Goal: Task Accomplishment & Management: Manage account settings

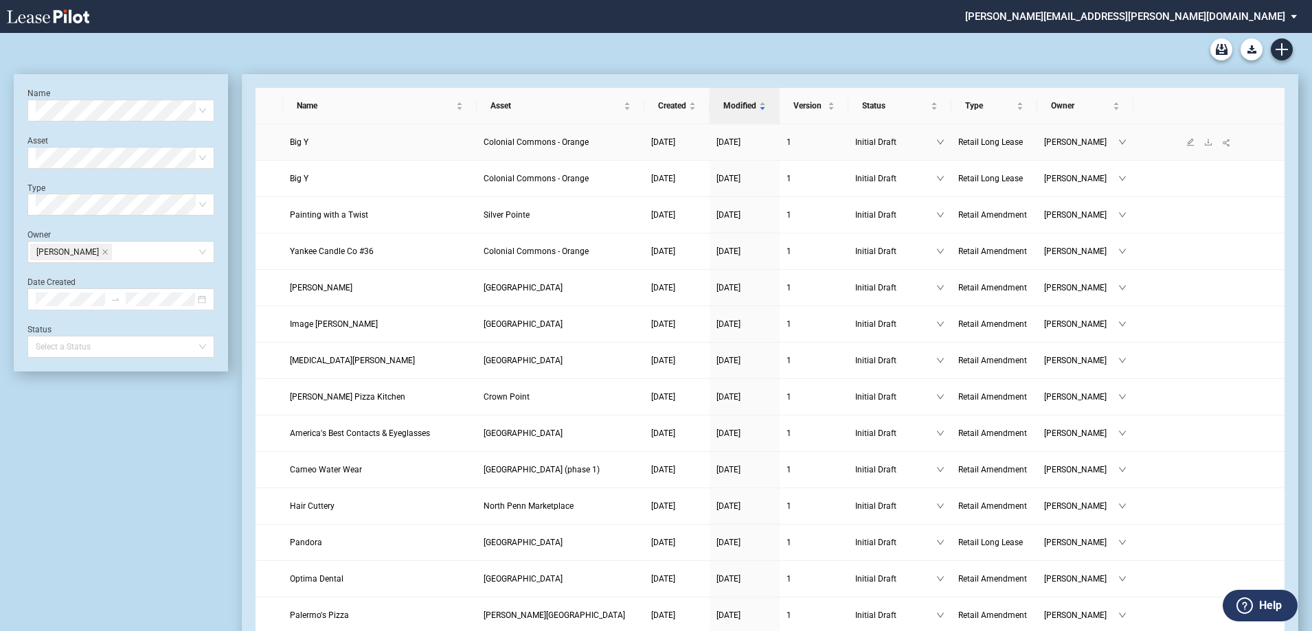
click at [299, 142] on span "Big Y" at bounding box center [299, 142] width 19 height 10
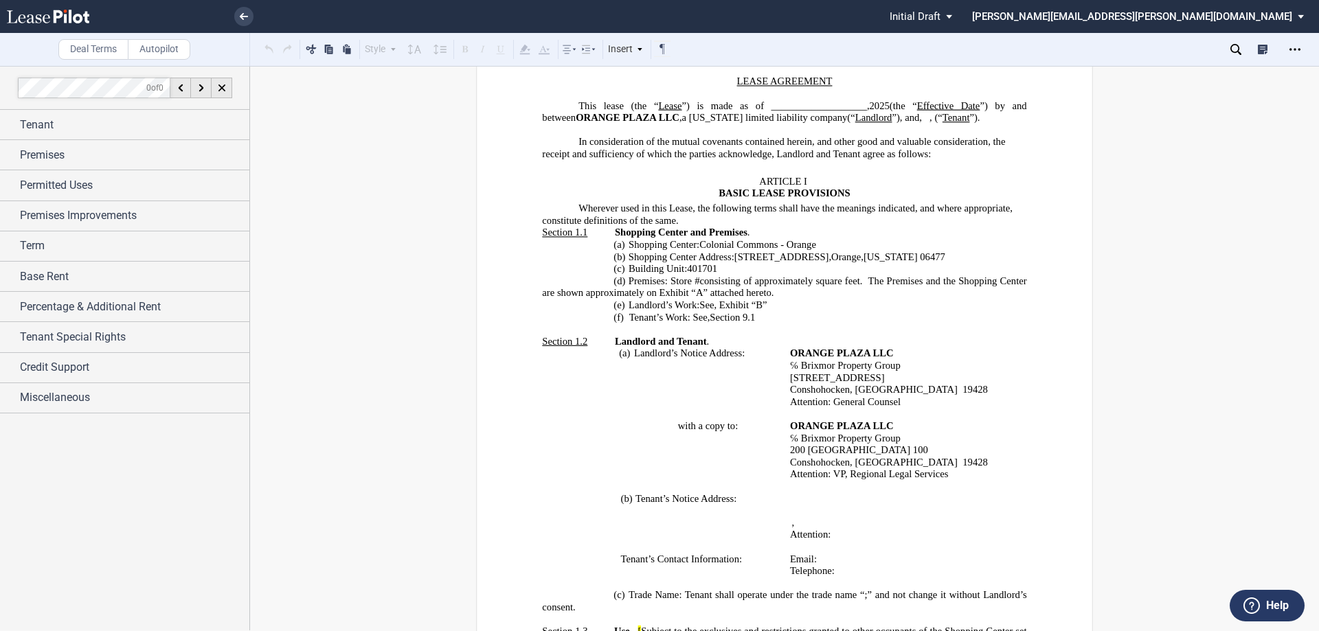
scroll to position [344, 0]
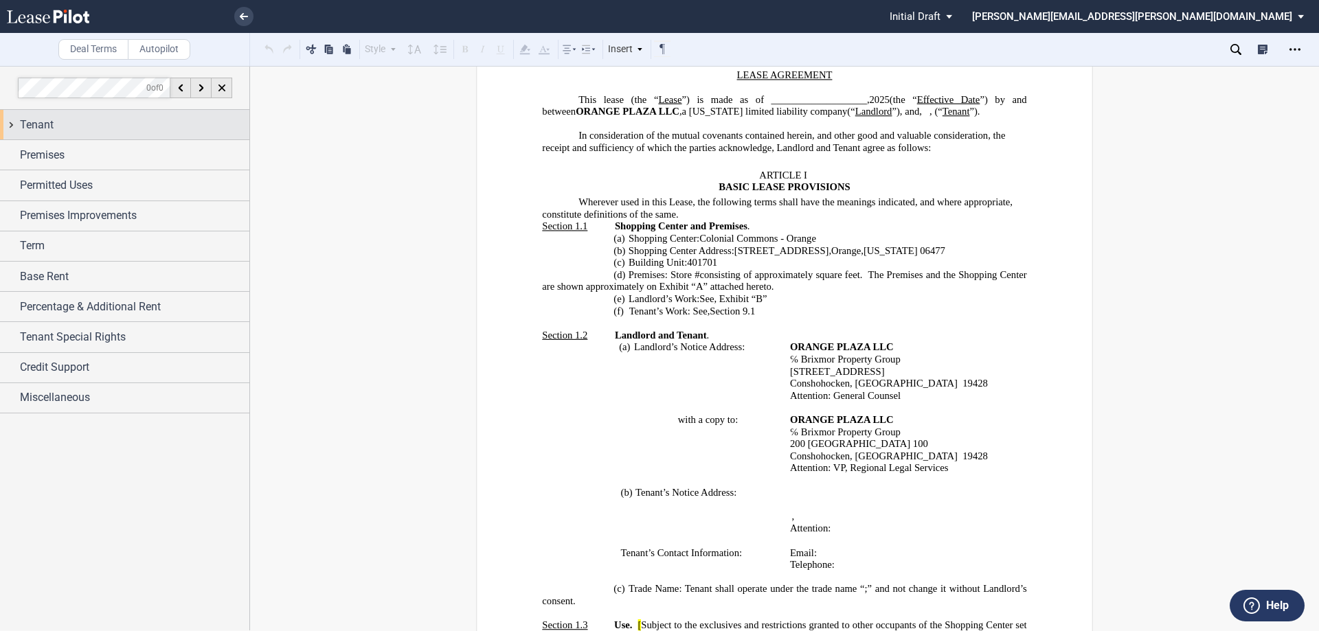
click at [73, 122] on div "Tenant" at bounding box center [134, 125] width 229 height 16
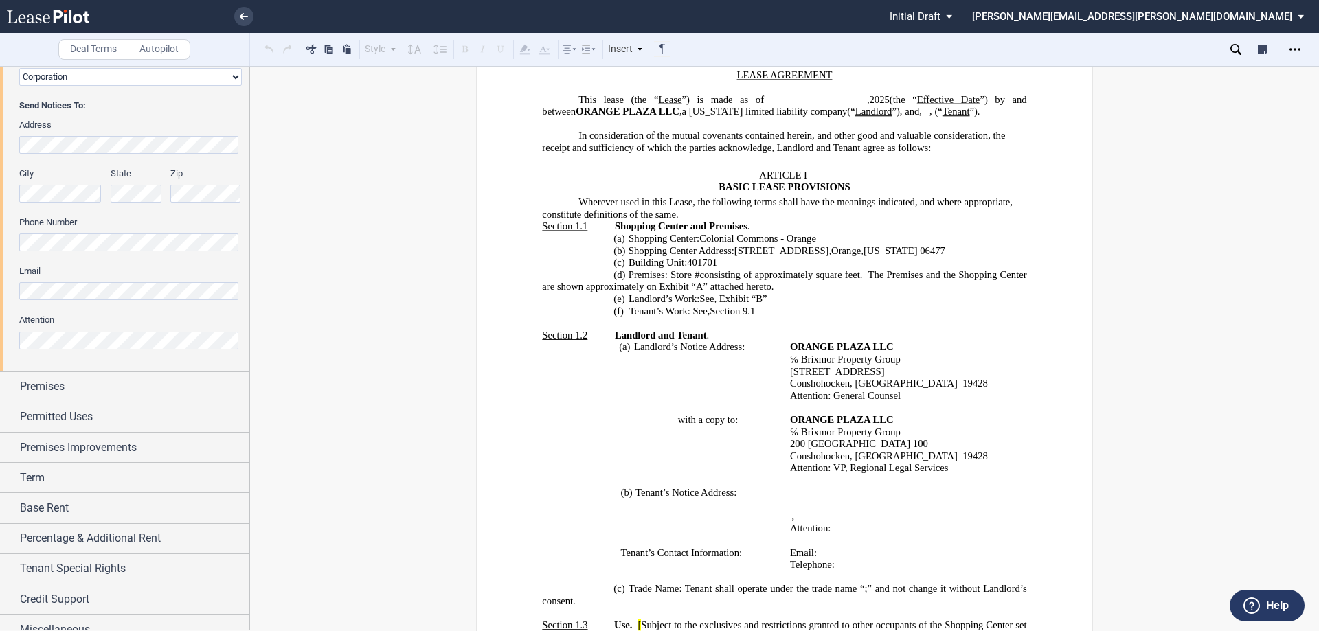
scroll to position [318, 0]
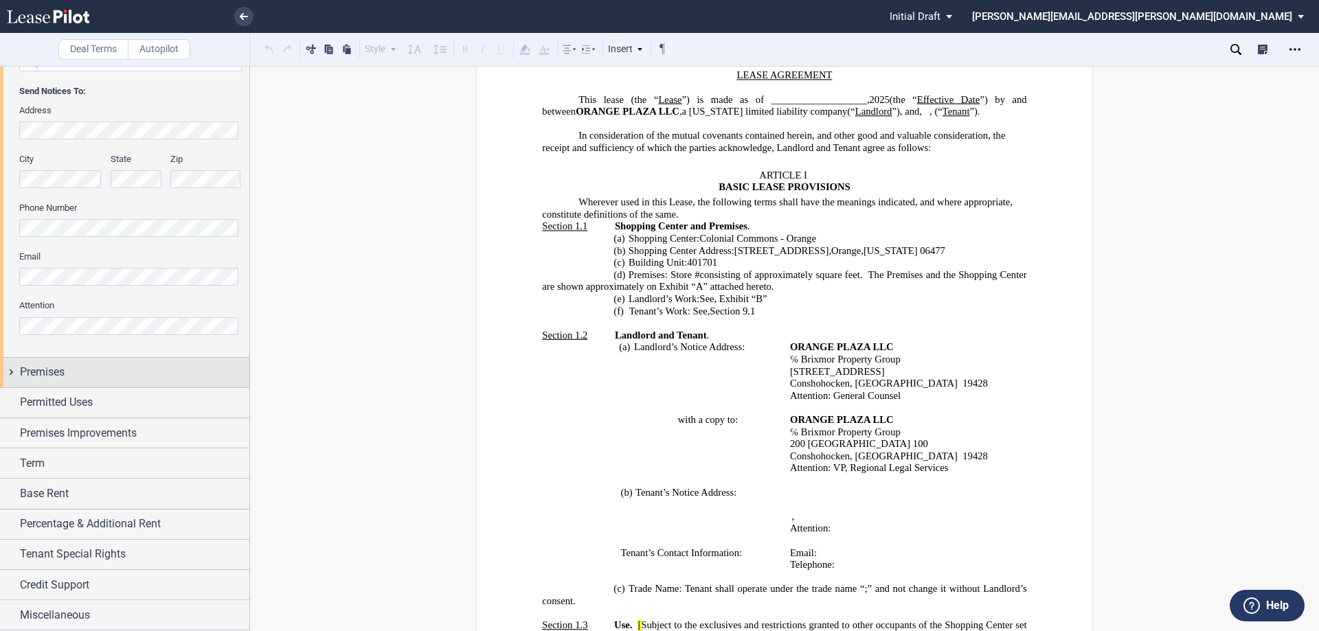
click at [140, 365] on div "Premises" at bounding box center [134, 372] width 229 height 16
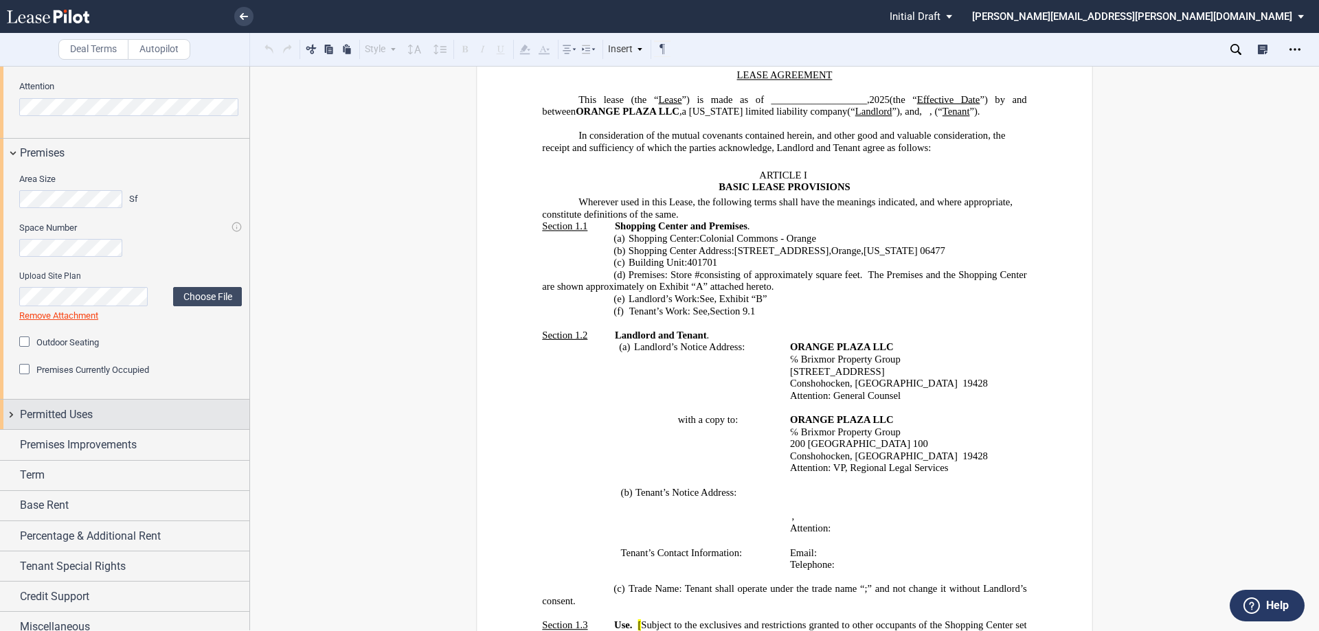
scroll to position [550, 0]
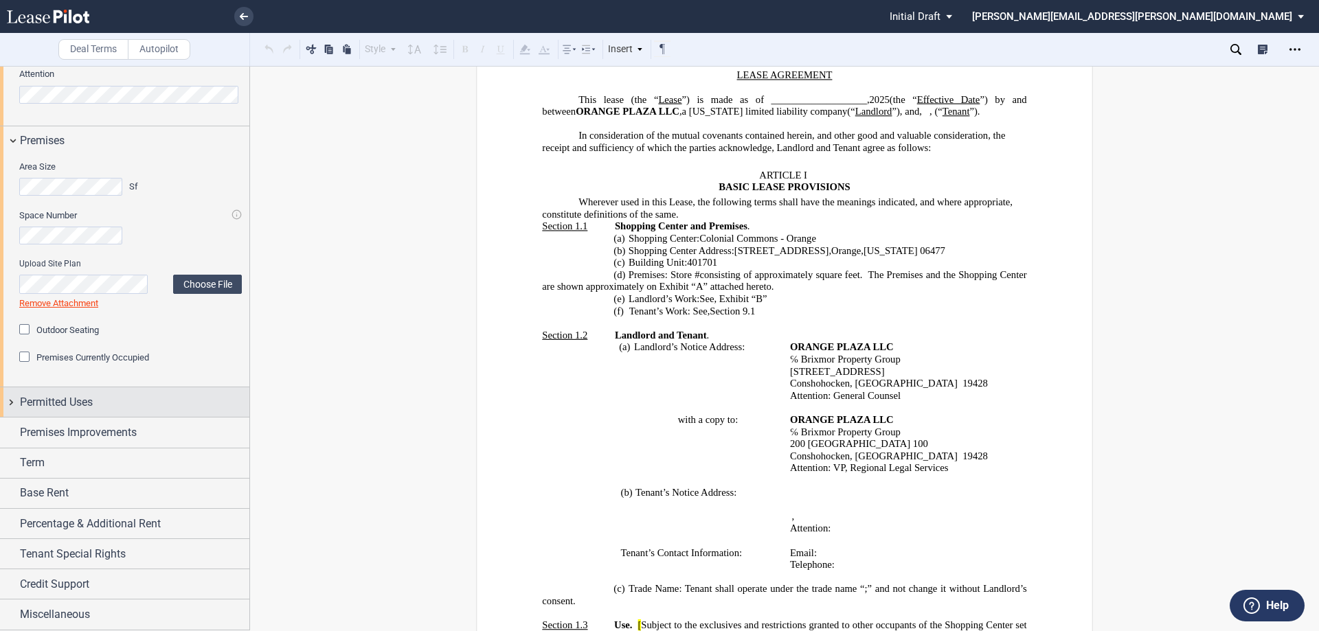
click at [144, 394] on div "Permitted Uses" at bounding box center [134, 402] width 229 height 16
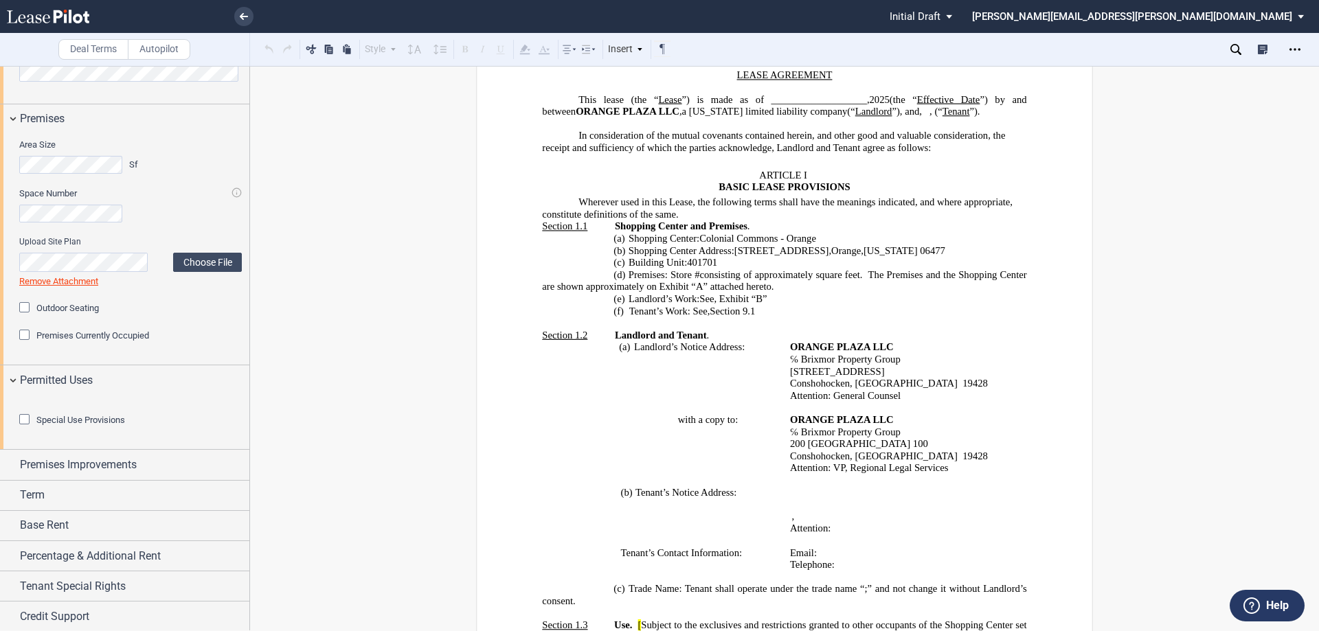
scroll to position [542, 0]
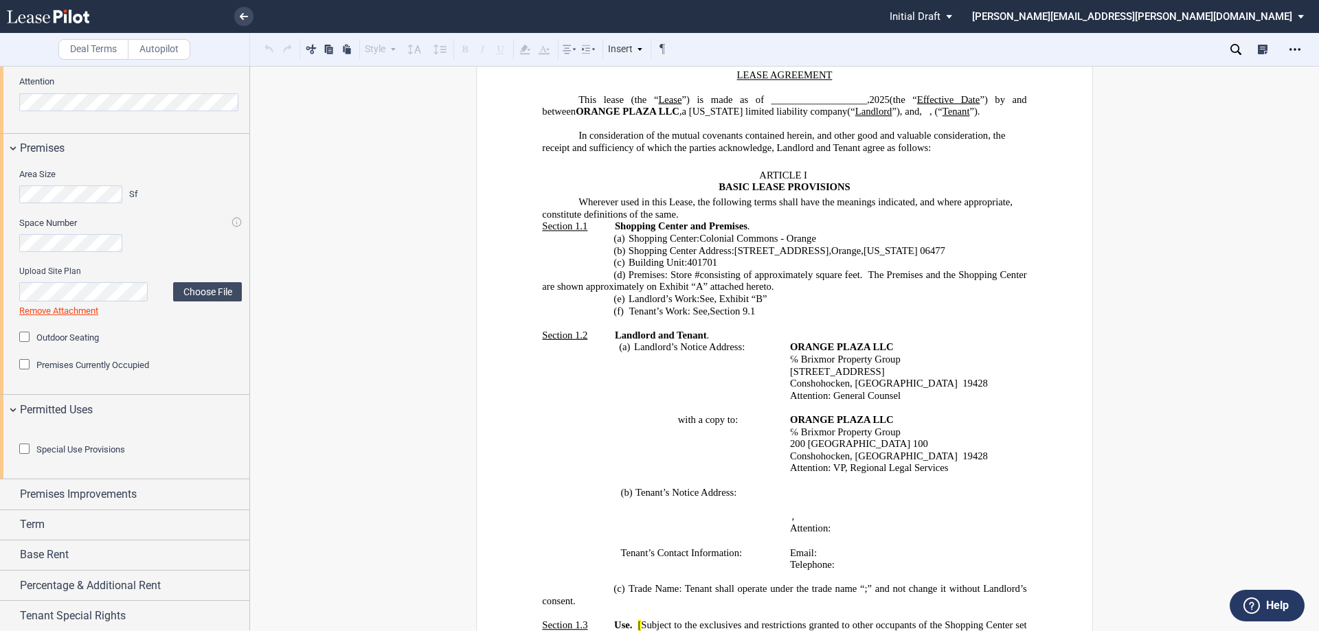
click at [30, 458] on div "Special Use Provisions" at bounding box center [26, 451] width 14 height 14
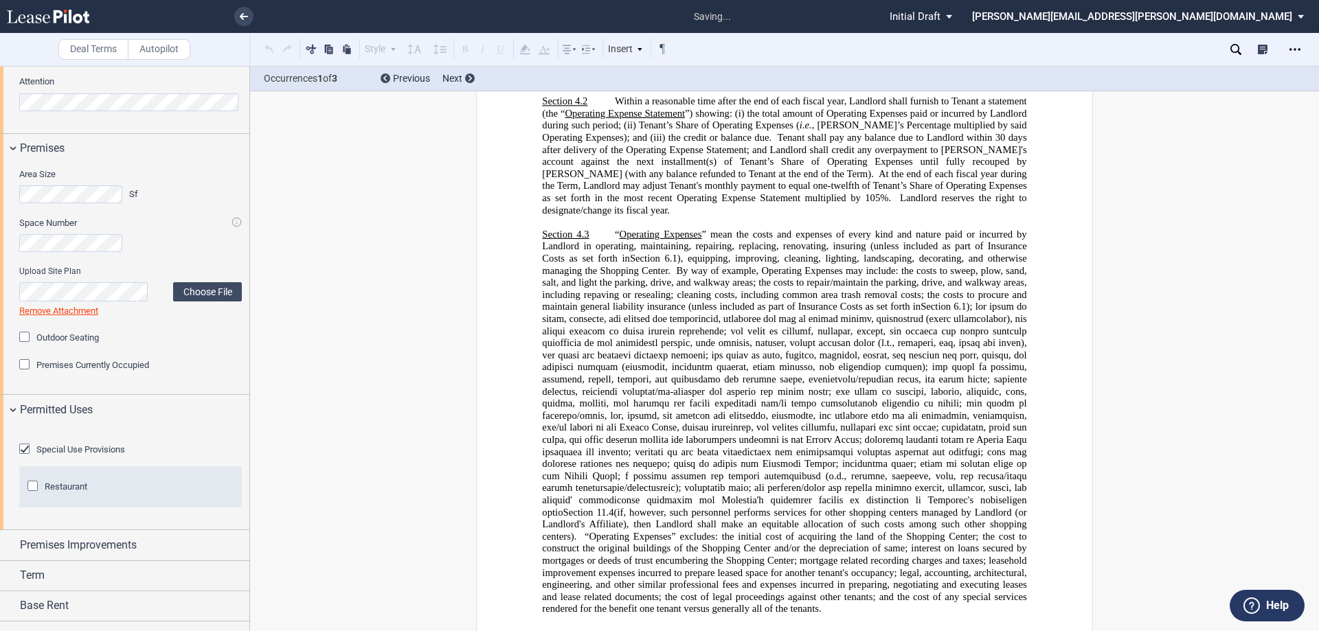
scroll to position [5975, 0]
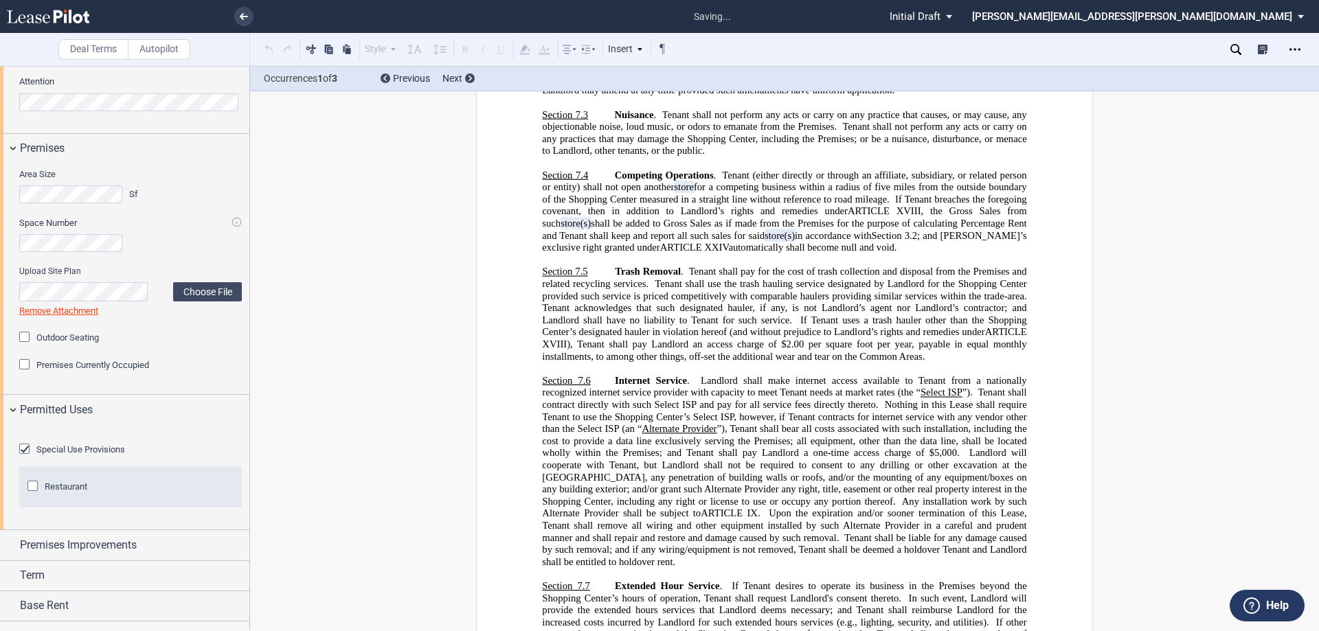
click at [32, 495] on div "Restaurant" at bounding box center [34, 488] width 14 height 14
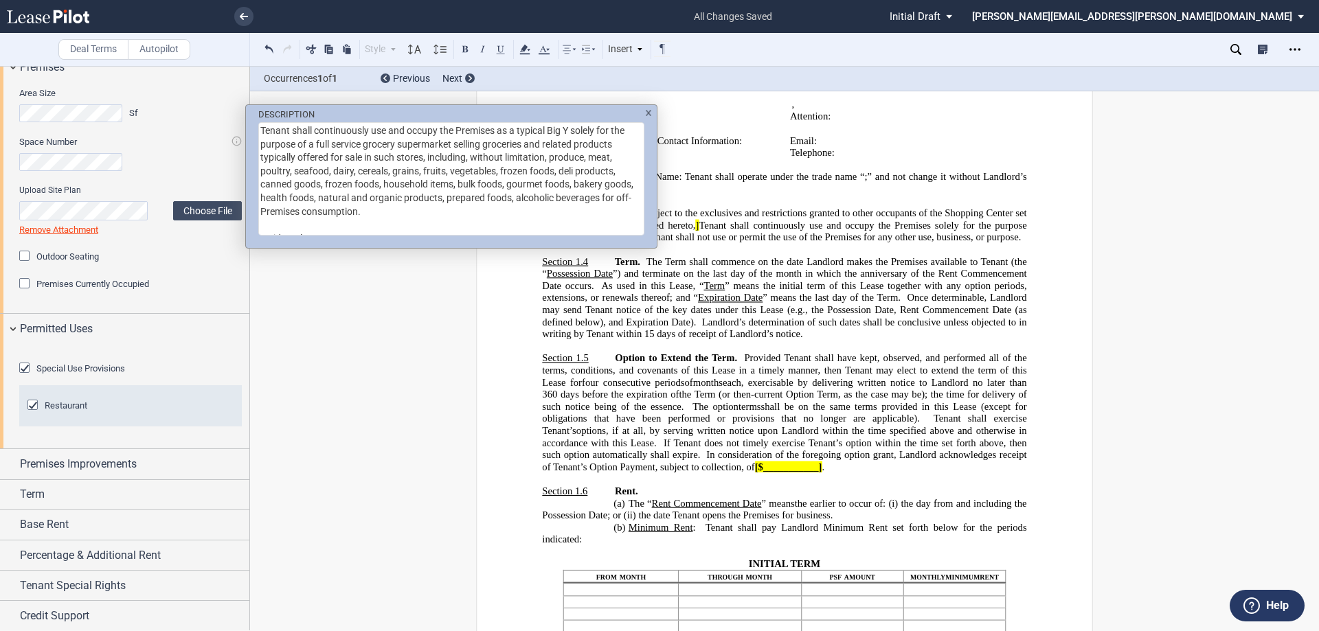
scroll to position [629, 0]
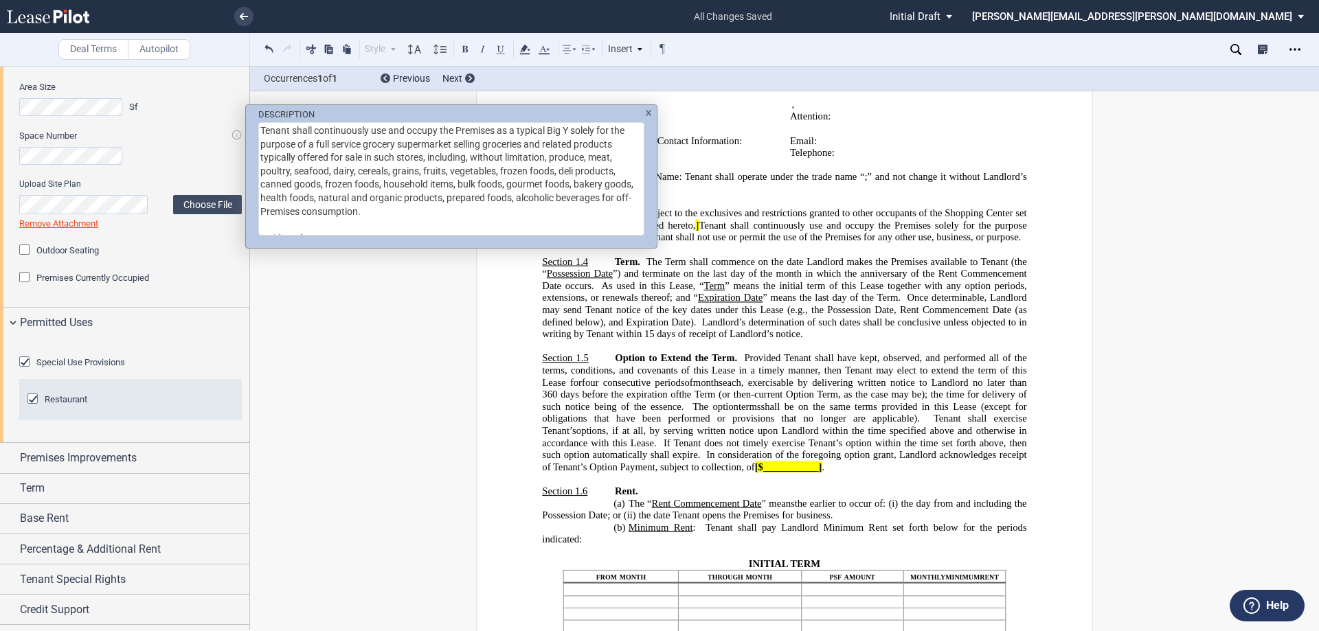
click at [695, 248] on div "DESCRIPTION Tenant shall continuously use and occupy the Premises as a typical …" at bounding box center [659, 315] width 1319 height 631
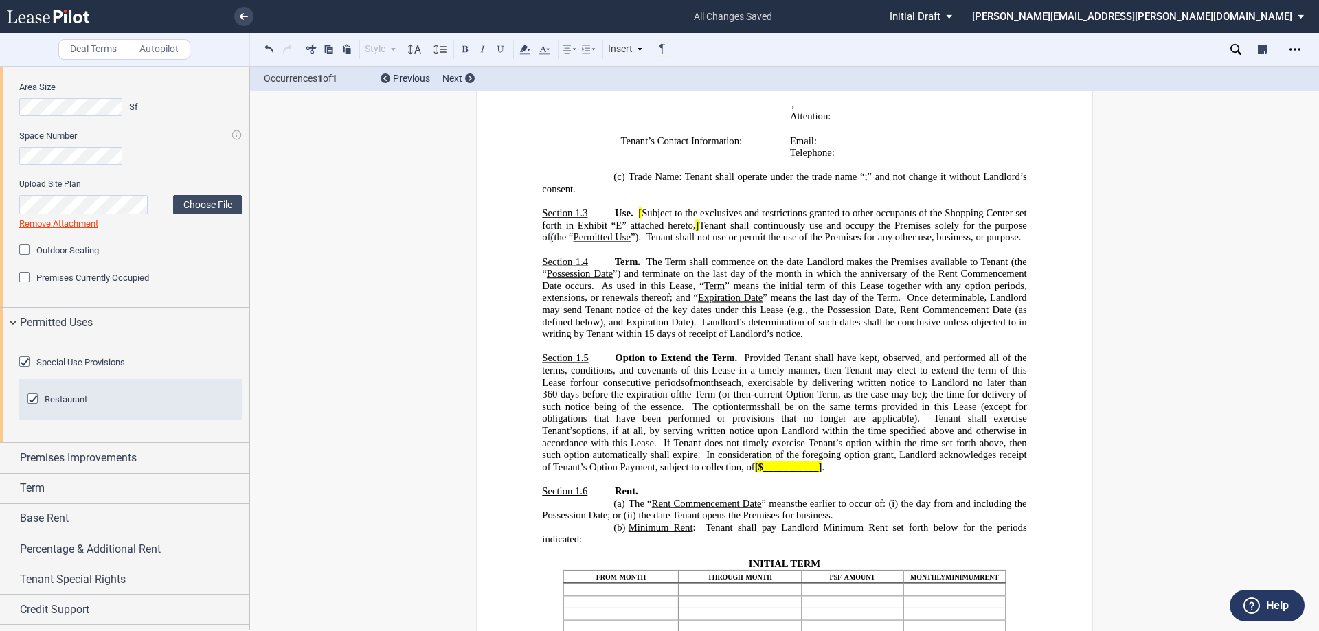
click at [692, 243] on span "Tenant shall continuously use and occupy the Premises solely for the purpose of" at bounding box center [785, 230] width 487 height 23
drag, startPoint x: 692, startPoint y: 245, endPoint x: 638, endPoint y: 234, distance: 54.6
click at [638, 234] on span "Use. [ Subject to the exclusives and restrictions granted to other occupants of…" at bounding box center [785, 226] width 487 height 36
click at [638, 219] on span "[" at bounding box center [639, 214] width 3 height 12
click at [645, 244] on p "Section 1.3 Use. [ Subject to the exclusives and restrictions granted to other …" at bounding box center [784, 226] width 484 height 36
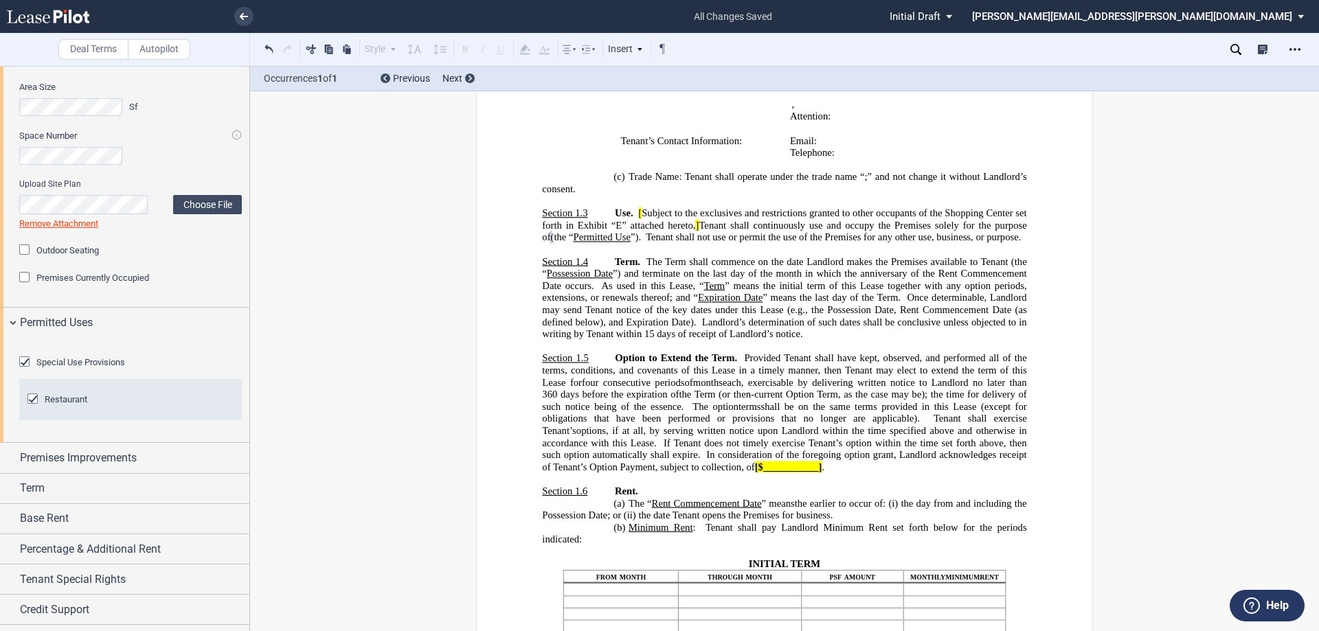
drag, startPoint x: 644, startPoint y: 352, endPoint x: 19, endPoint y: 378, distance: 625.8
click at [19, 378] on div "Special Use Provisions Restaurant Restaurant" at bounding box center [124, 389] width 249 height 105
drag, startPoint x: 698, startPoint y: 238, endPoint x: 698, endPoint y: 248, distance: 9.6
click at [698, 231] on span "Subject to the exclusives and restrictions granted to other occupants of the Sh…" at bounding box center [785, 219] width 487 height 23
click at [696, 231] on span "]" at bounding box center [697, 225] width 3 height 12
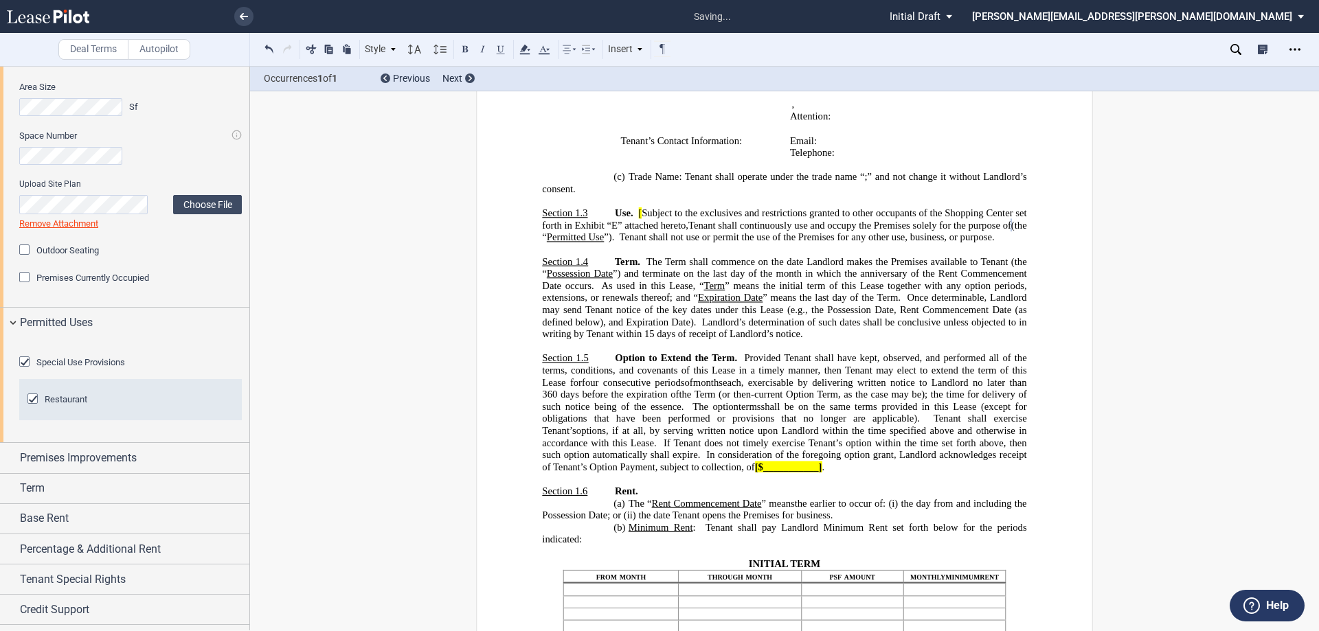
click at [638, 231] on span "Subject to the exclusives and restrictions granted to other occupants of the Sh…" at bounding box center [785, 219] width 487 height 23
click at [781, 473] on p "Section 1.5 Option to Extend the Term. Provided Tenant shall have kept, observe…" at bounding box center [784, 412] width 484 height 121
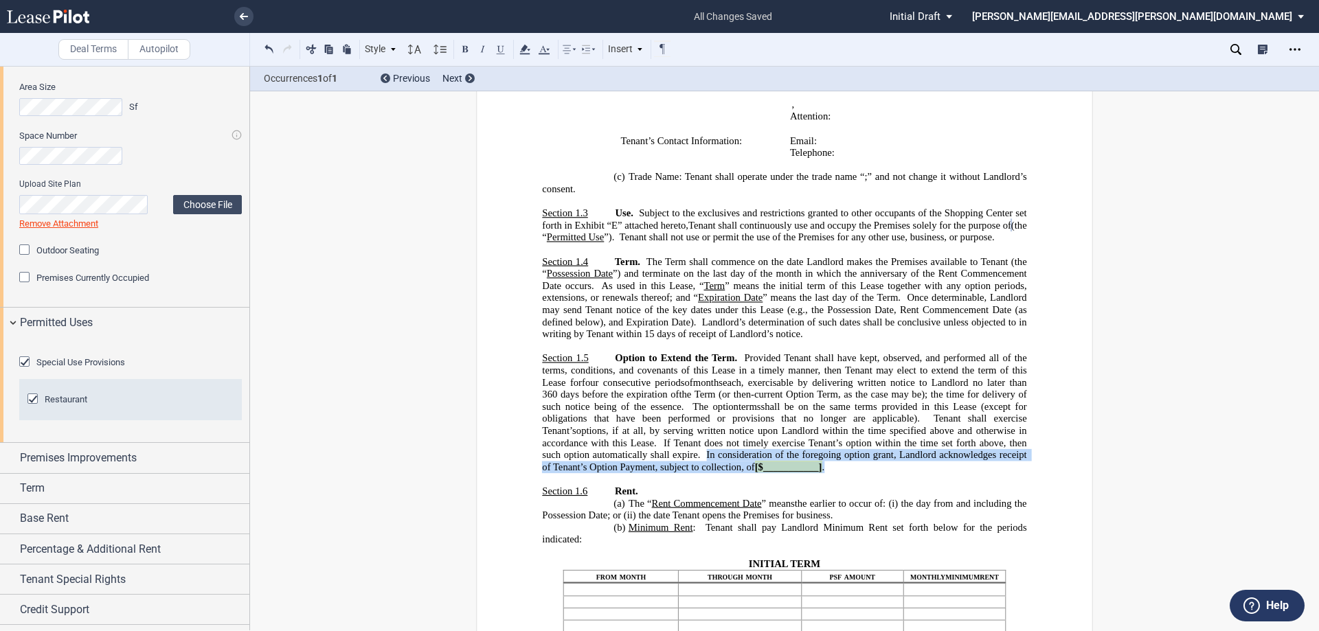
drag, startPoint x: 788, startPoint y: 551, endPoint x: 653, endPoint y: 544, distance: 134.8
click at [653, 473] on p "Section 1.5 Option to Extend the Term. Provided Tenant shall have kept, observe…" at bounding box center [784, 412] width 484 height 121
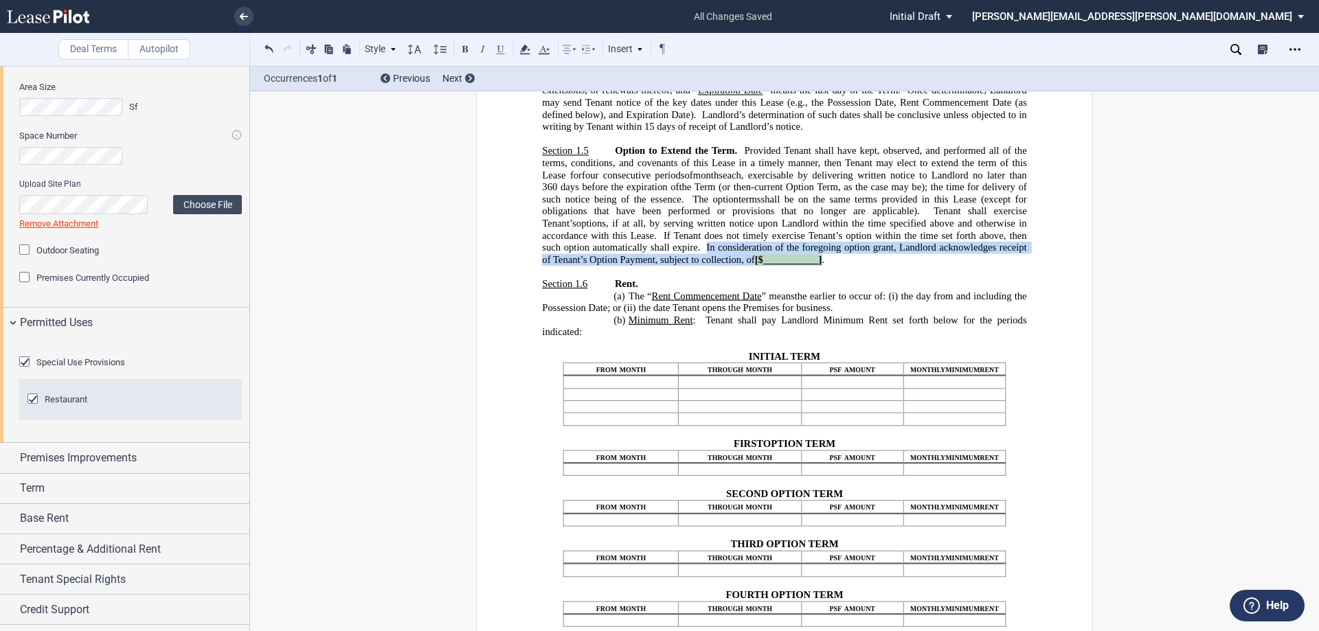
scroll to position [962, 0]
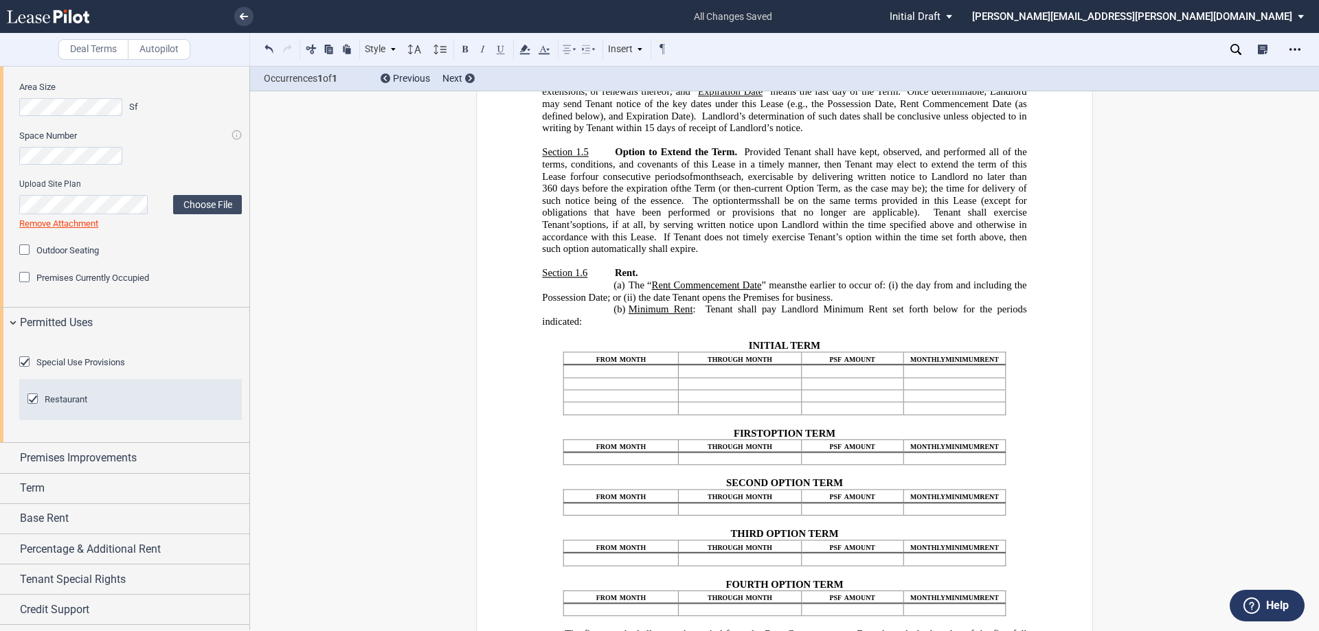
click at [977, 182] on span "Provided Tenant shall have kept, observed, and performed all of the terms, cond…" at bounding box center [785, 164] width 487 height 36
drag, startPoint x: 705, startPoint y: 289, endPoint x: 692, endPoint y: 283, distance: 14.2
click at [693, 206] on span "The option" at bounding box center [716, 200] width 46 height 12
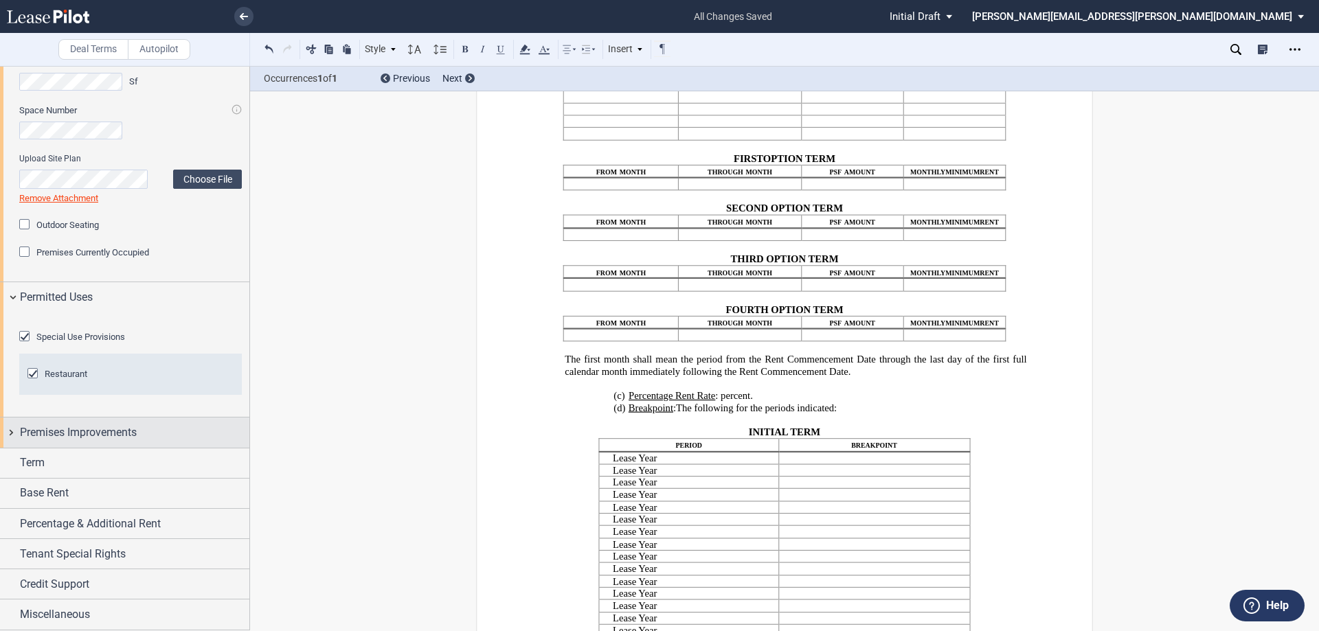
scroll to position [698, 0]
click at [116, 441] on span "Premises Improvements" at bounding box center [78, 433] width 117 height 16
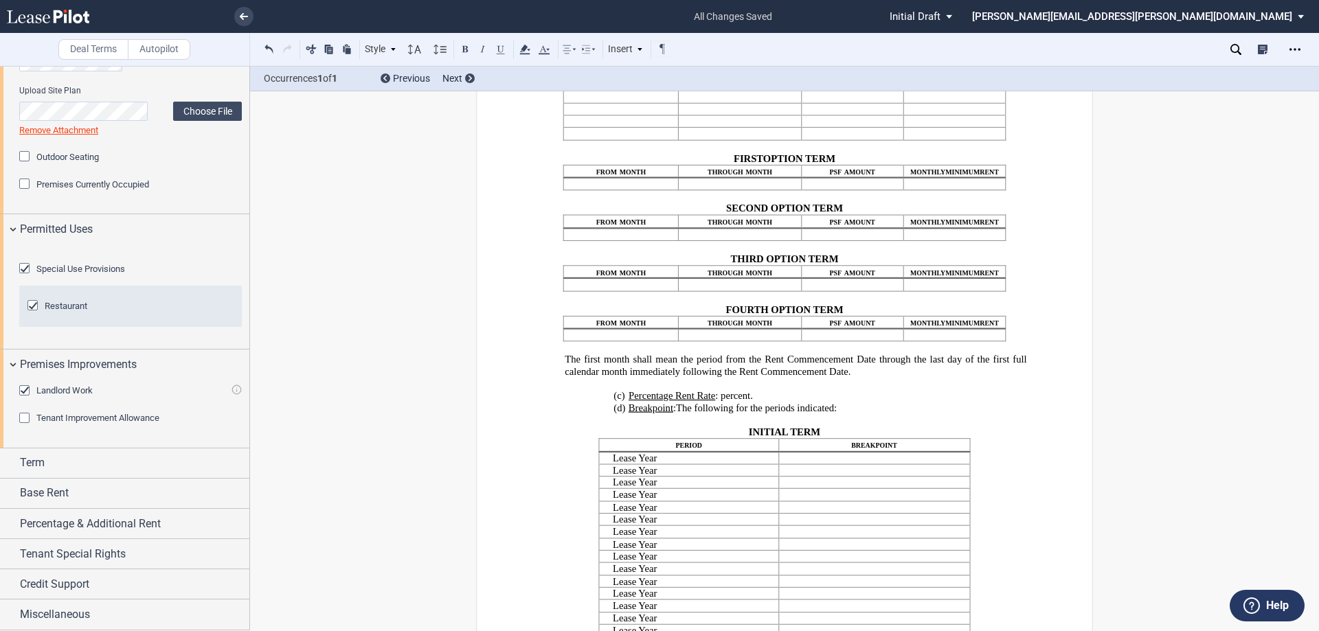
scroll to position [767, 0]
click at [86, 471] on div "Term" at bounding box center [134, 463] width 229 height 16
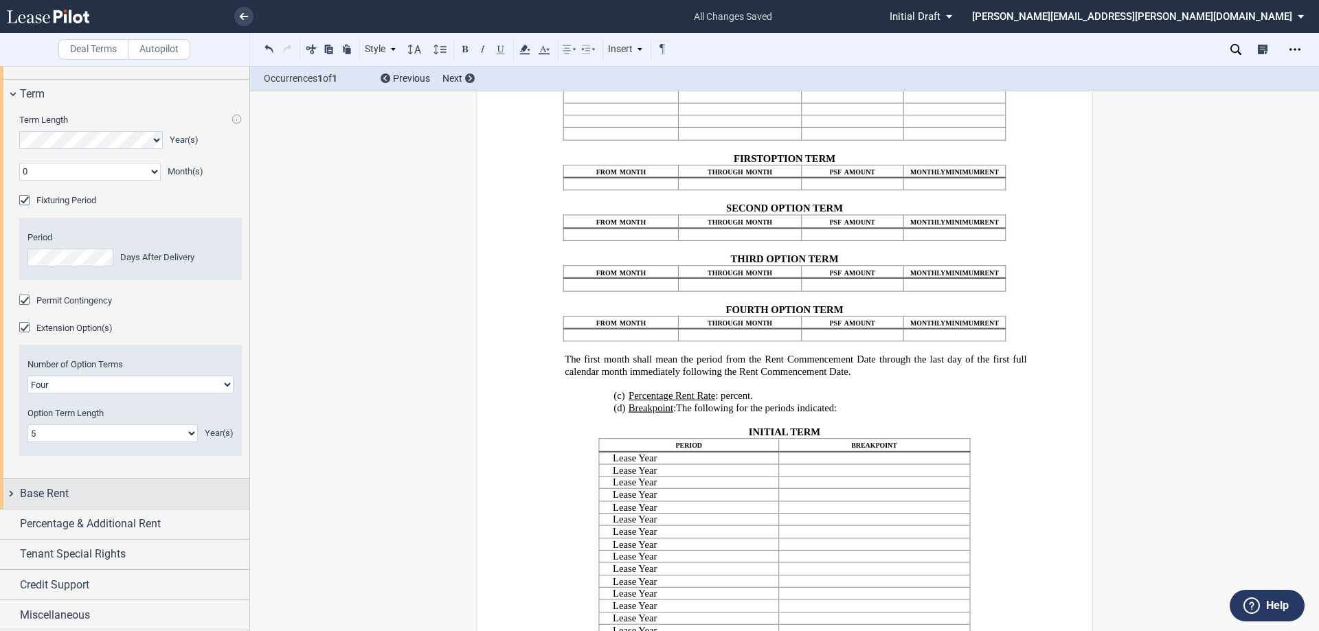
scroll to position [1168, 0]
click at [104, 507] on div "Base Rent" at bounding box center [124, 494] width 249 height 30
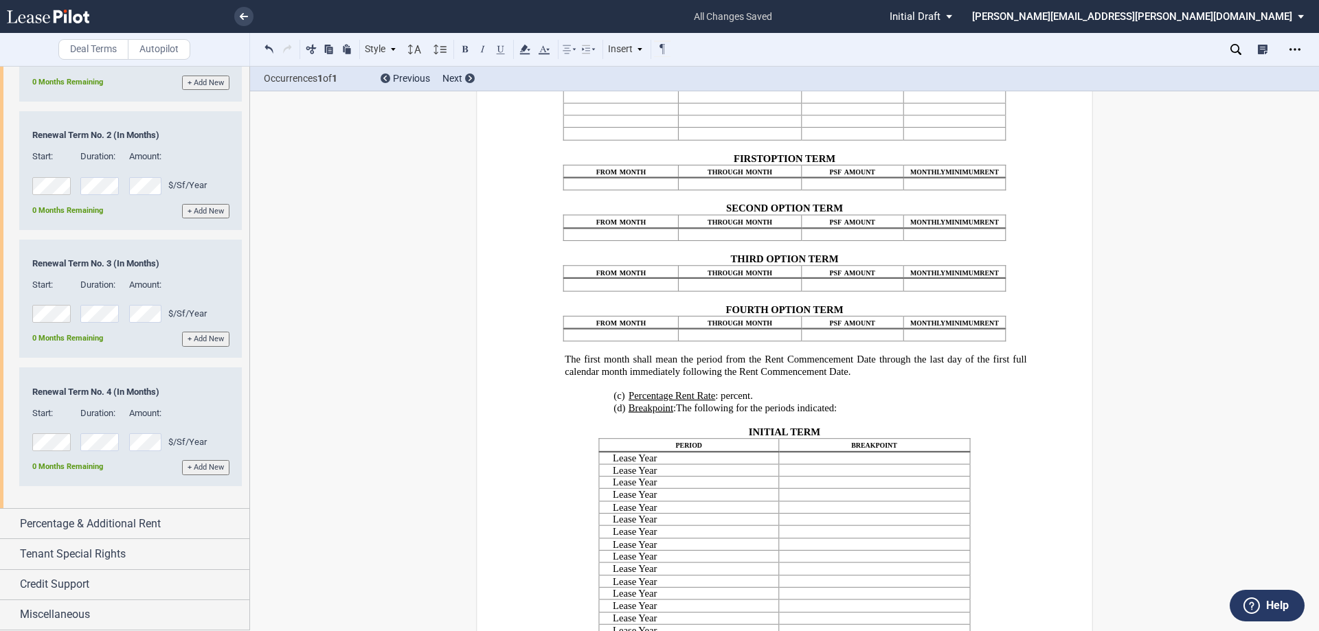
scroll to position [1995, 0]
click at [131, 524] on span "Percentage & Additional Rent" at bounding box center [90, 524] width 141 height 16
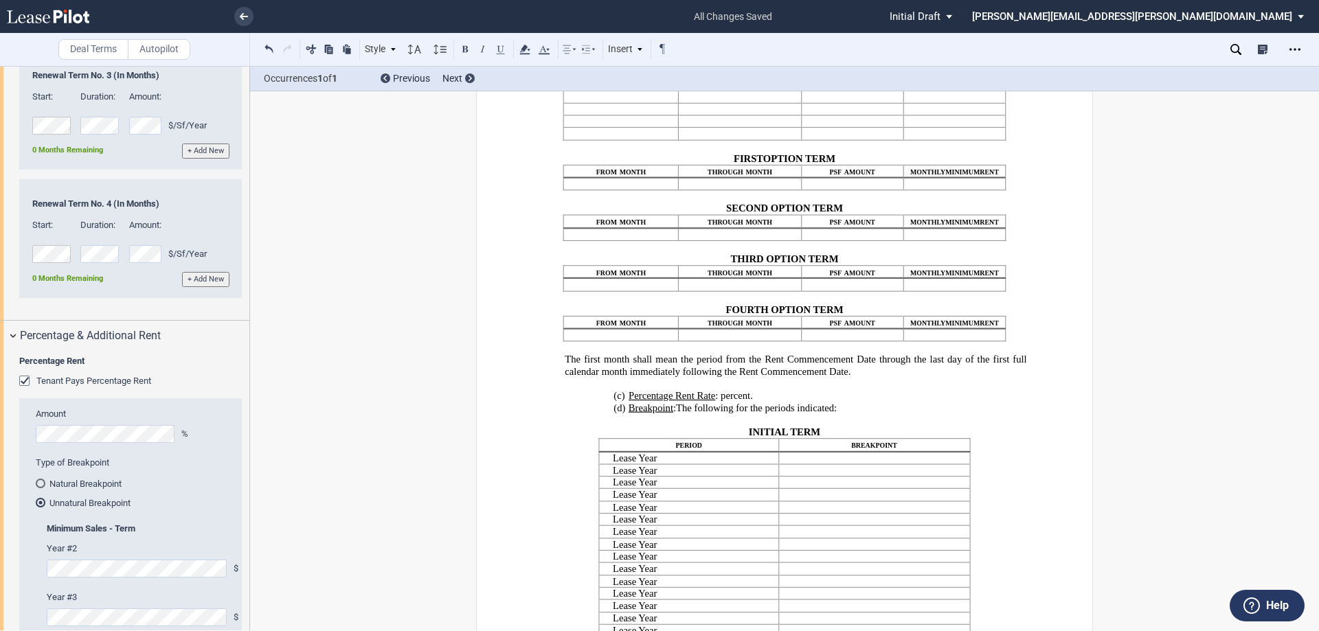
scroll to position [2133, 0]
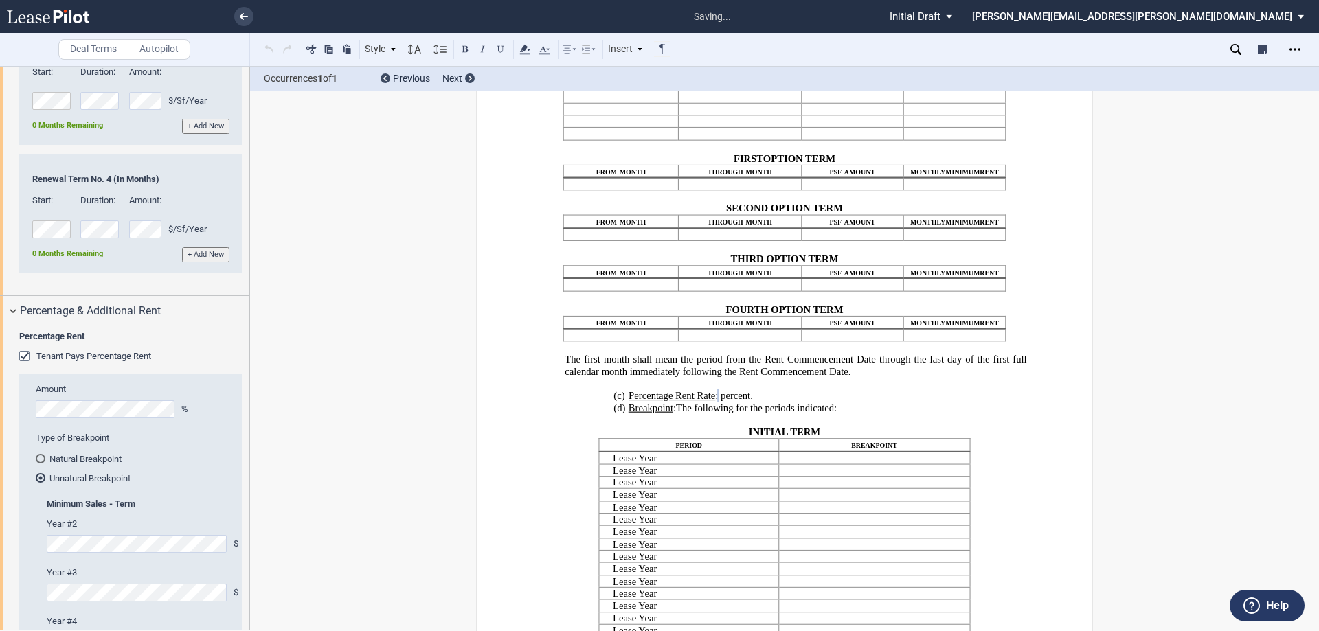
click at [164, 445] on label "Type of Breakpoint" at bounding box center [135, 438] width 198 height 12
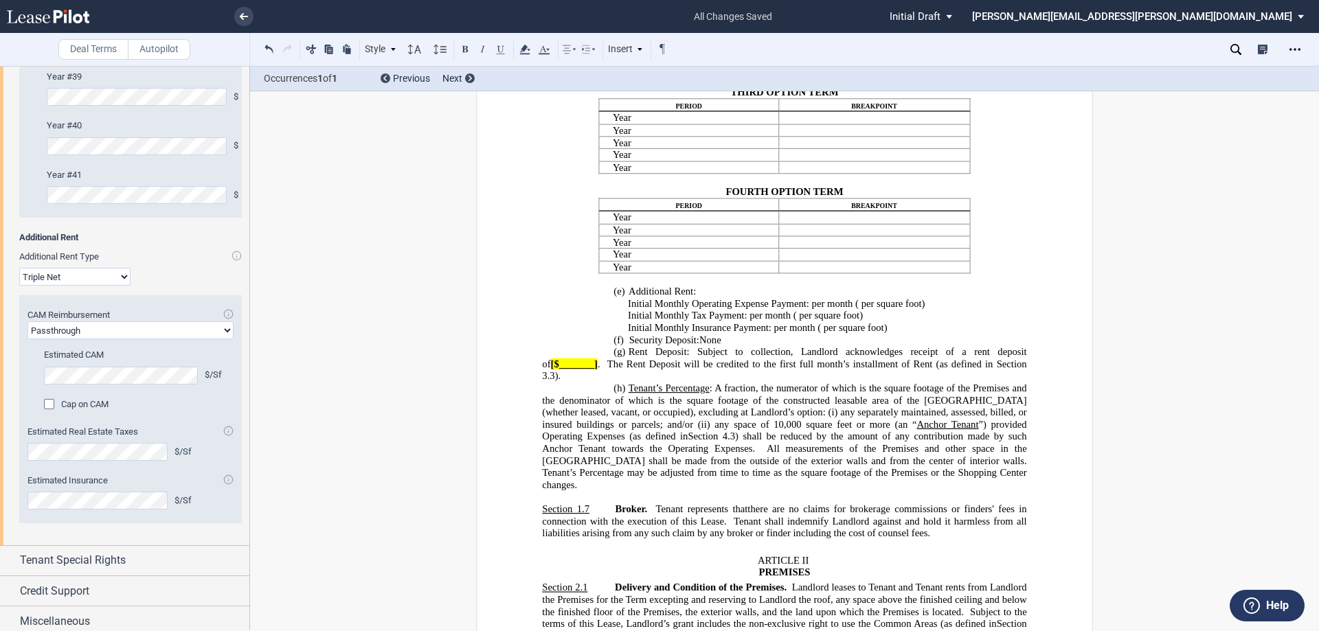
scroll to position [4469, 0]
click at [124, 337] on select "Passthrough Fixed" at bounding box center [130, 329] width 206 height 18
select select "fixed"
click at [27, 337] on select "Passthrough Fixed" at bounding box center [130, 329] width 206 height 18
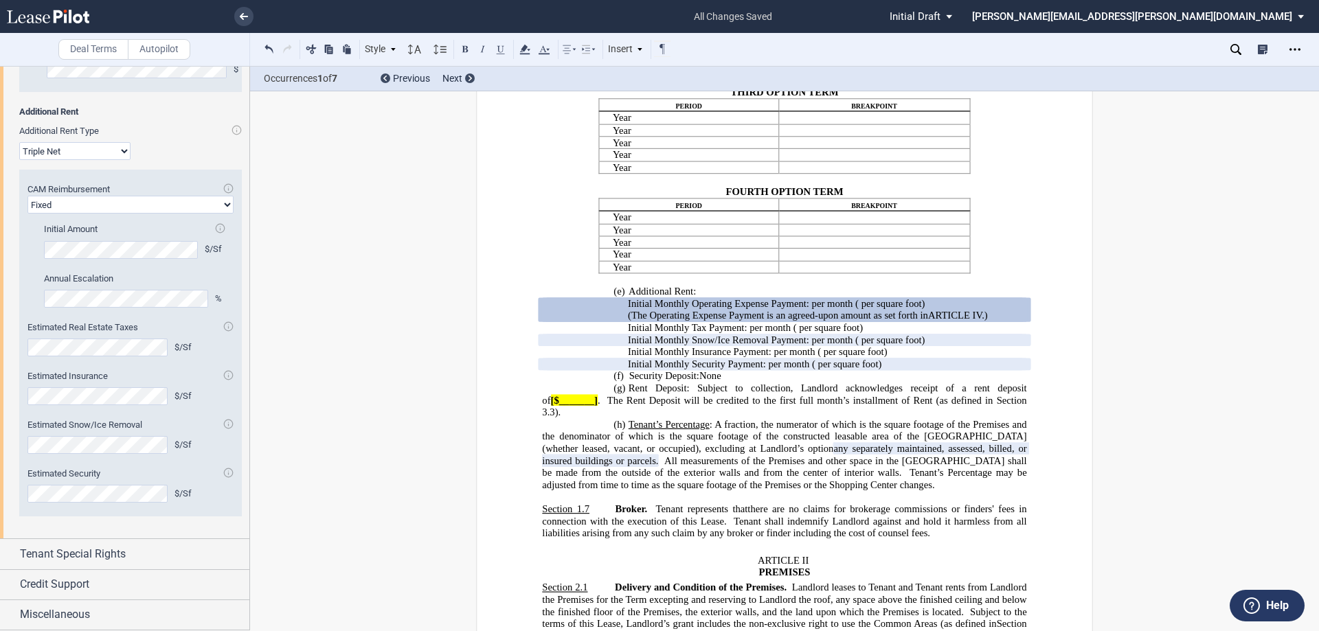
scroll to position [4668, 0]
click at [102, 563] on div "Tenant Special Rights" at bounding box center [124, 554] width 249 height 30
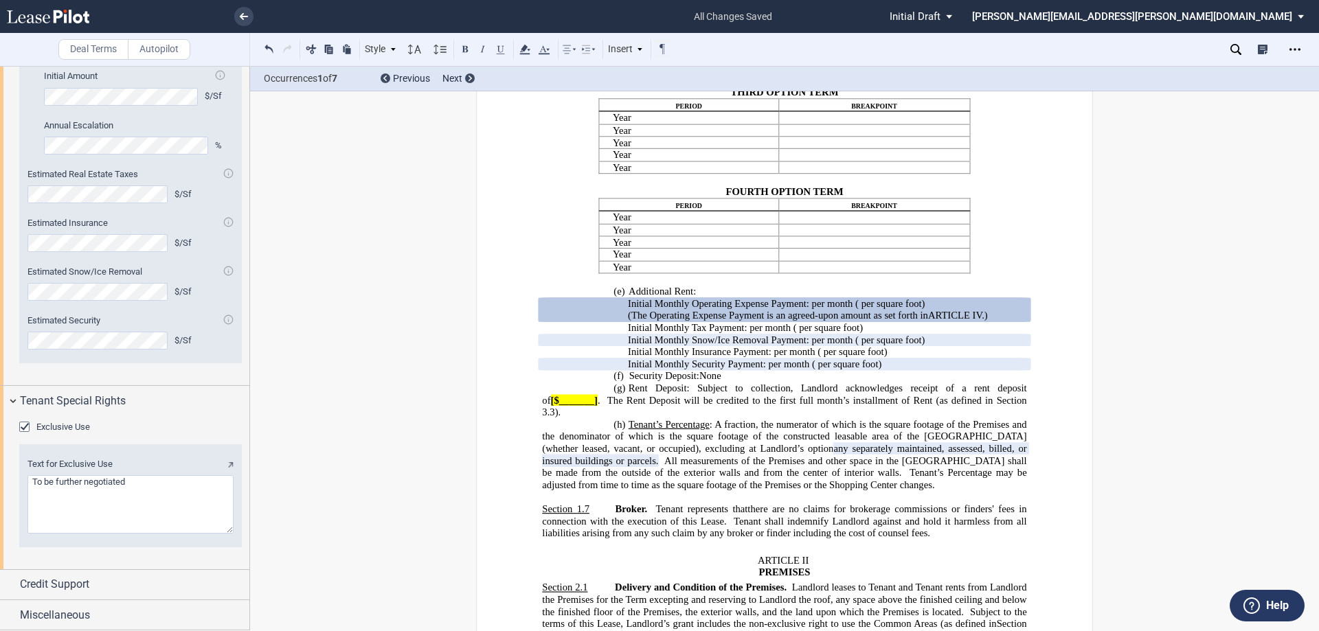
scroll to position [4821, 0]
click at [128, 586] on div "Credit Support" at bounding box center [134, 584] width 229 height 16
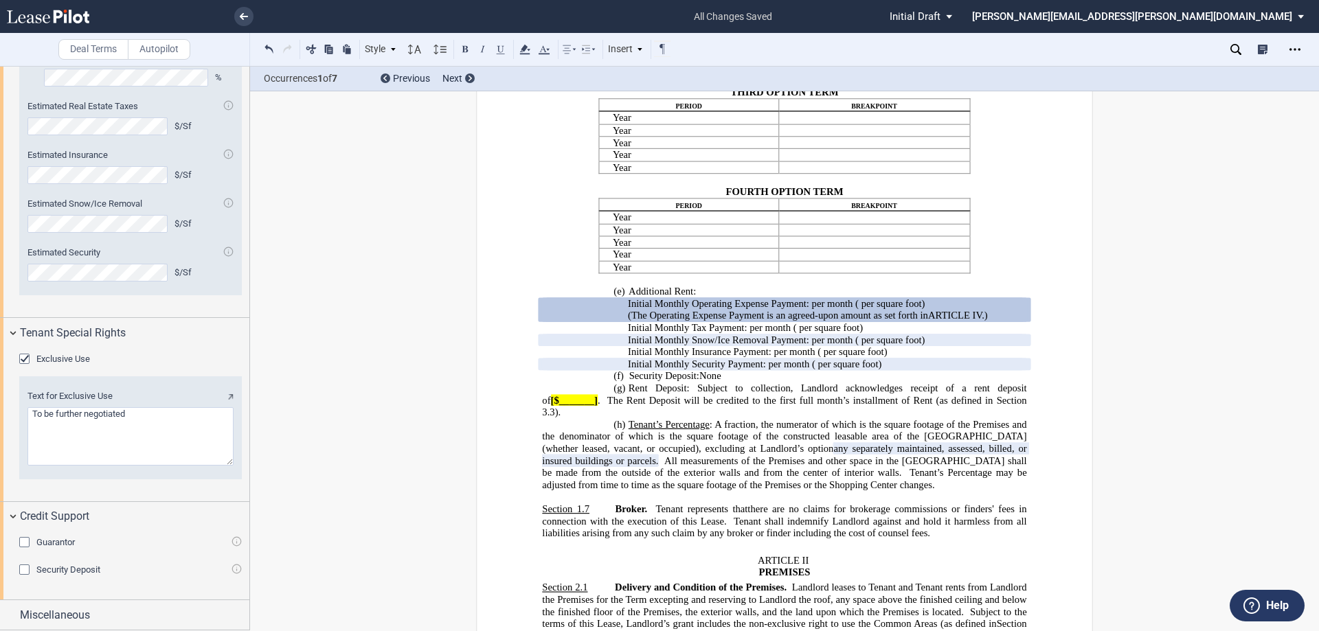
scroll to position [4889, 0]
click at [42, 620] on span "Miscellaneous" at bounding box center [55, 615] width 70 height 16
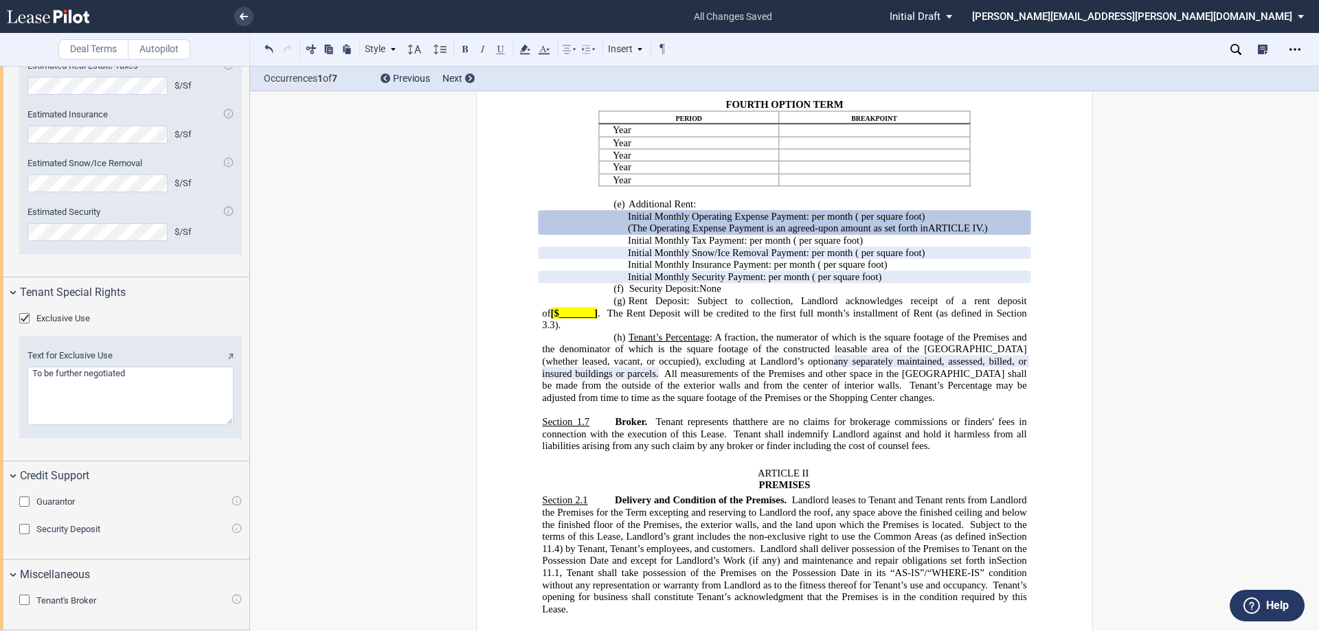
scroll to position [2336, 0]
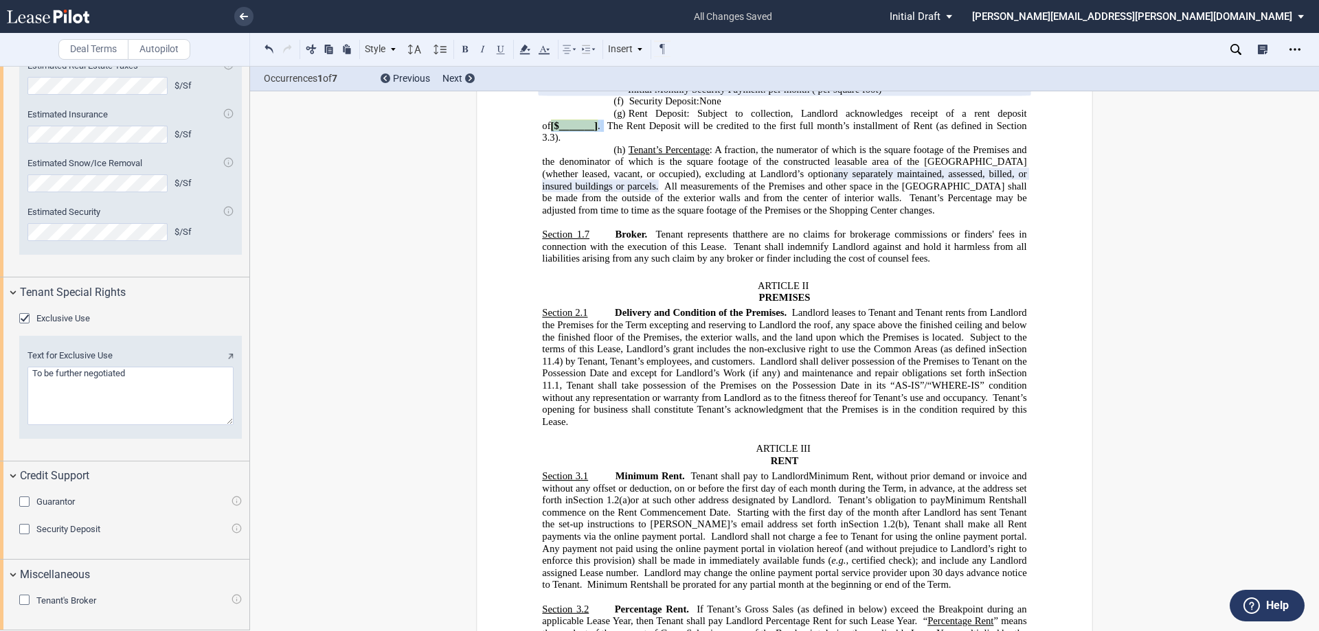
drag, startPoint x: 591, startPoint y: 271, endPoint x: 542, endPoint y: 256, distance: 51.1
click at [684, 156] on span "Tenant’s Percentage" at bounding box center [669, 150] width 81 height 12
drag, startPoint x: 728, startPoint y: 245, endPoint x: 710, endPoint y: 237, distance: 19.4
click at [701, 108] on p "(f) Security Deposit: ﻿ ﻿ None" at bounding box center [784, 102] width 484 height 12
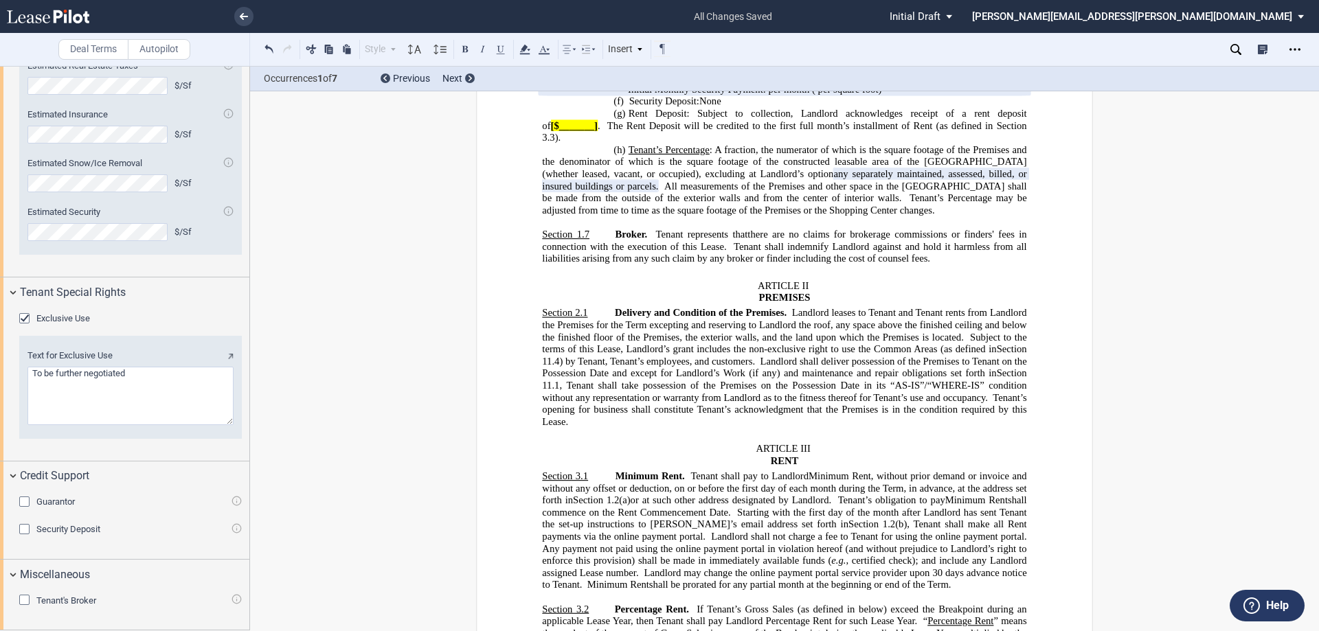
click at [766, 131] on span "The Rent Deposit will be credited to the first full month’s installment of Rent…" at bounding box center [800, 126] width 386 height 12
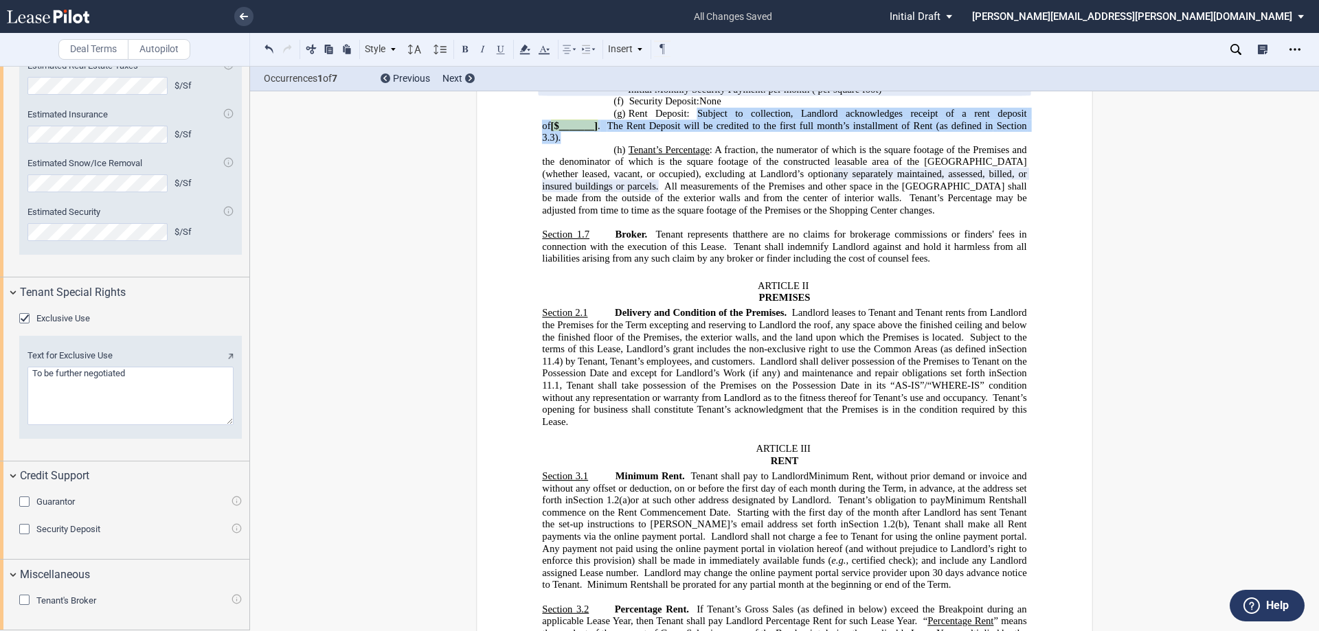
drag, startPoint x: 1020, startPoint y: 269, endPoint x: 693, endPoint y: 256, distance: 327.3
click at [693, 144] on p "(g) Rent Deposit: Subject to collection, Landlord acknowledges receipt of a ren…" at bounding box center [784, 126] width 484 height 36
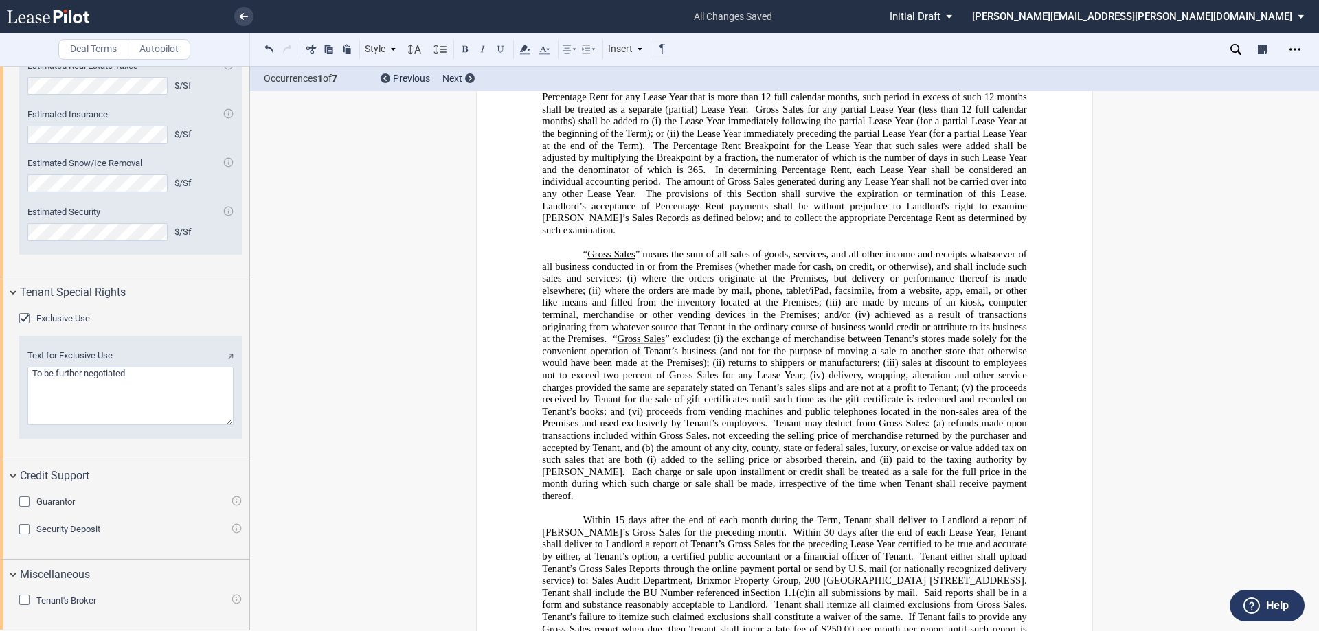
scroll to position [3092, 0]
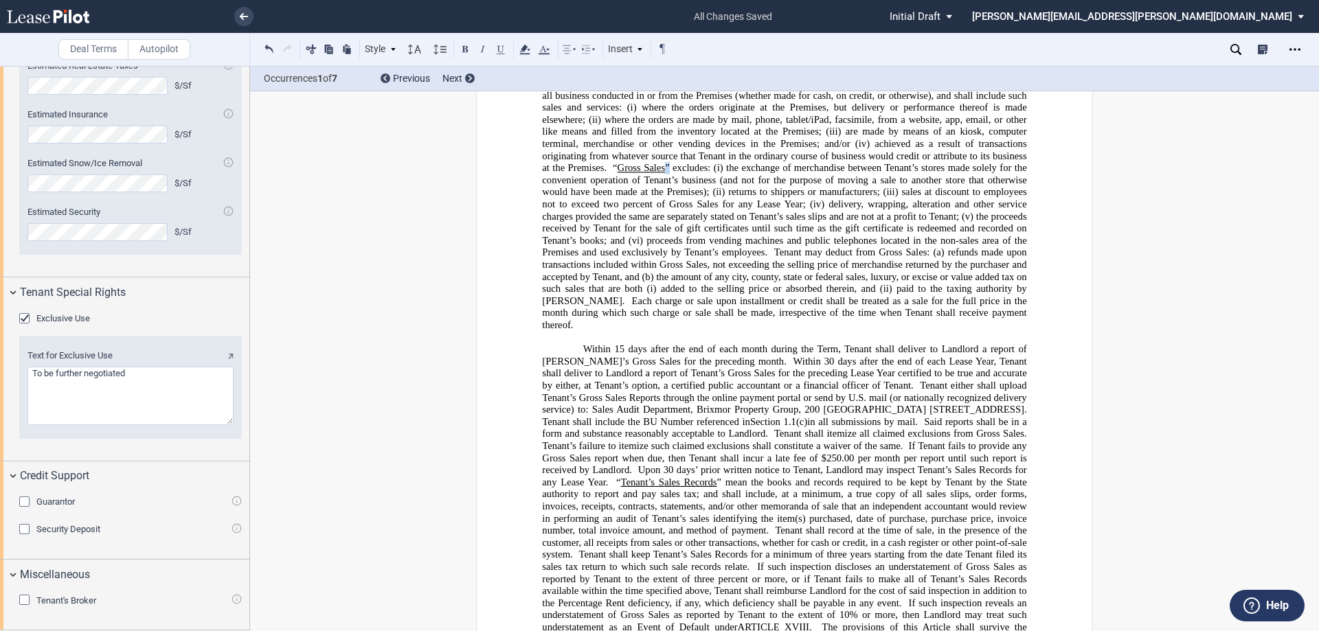
click at [660, 301] on span "“ Gross Sales ” means the sum of all sales of goods, services, and all other in…" at bounding box center [785, 205] width 487 height 254
click at [658, 173] on span "Gross Sales" at bounding box center [642, 167] width 48 height 11
drag, startPoint x: 669, startPoint y: 299, endPoint x: 660, endPoint y: 294, distance: 10.1
click at [659, 294] on span "“ Gross Sales ” means the sum of all sales of goods, services, and all other in…" at bounding box center [785, 205] width 487 height 254
click at [668, 173] on span "” excludes: (i)" at bounding box center [694, 167] width 58 height 11
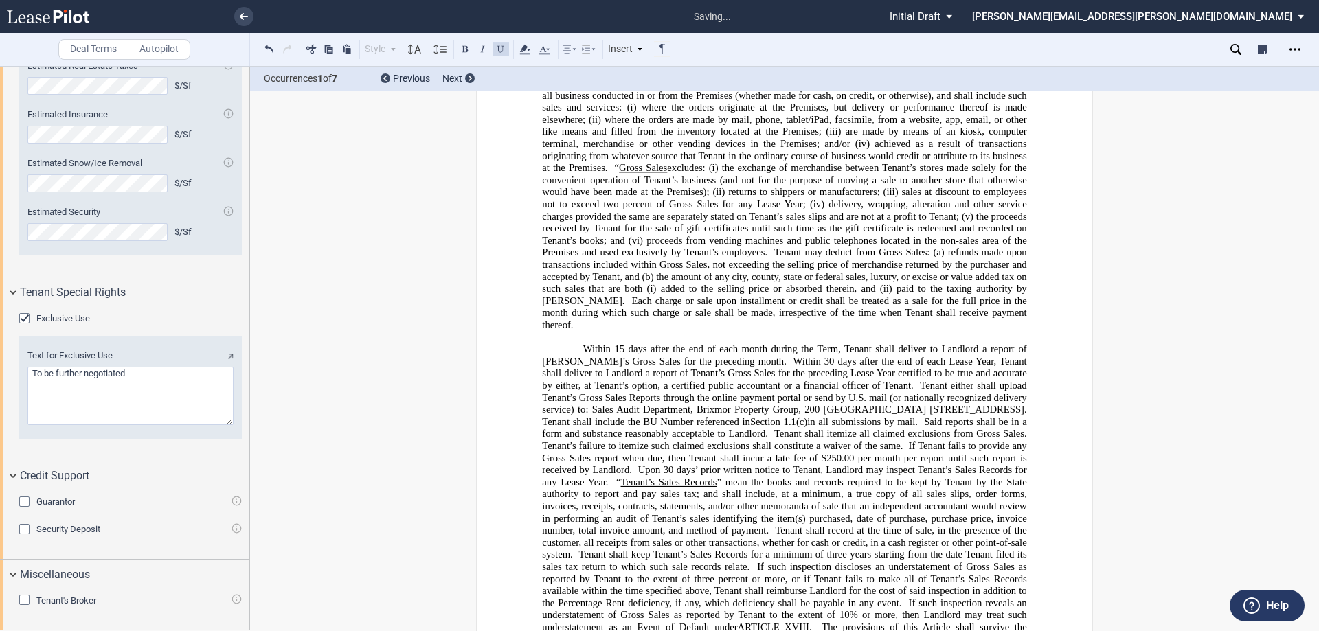
drag, startPoint x: 611, startPoint y: 293, endPoint x: 620, endPoint y: 296, distance: 10.2
click at [615, 173] on span "“" at bounding box center [617, 167] width 5 height 11
click at [658, 198] on span "the exchange of merchandise between Tenant’s stores made solely for the conveni…" at bounding box center [785, 180] width 487 height 36
drag, startPoint x: 663, startPoint y: 302, endPoint x: 612, endPoint y: 300, distance: 50.9
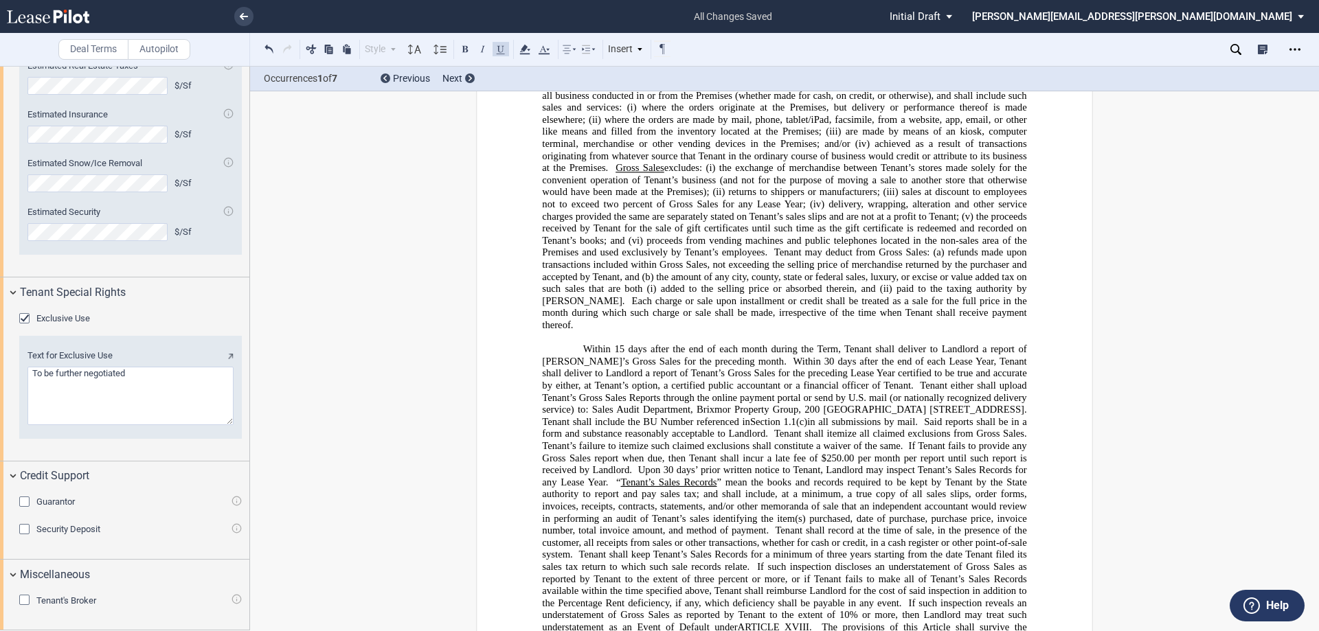
click at [612, 300] on span "“ Gross Sales ” means the sum of all sales of goods, services, and all other in…" at bounding box center [785, 205] width 487 height 254
click at [498, 49] on button at bounding box center [501, 49] width 16 height 16
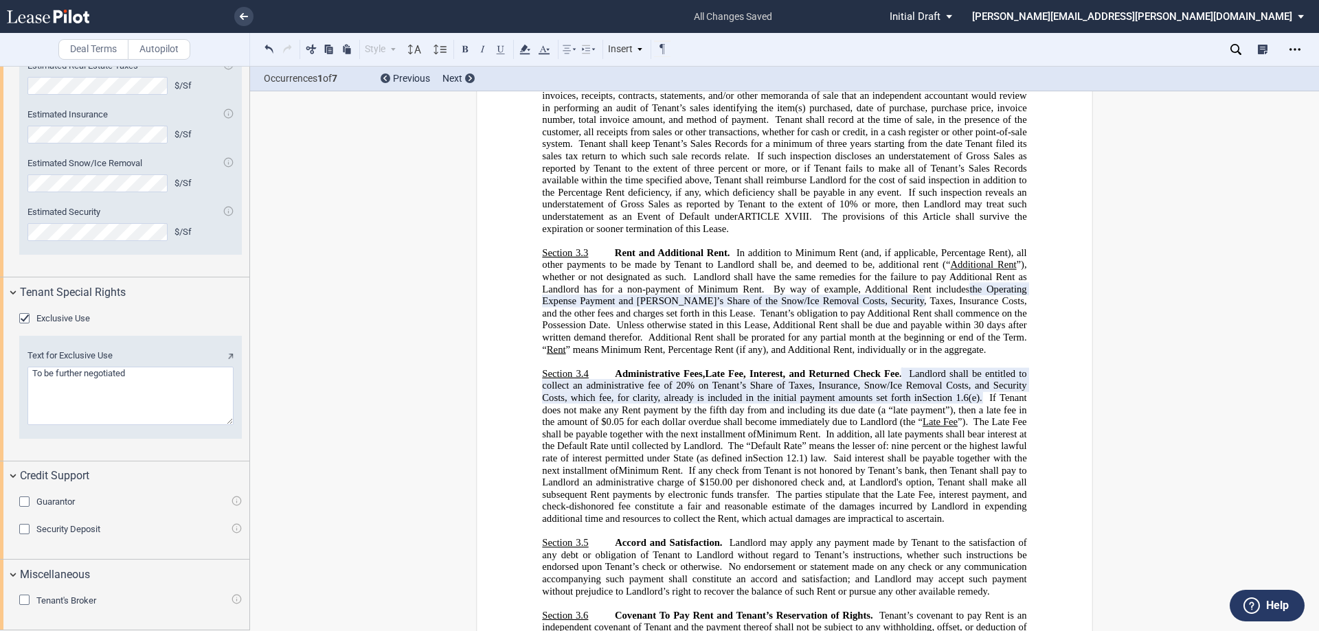
scroll to position [3573, 0]
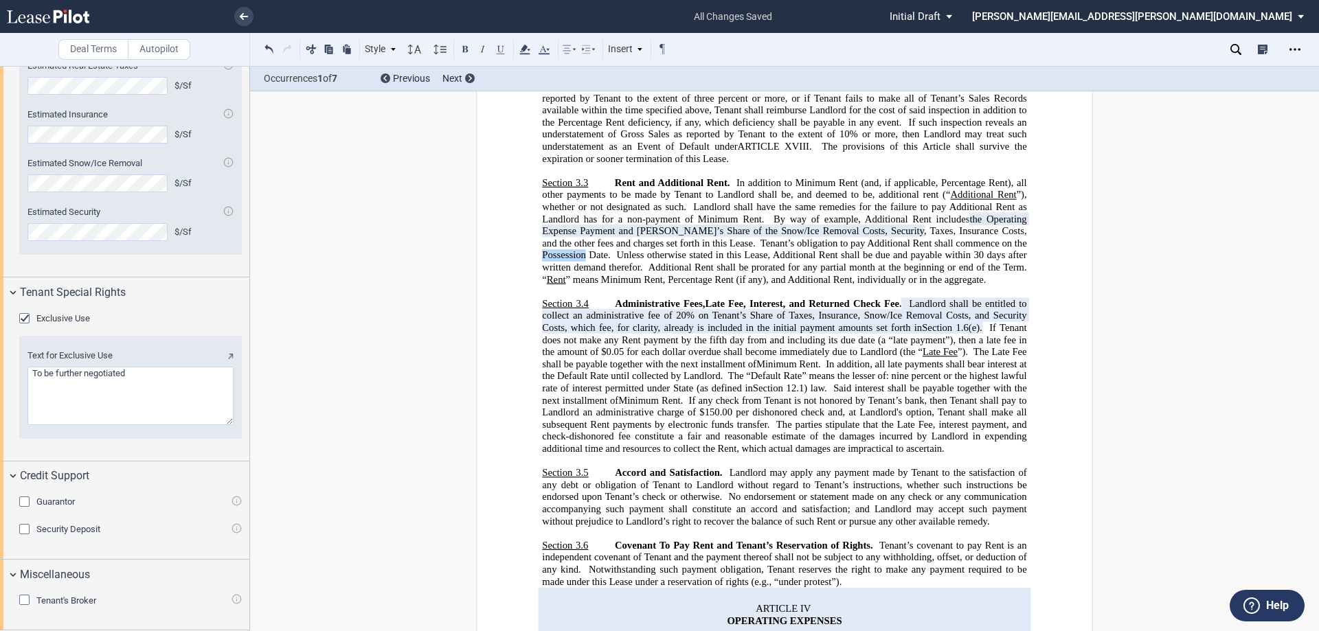
drag, startPoint x: 983, startPoint y: 361, endPoint x: 1024, endPoint y: 359, distance: 41.3
click at [1024, 261] on span "Tenant’s obligation to pay Additional Rent shall commence on the Possession Dat…" at bounding box center [785, 249] width 487 height 23
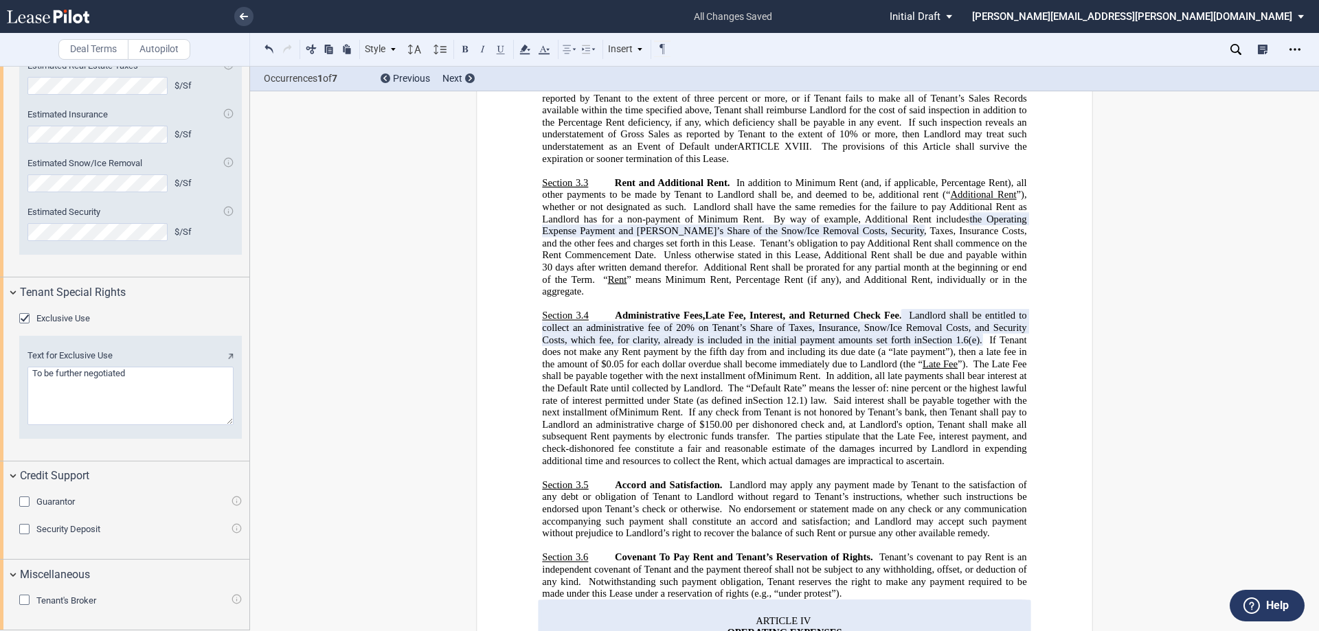
click at [678, 346] on span "Landlord shall be entitled to collect an administrative fee of 20% on Tenant’s …" at bounding box center [785, 328] width 487 height 36
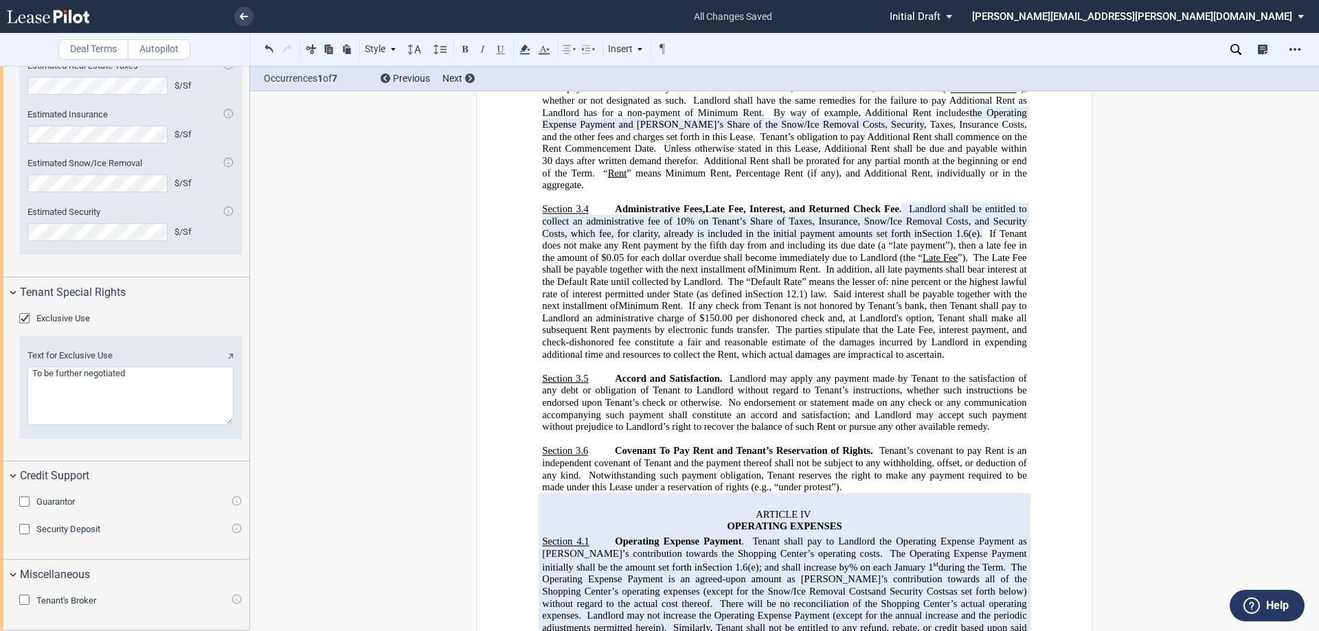
scroll to position [3710, 0]
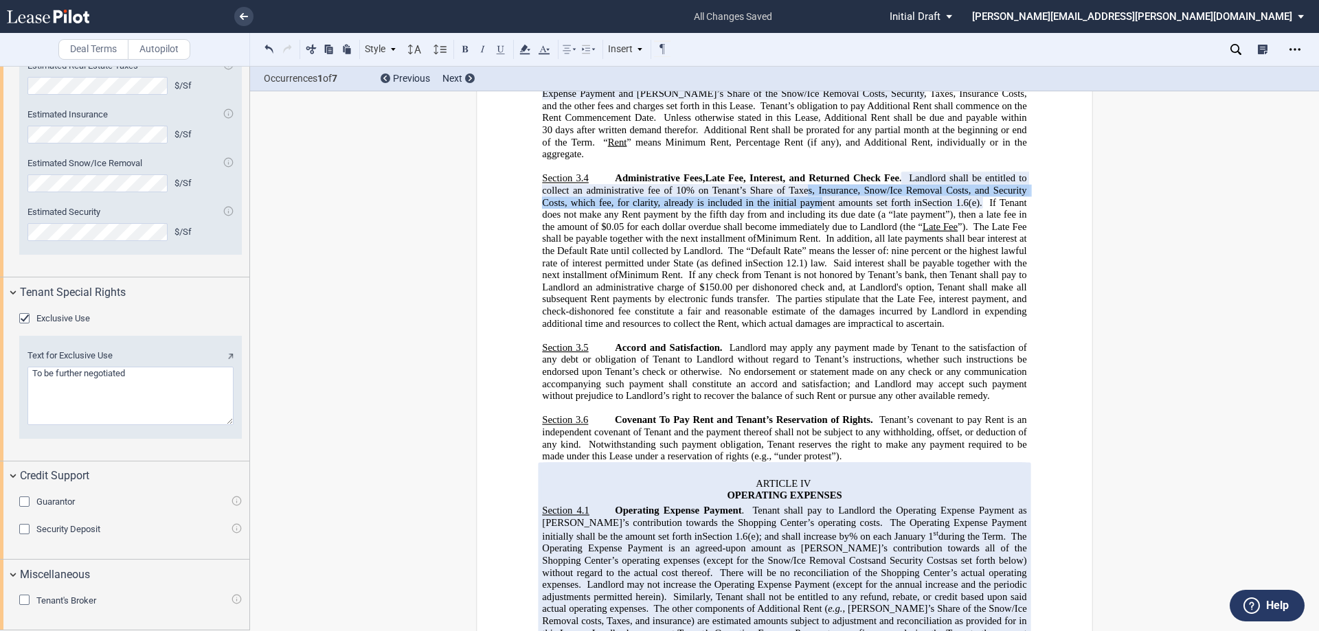
drag, startPoint x: 804, startPoint y: 298, endPoint x: 814, endPoint y: 306, distance: 12.2
click at [814, 208] on span "Landlord shall be entitled to collect an administrative fee of 10% on Tenant’s …" at bounding box center [785, 190] width 487 height 36
click at [810, 208] on span "Landlord shall be entitled to collect an administrative fee of 10% on Tenant’s …" at bounding box center [785, 190] width 487 height 36
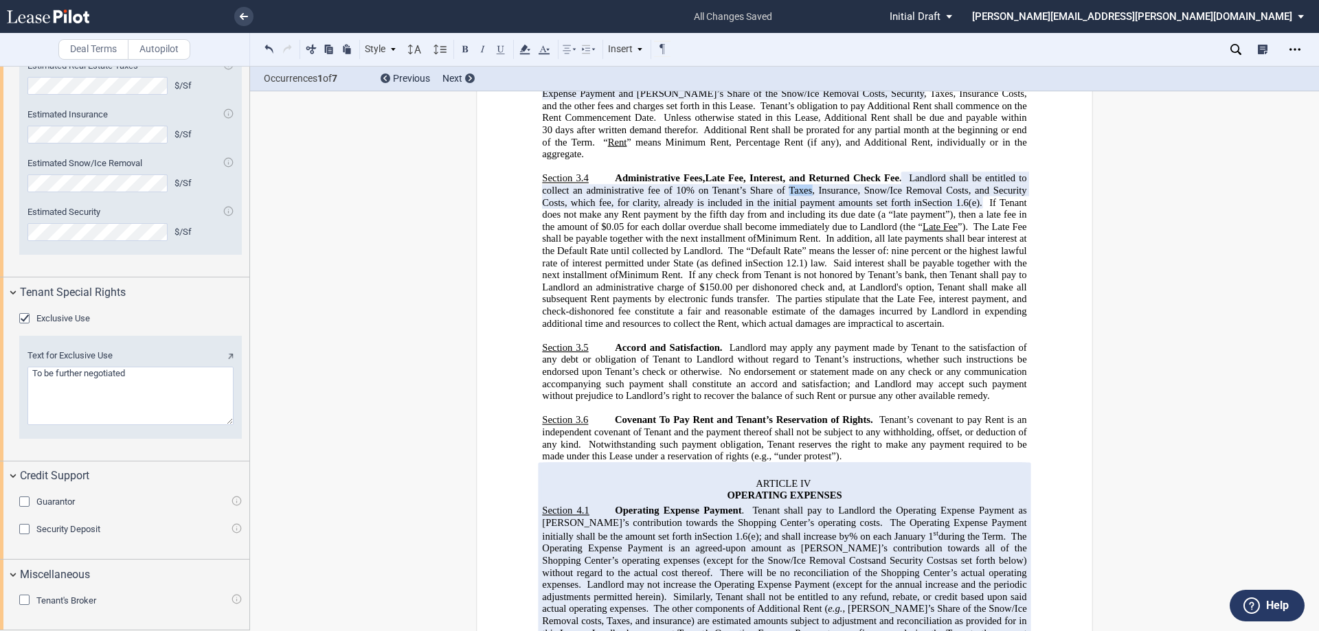
drag, startPoint x: 810, startPoint y: 299, endPoint x: 786, endPoint y: 298, distance: 24.1
click at [786, 208] on span "Landlord shall be entitled to collect an administrative fee of 10% on Tenant’s …" at bounding box center [785, 190] width 487 height 36
drag, startPoint x: 901, startPoint y: 326, endPoint x: 893, endPoint y: 338, distance: 14.9
click at [901, 232] on span "If Tenant does not make any Rent payment by the fifth day from and including it…" at bounding box center [785, 215] width 487 height 36
drag, startPoint x: 722, startPoint y: 212, endPoint x: 708, endPoint y: 212, distance: 13.8
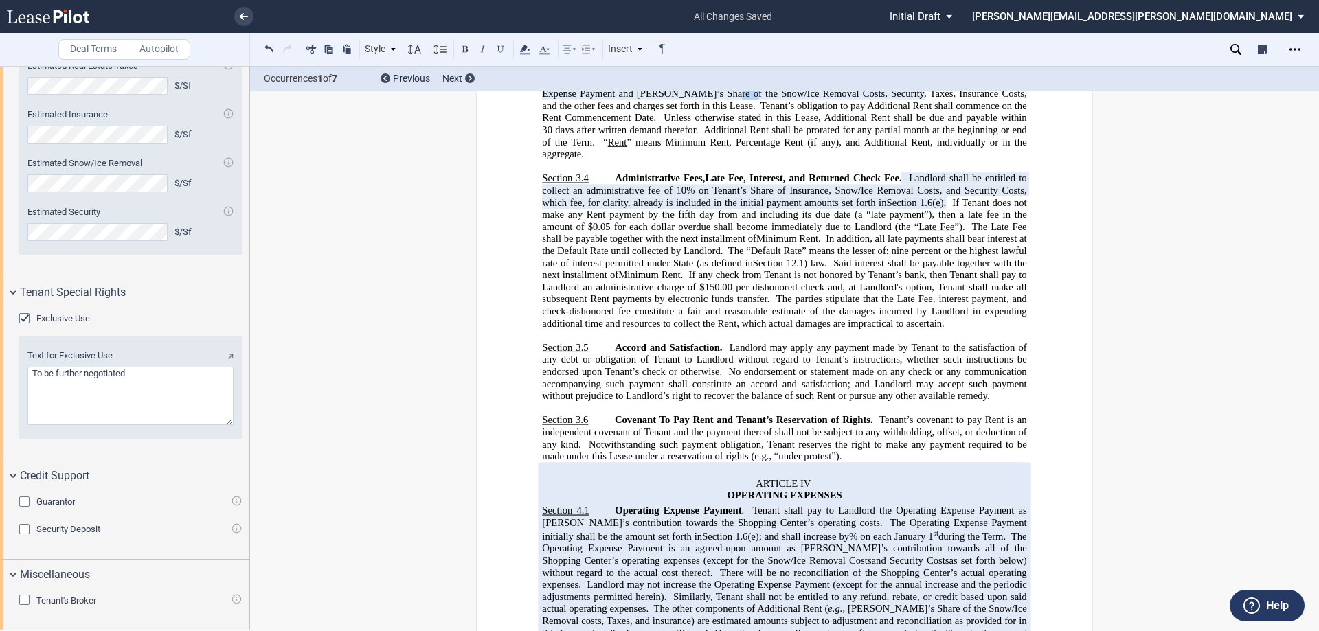
click at [708, 99] on span "the Operating Expense Payment and [PERSON_NAME]’s Share of the Snow/Ice Removal…" at bounding box center [785, 87] width 487 height 23
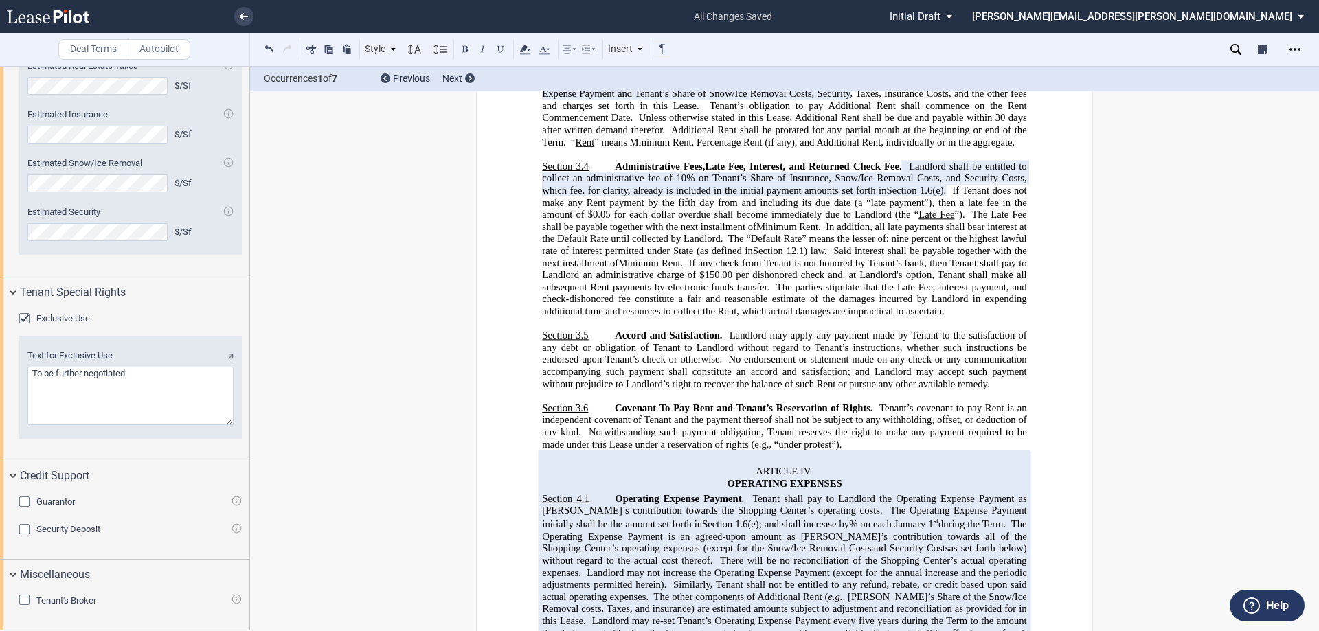
click at [805, 280] on span "If any check from Tenant is not honored by Tenant’s bank, then Tenant shall pay…" at bounding box center [785, 268] width 487 height 23
drag, startPoint x: 918, startPoint y: 322, endPoint x: 867, endPoint y: 319, distance: 50.9
click at [867, 221] on span "If Tenant does not make any Rent payment by the fifth day from and including it…" at bounding box center [785, 203] width 487 height 36
click at [499, 52] on button at bounding box center [501, 49] width 16 height 16
click at [724, 330] on p "﻿" at bounding box center [784, 323] width 484 height 12
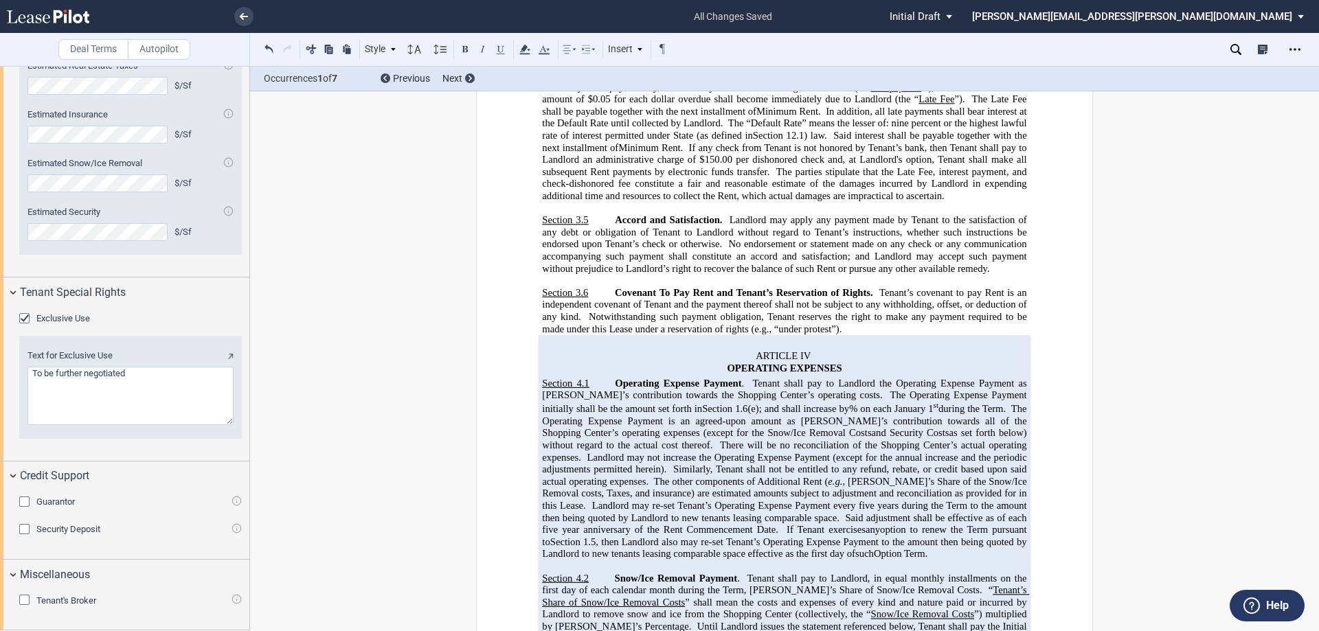
scroll to position [3848, 0]
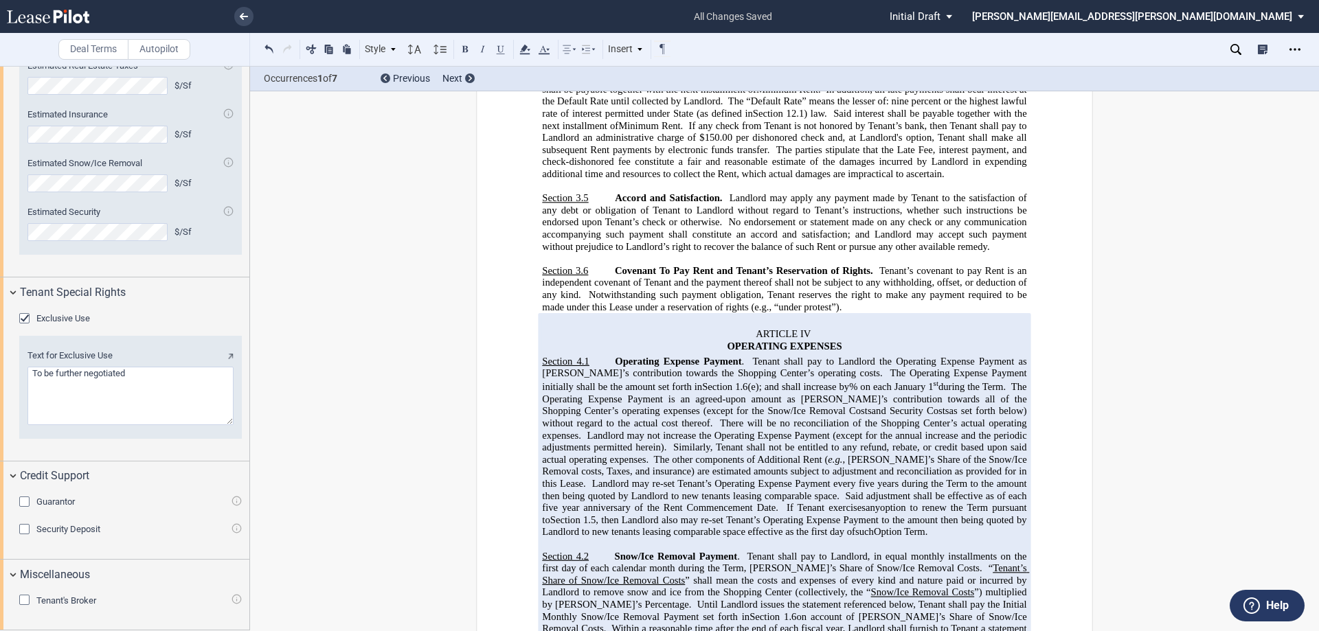
click at [695, 368] on span "Operating Expense Payment" at bounding box center [678, 362] width 126 height 12
click at [691, 441] on span "There will be no reconciliation of the Shopping Center’s actual operating expen…" at bounding box center [785, 429] width 487 height 23
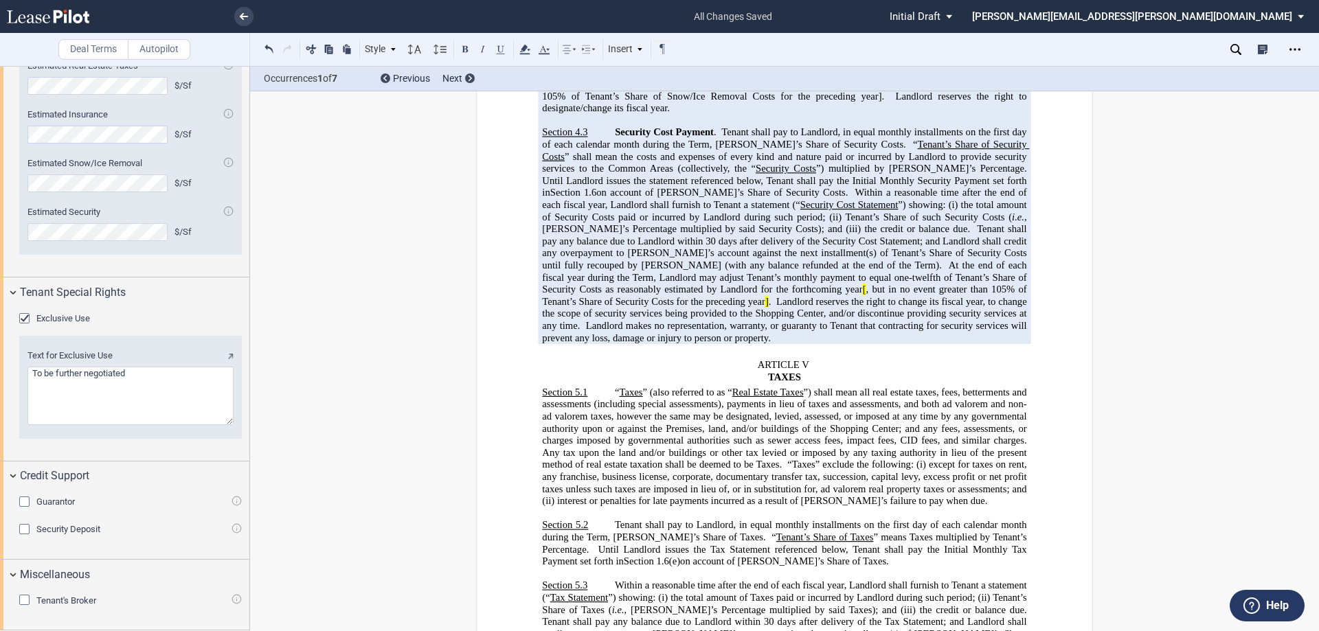
scroll to position [4535, 0]
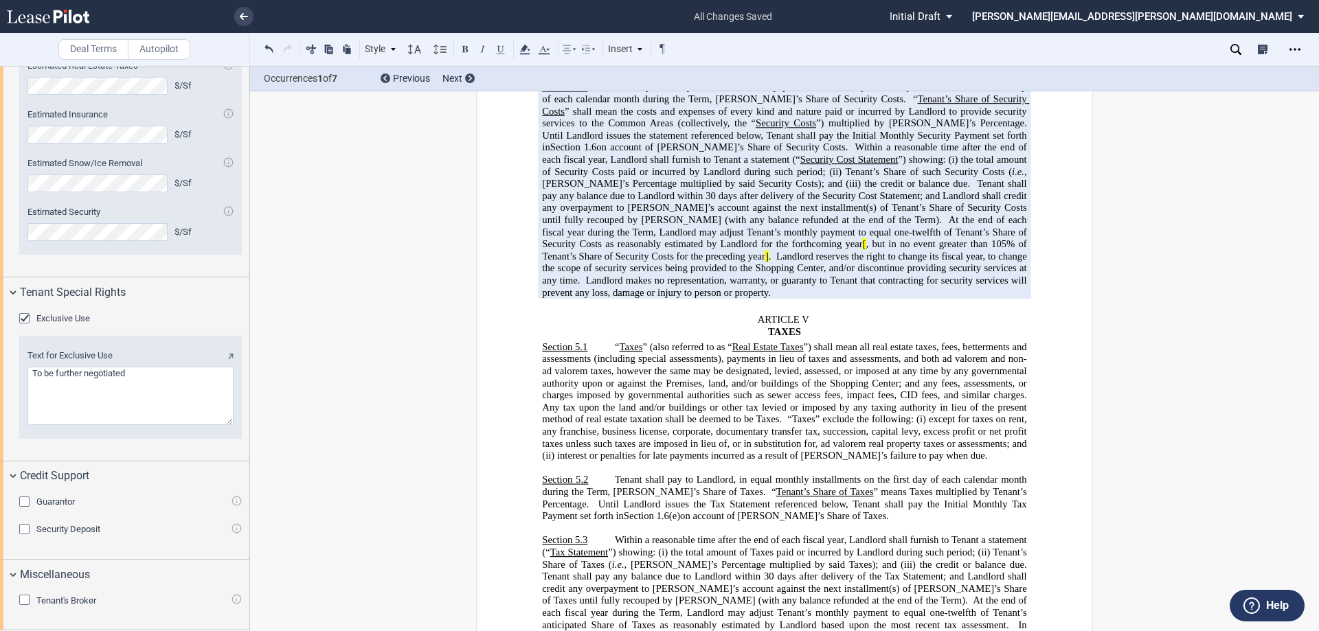
click at [610, 56] on span "At the end of each fiscal year during the Term, Landlord may adjust Tenant’s mo…" at bounding box center [785, 32] width 487 height 47
click at [614, 56] on span "At the end of each fiscal year during the Term, Landlord may adjust Tenant’s mo…" at bounding box center [785, 32] width 487 height 47
click at [557, 56] on span "At the end of each fiscal year during the Term, Landlord may adjust Tenant’s mo…" at bounding box center [785, 32] width 487 height 47
click at [560, 56] on span "At the end of each fiscal year during the Term, Landlord may adjust Tenant’s mo…" at bounding box center [785, 32] width 487 height 47
drag, startPoint x: 560, startPoint y: 168, endPoint x: 566, endPoint y: 161, distance: 9.2
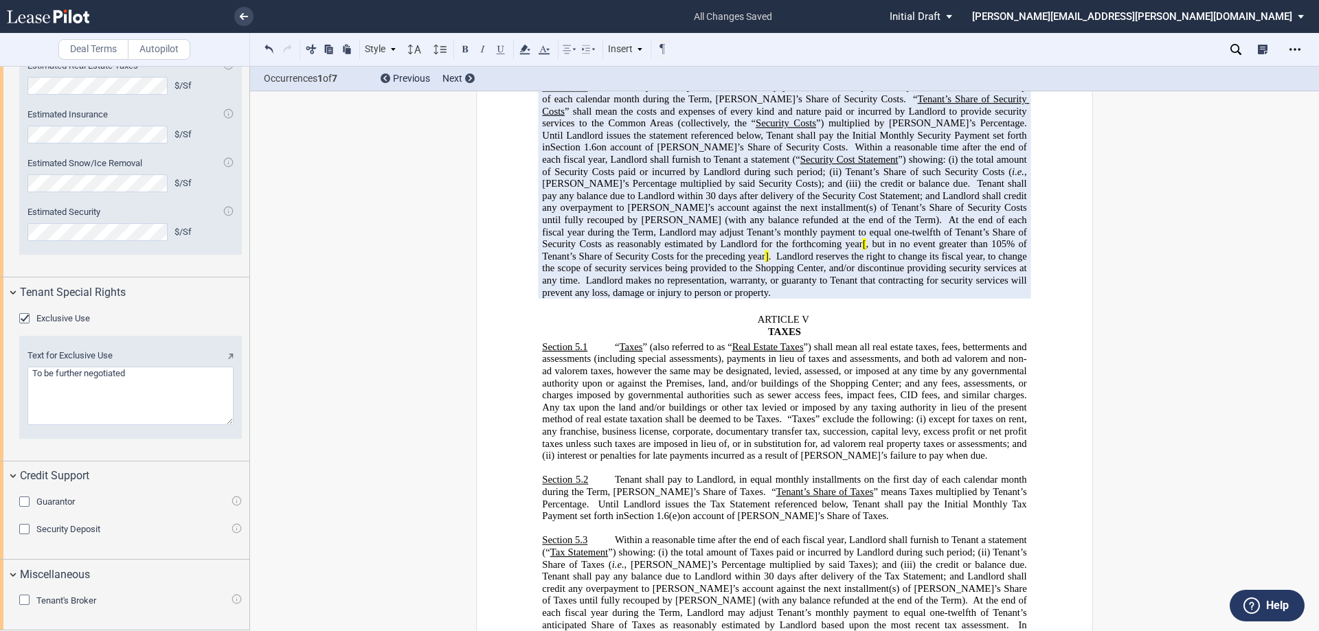
click at [566, 56] on span "At the end of each fiscal year during the Term, Landlord may adjust Tenant’s mo…" at bounding box center [785, 32] width 487 height 47
click at [271, 47] on button at bounding box center [269, 49] width 16 height 16
drag, startPoint x: 609, startPoint y: 155, endPoint x: 558, endPoint y: 162, distance: 51.3
drag, startPoint x: 607, startPoint y: 159, endPoint x: 559, endPoint y: 172, distance: 49.2
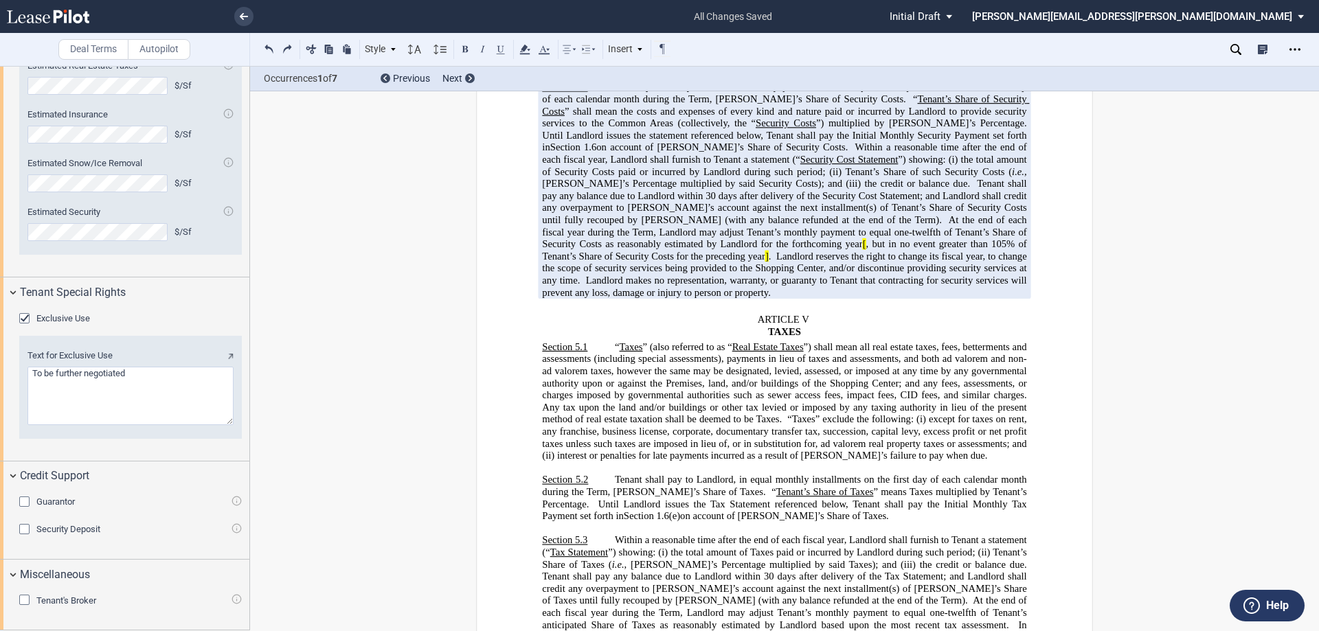
click at [559, 56] on span "At the end of each fiscal year during the Term, Landlord may adjust Tenant’s mo…" at bounding box center [785, 32] width 487 height 47
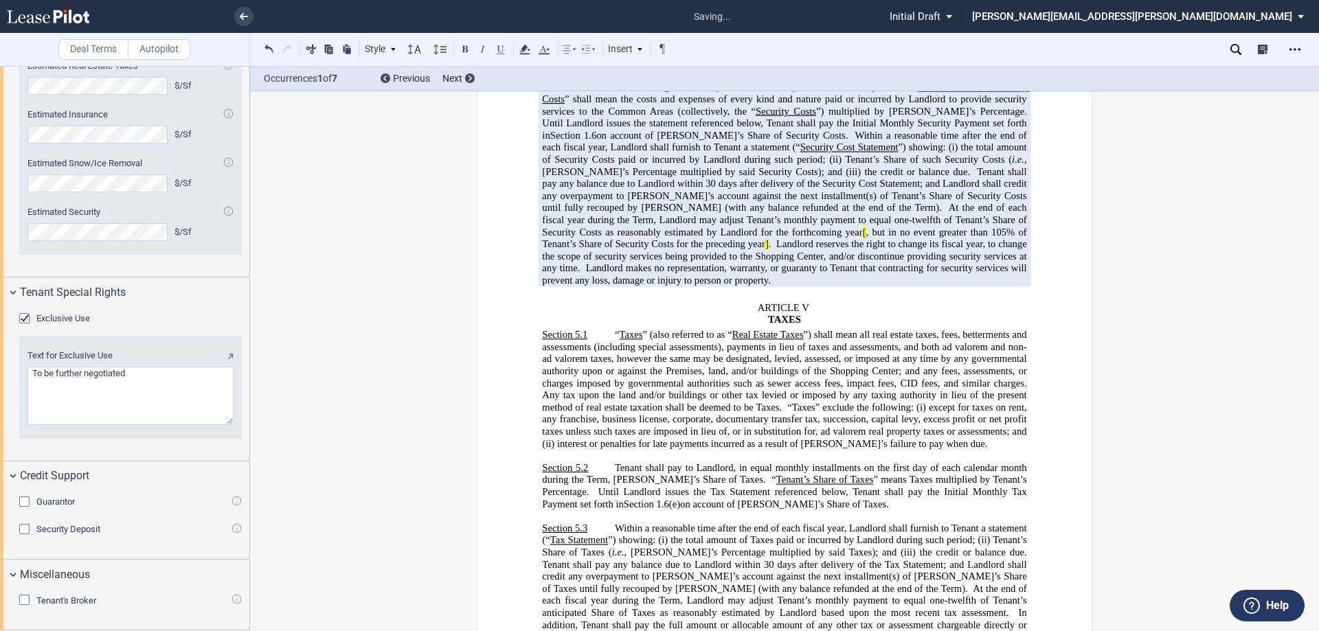
click at [677, 238] on span "At the end of each fiscal year during the Term, Landlord may adjust Tenant’s mo…" at bounding box center [785, 221] width 487 height 36
drag, startPoint x: 990, startPoint y: 322, endPoint x: 896, endPoint y: 339, distance: 95.7
click at [896, 287] on span "Security Cost Payment . Tenant shall pay to Landlord, in equal monthly installm…" at bounding box center [787, 177] width 490 height 217
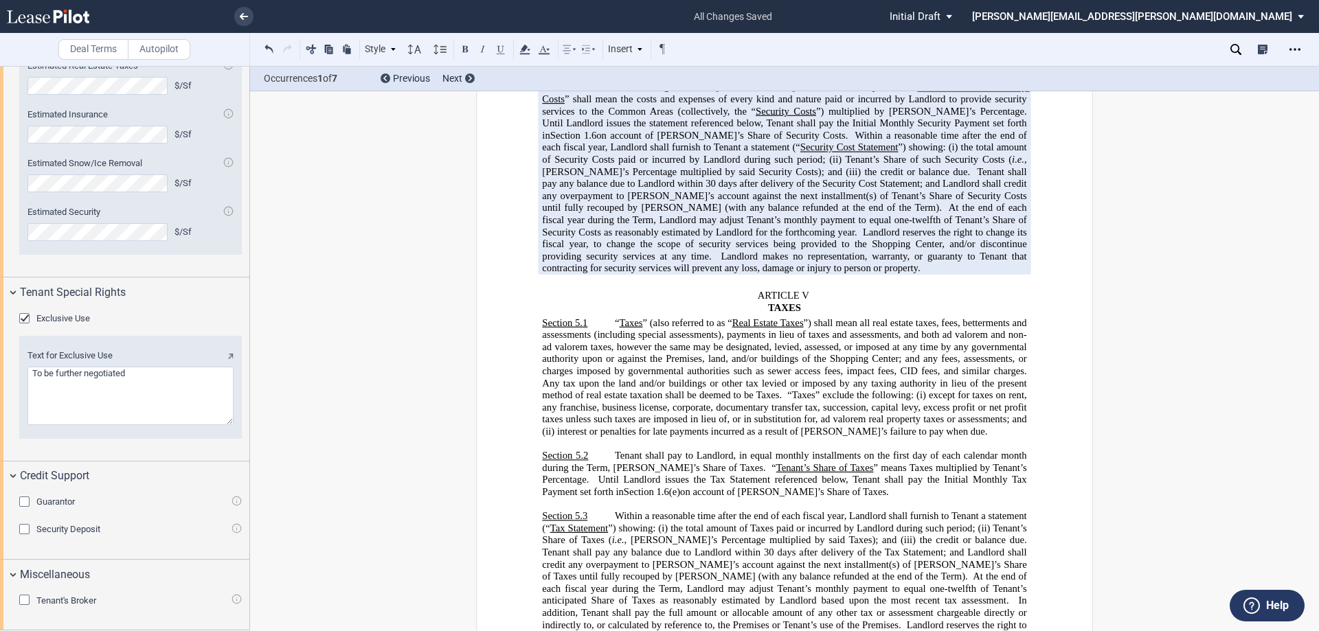
click at [721, 262] on span at bounding box center [717, 257] width 10 height 12
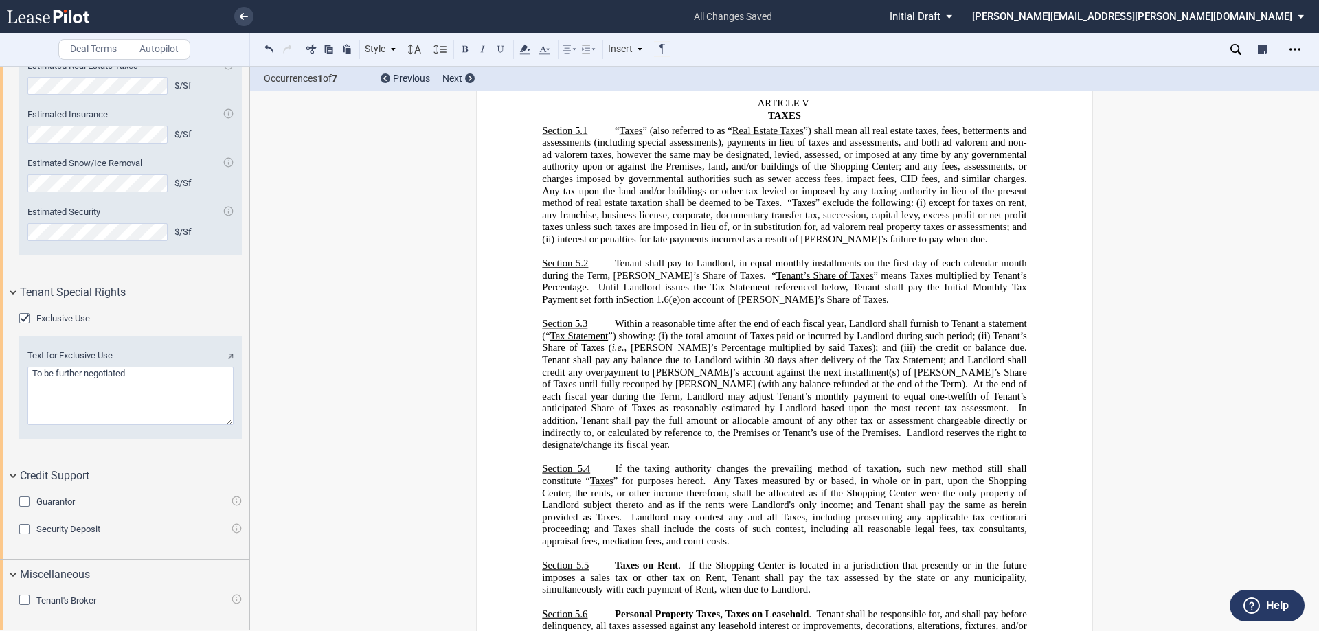
scroll to position [4810, 0]
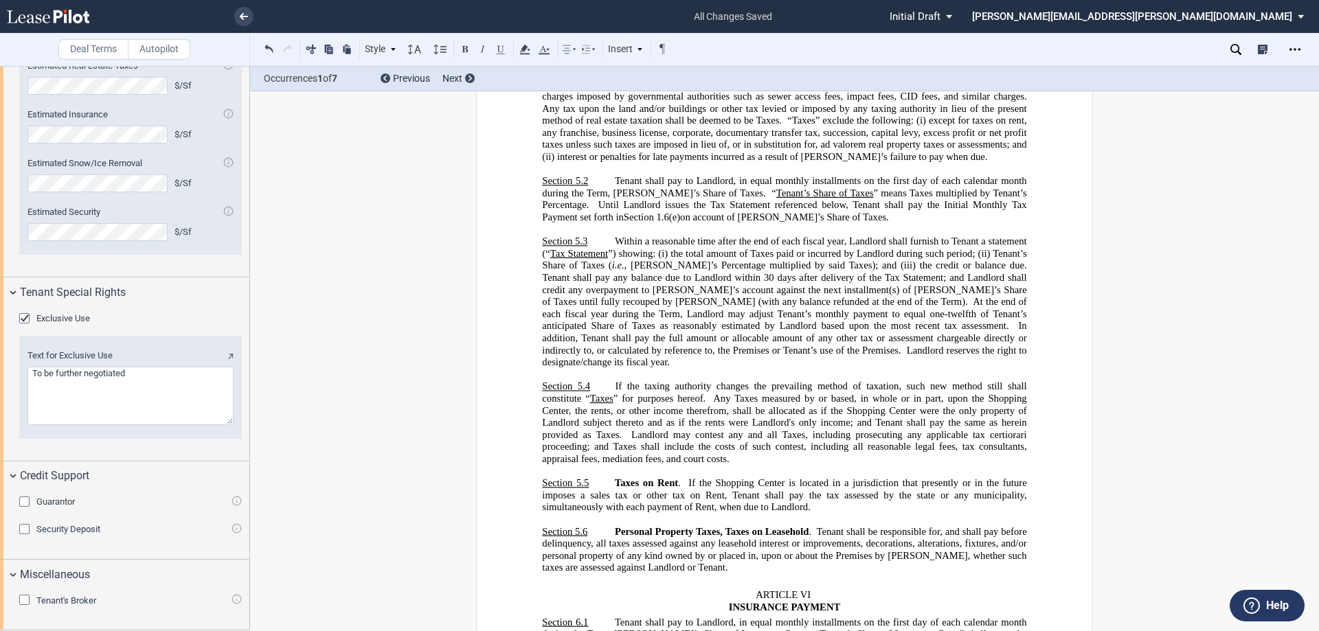
click at [605, 405] on span "Taxes" at bounding box center [601, 399] width 23 height 12
drag, startPoint x: 609, startPoint y: 494, endPoint x: 589, endPoint y: 493, distance: 19.9
click at [590, 405] on span "Taxes" at bounding box center [601, 399] width 23 height 12
click at [506, 47] on button at bounding box center [501, 49] width 16 height 16
click at [504, 47] on button at bounding box center [501, 49] width 16 height 16
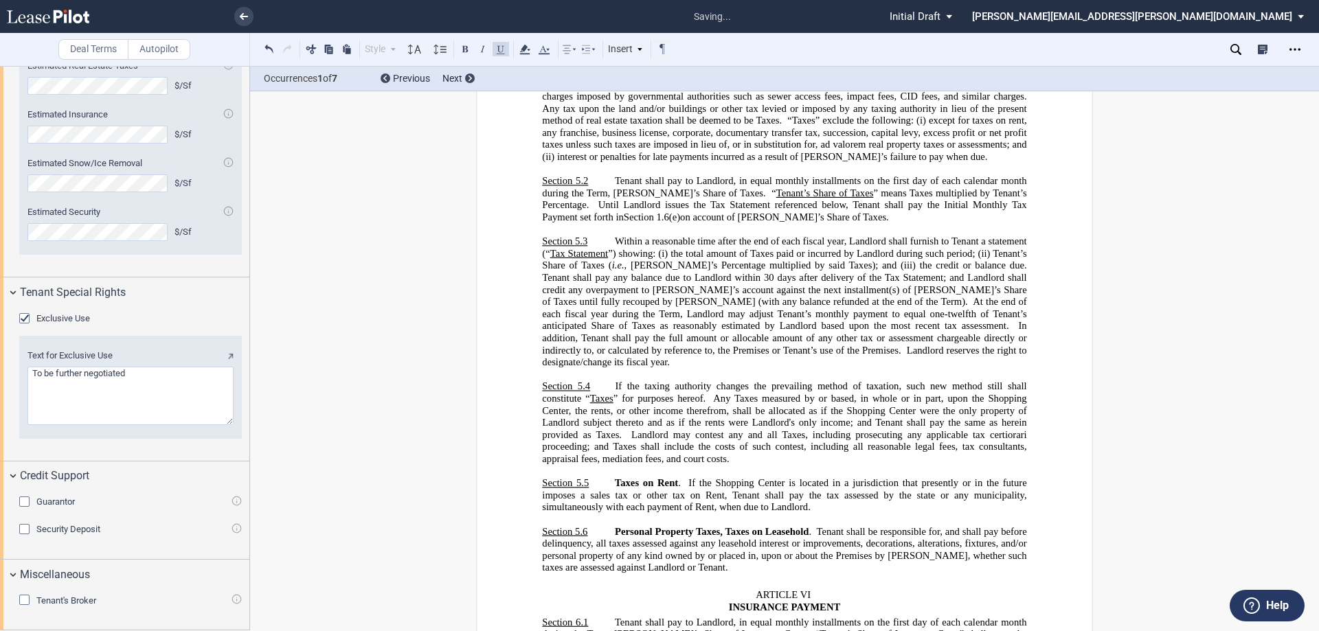
click at [777, 465] on span "Landlord may contest any and all Taxes, including prosecuting any applicable ta…" at bounding box center [785, 447] width 487 height 36
drag, startPoint x: 609, startPoint y: 495, endPoint x: 590, endPoint y: 492, distance: 19.4
click at [590, 405] on span "Taxes" at bounding box center [601, 399] width 23 height 12
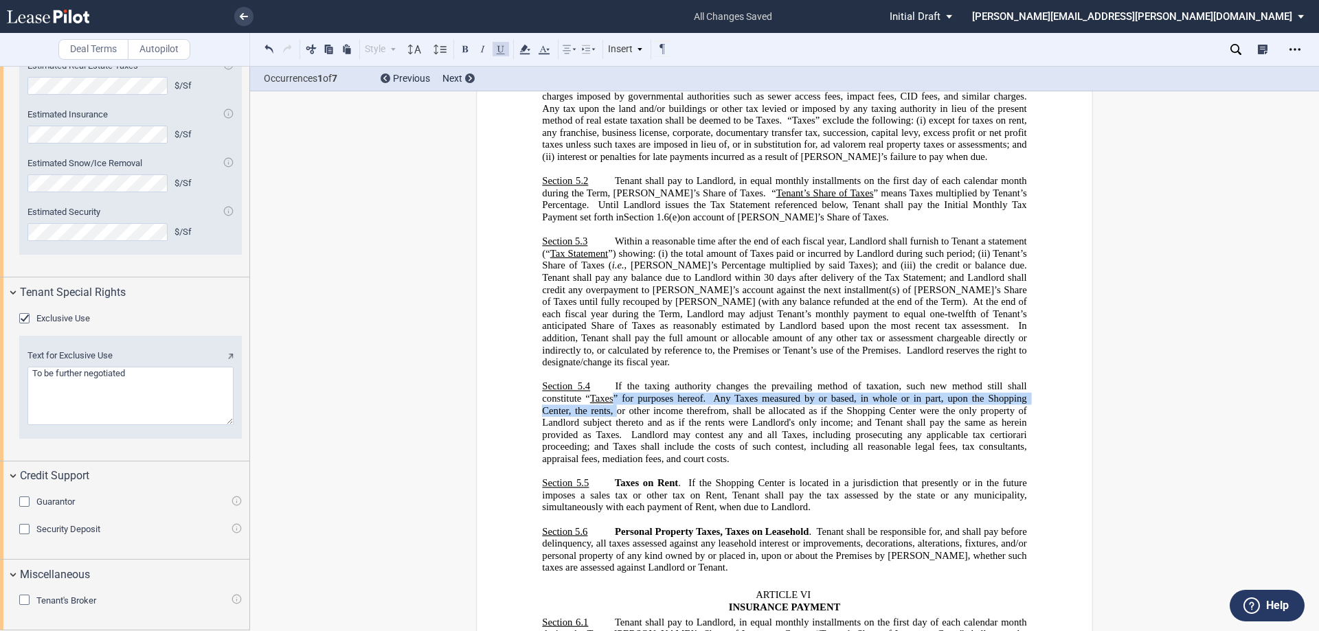
drag, startPoint x: 614, startPoint y: 502, endPoint x: 609, endPoint y: 493, distance: 9.9
click at [612, 440] on span "Any Taxes measured by or based, in whole or in part, upon the Shopping Center, …" at bounding box center [785, 416] width 487 height 47
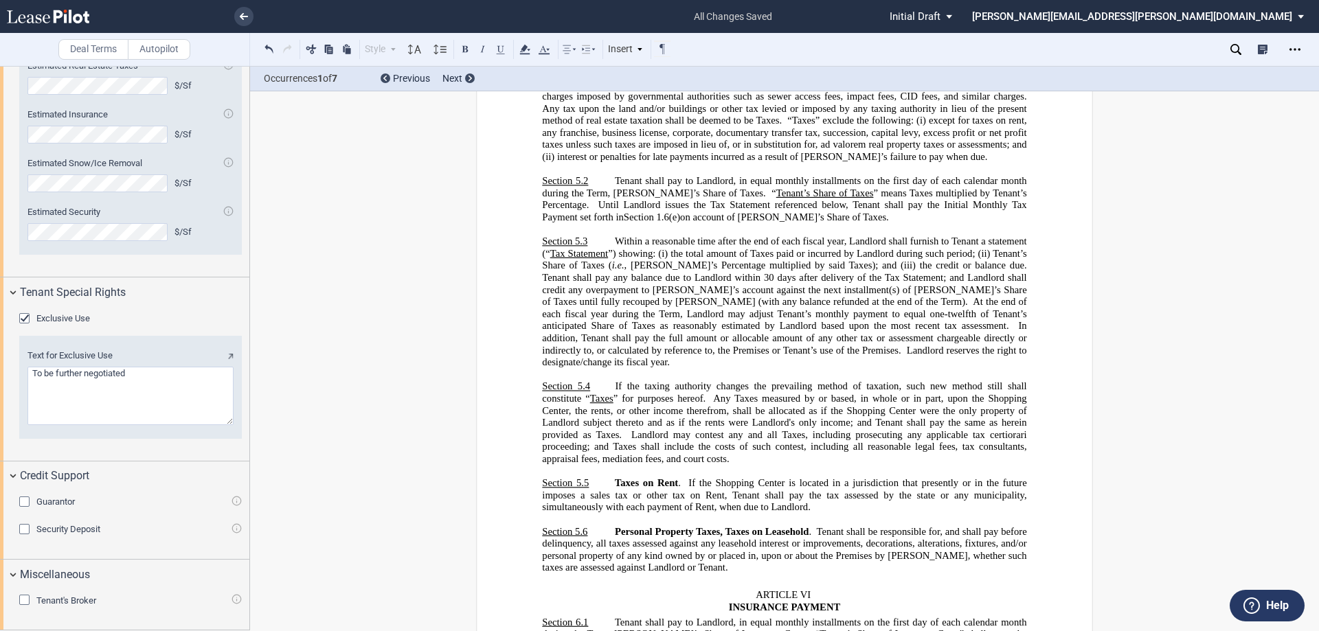
click at [607, 405] on span "Taxes" at bounding box center [601, 399] width 23 height 12
drag, startPoint x: 609, startPoint y: 490, endPoint x: 588, endPoint y: 493, distance: 20.9
click at [590, 405] on span "Taxes" at bounding box center [601, 399] width 23 height 12
click at [496, 49] on button at bounding box center [501, 49] width 16 height 16
click at [750, 368] on span "Landlord reserves the right to designate/change its fiscal year." at bounding box center [785, 356] width 487 height 23
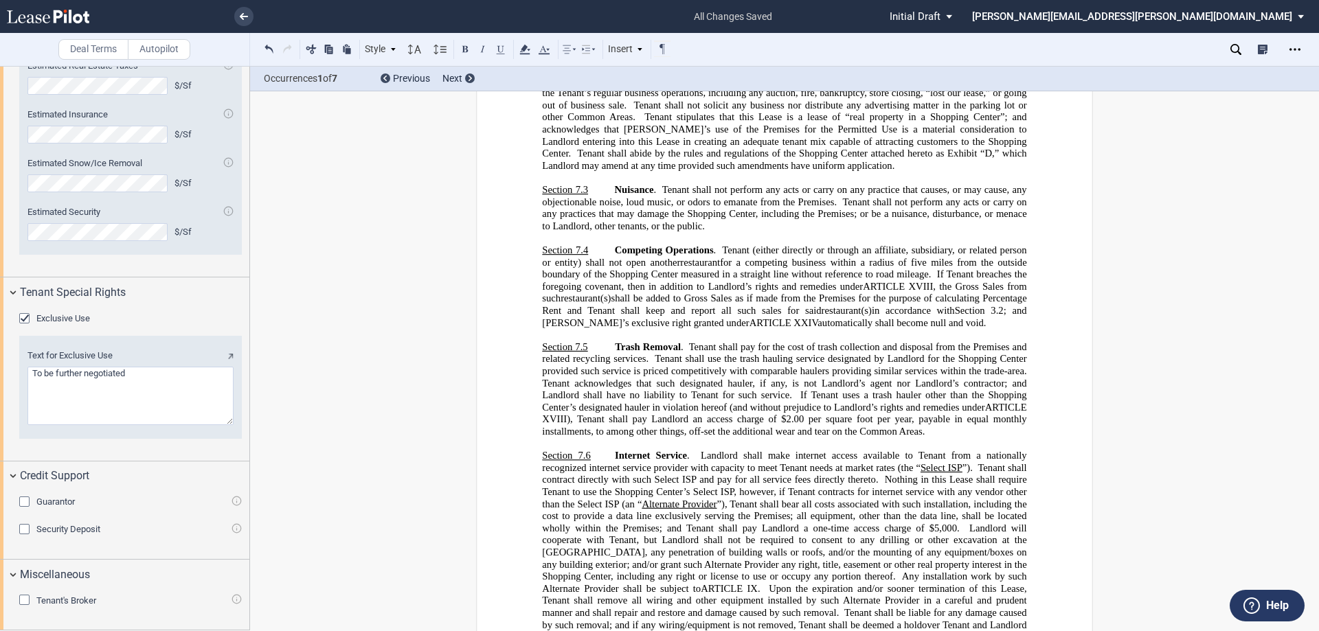
scroll to position [5909, 0]
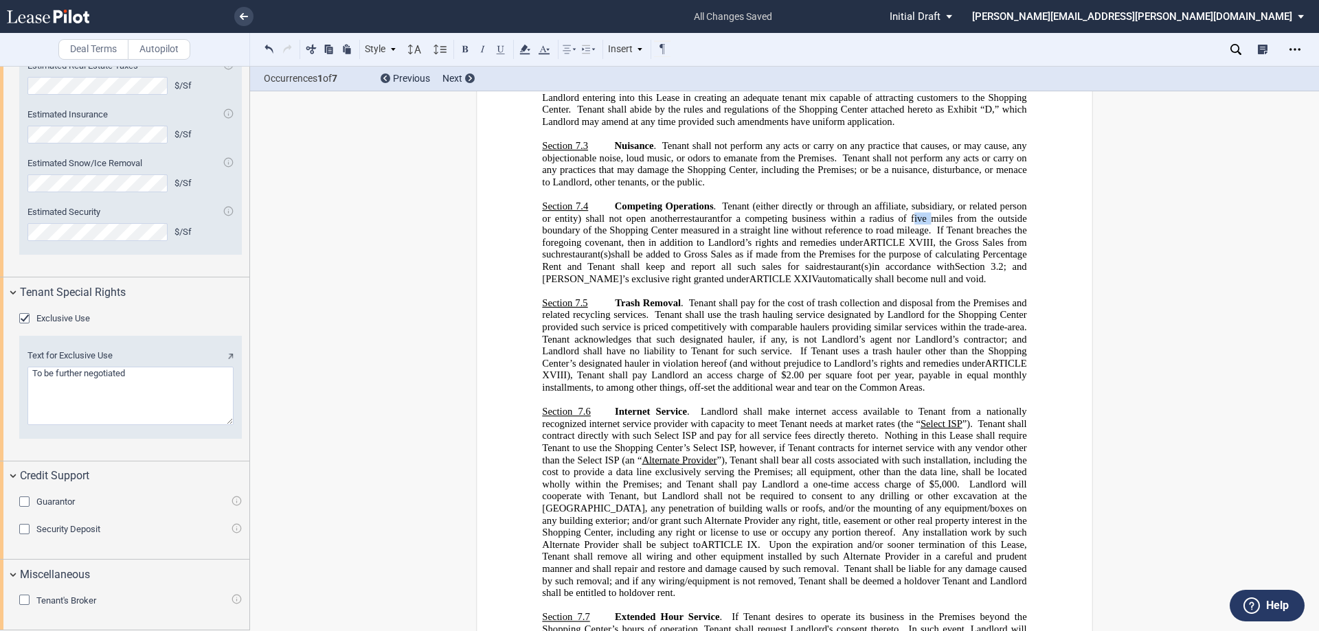
drag, startPoint x: 926, startPoint y: 298, endPoint x: 910, endPoint y: 298, distance: 15.8
click at [910, 236] on span "for a competing business within a radius of five miles from the outside boundar…" at bounding box center [785, 224] width 487 height 23
click at [944, 357] on span "Tenant acknowledges that such designated hauler, if any, is not Landlord’s agen…" at bounding box center [785, 345] width 487 height 23
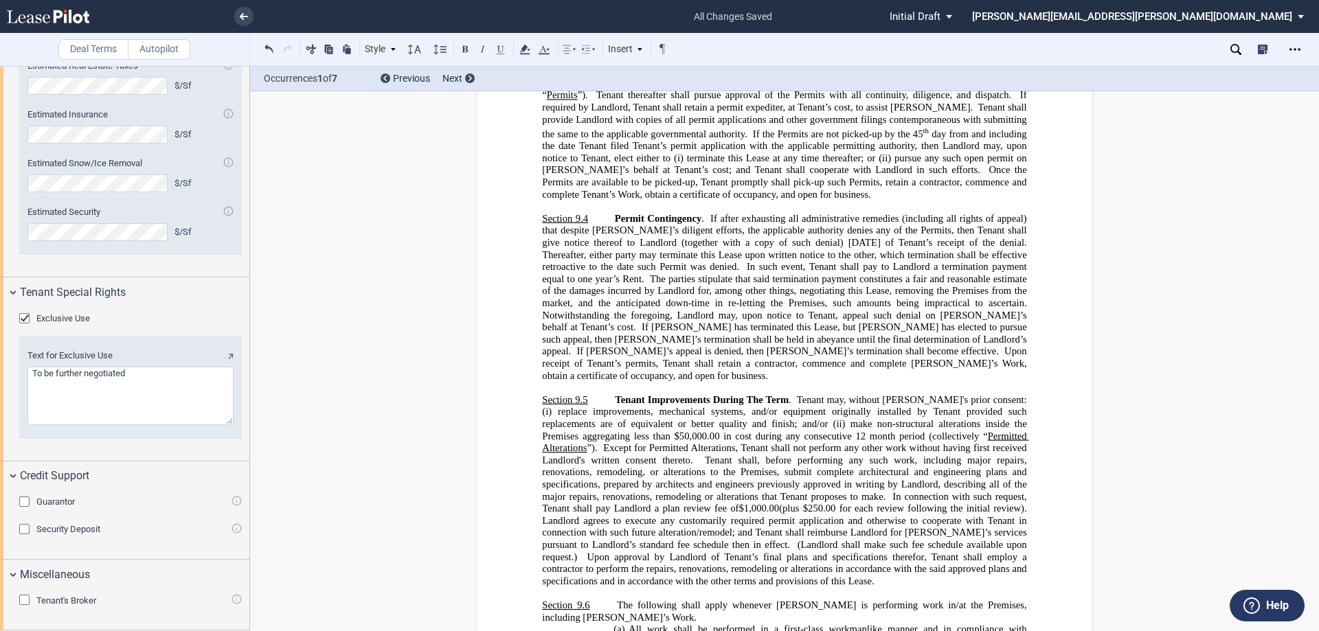
scroll to position [7489, 0]
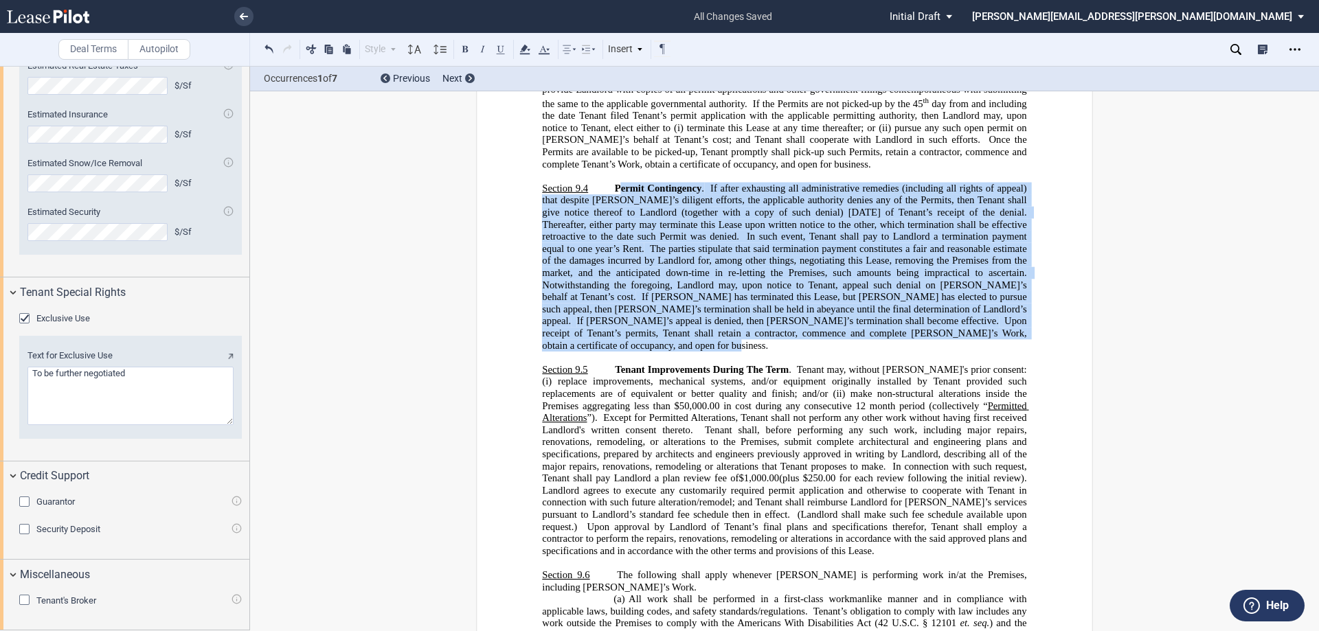
drag, startPoint x: 834, startPoint y: 403, endPoint x: 619, endPoint y: 260, distance: 258.6
click at [619, 260] on p "Section 9.4 Permit Contingency . If after exhausting all administrative remedie…" at bounding box center [784, 266] width 484 height 169
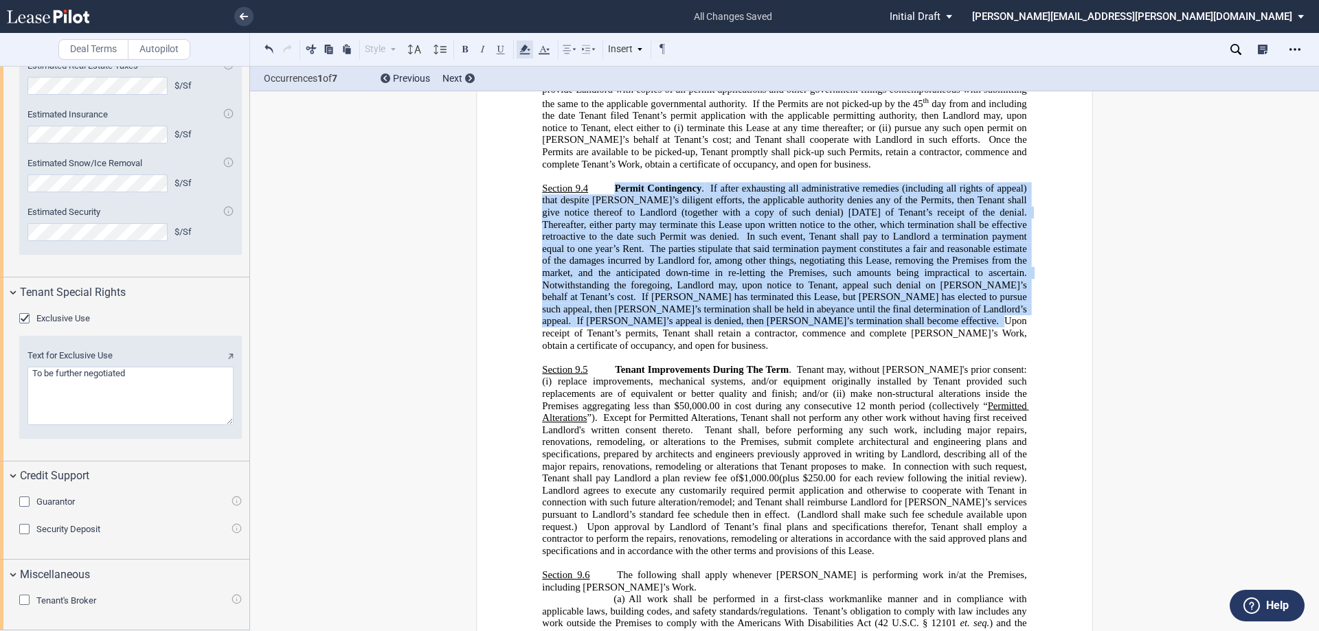
click at [533, 50] on icon at bounding box center [525, 49] width 16 height 16
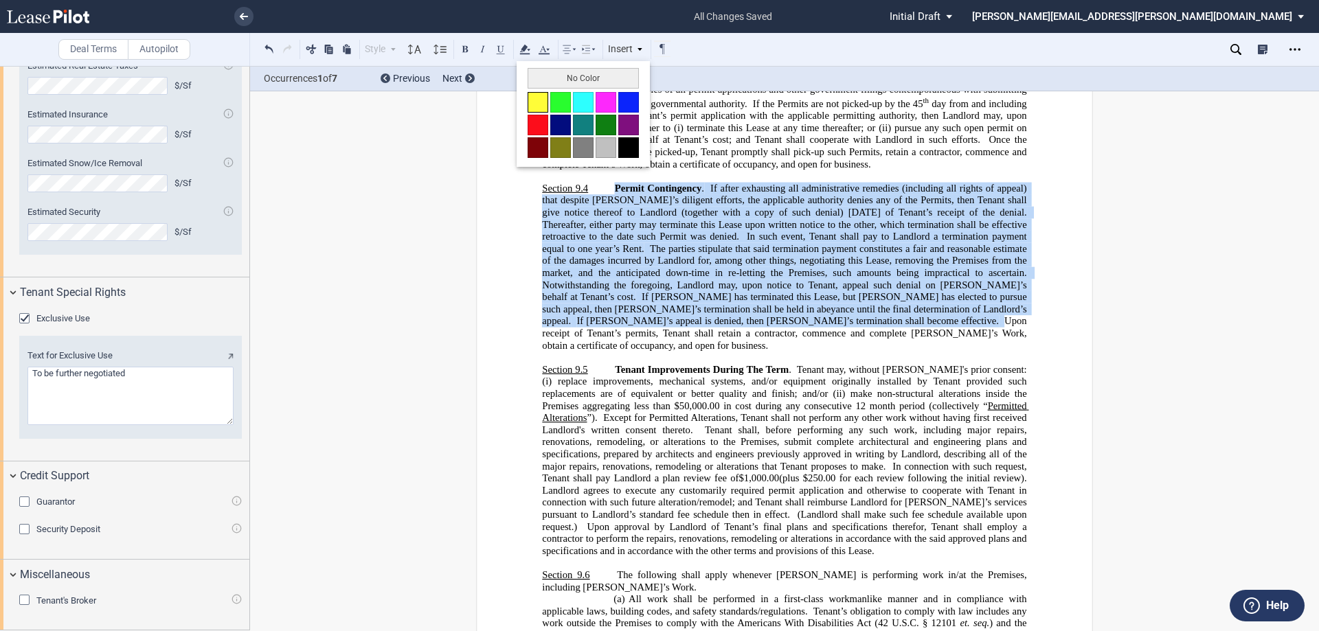
click at [532, 102] on button at bounding box center [538, 102] width 21 height 21
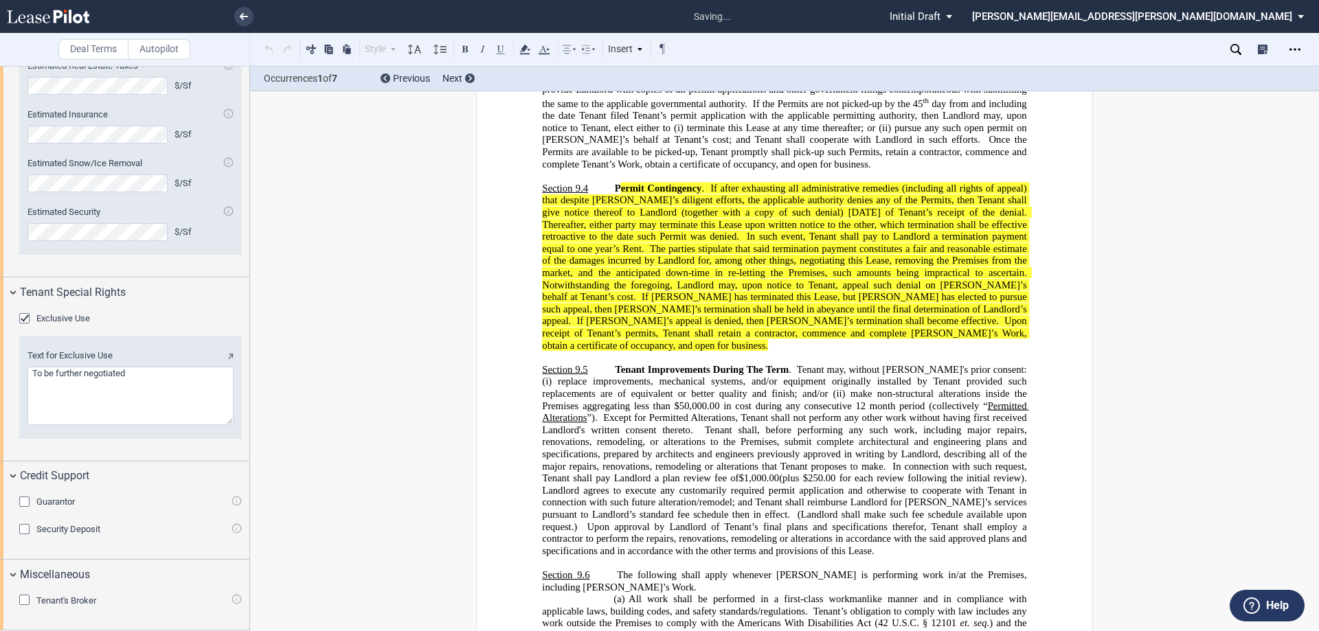
click at [705, 471] on span "Tenant shall, before performing any such work, including major repairs, renovat…" at bounding box center [785, 447] width 487 height 47
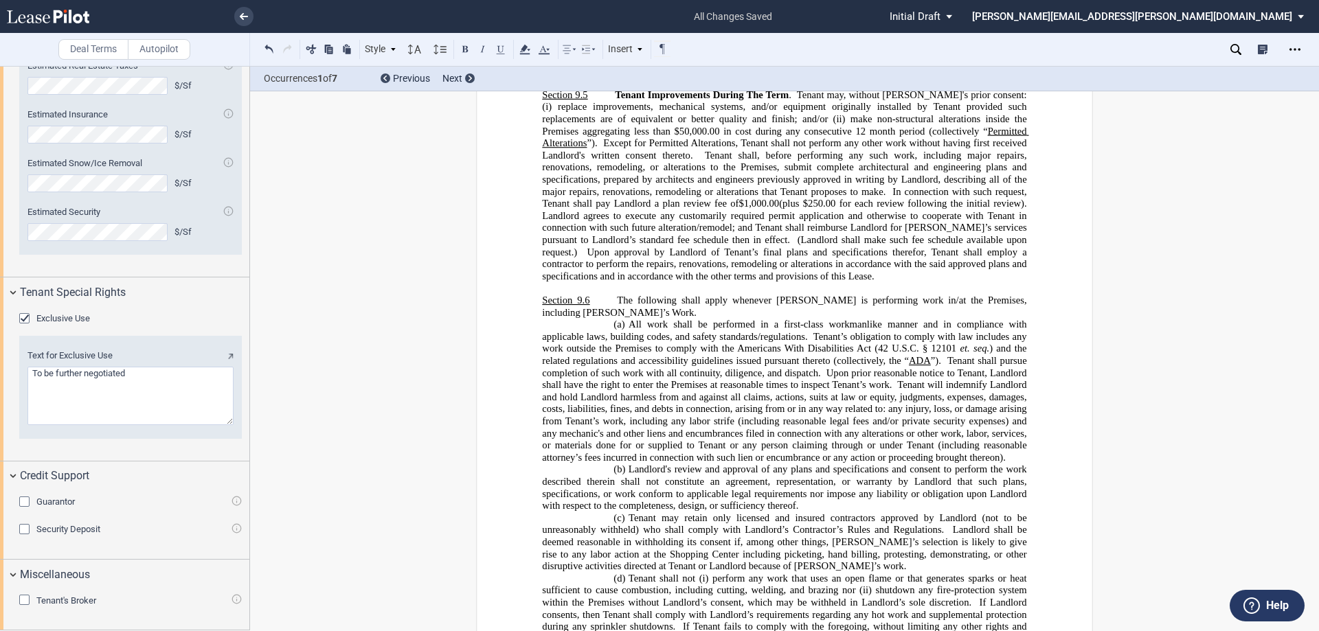
scroll to position [7833, 0]
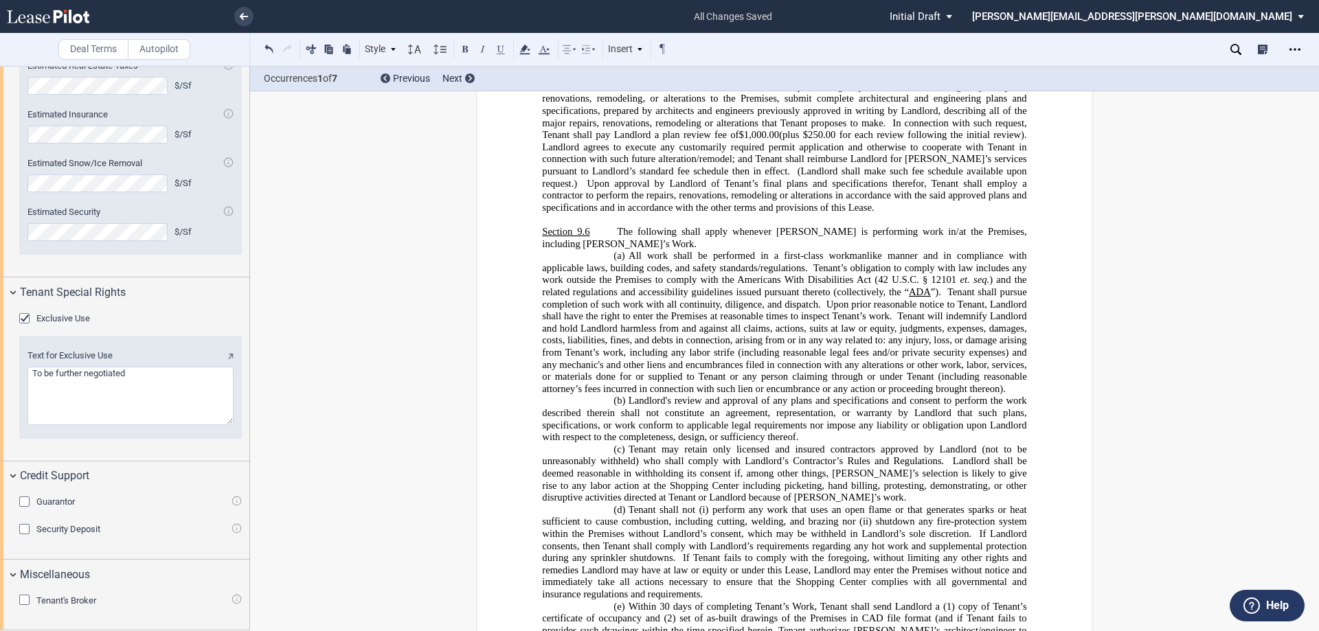
click at [588, 249] on p "Section 9.6 The following shall apply whenever Tenant is performing work in/at …" at bounding box center [784, 237] width 484 height 24
click at [561, 249] on span "The following shall apply whenever [PERSON_NAME] is performing work in/at the P…" at bounding box center [785, 236] width 487 height 23
click at [778, 503] on span "Landlord shall be deemed reasonable in withholding its consent if, among other …" at bounding box center [785, 479] width 487 height 47
click at [573, 249] on p "Section 9.6 The following shall apply whenever Tenant is performing work in/at …" at bounding box center [784, 237] width 484 height 24
click at [612, 384] on span "Tenant will indemnify Landlord and hold Landlord harmless from and against all …" at bounding box center [785, 353] width 487 height 84
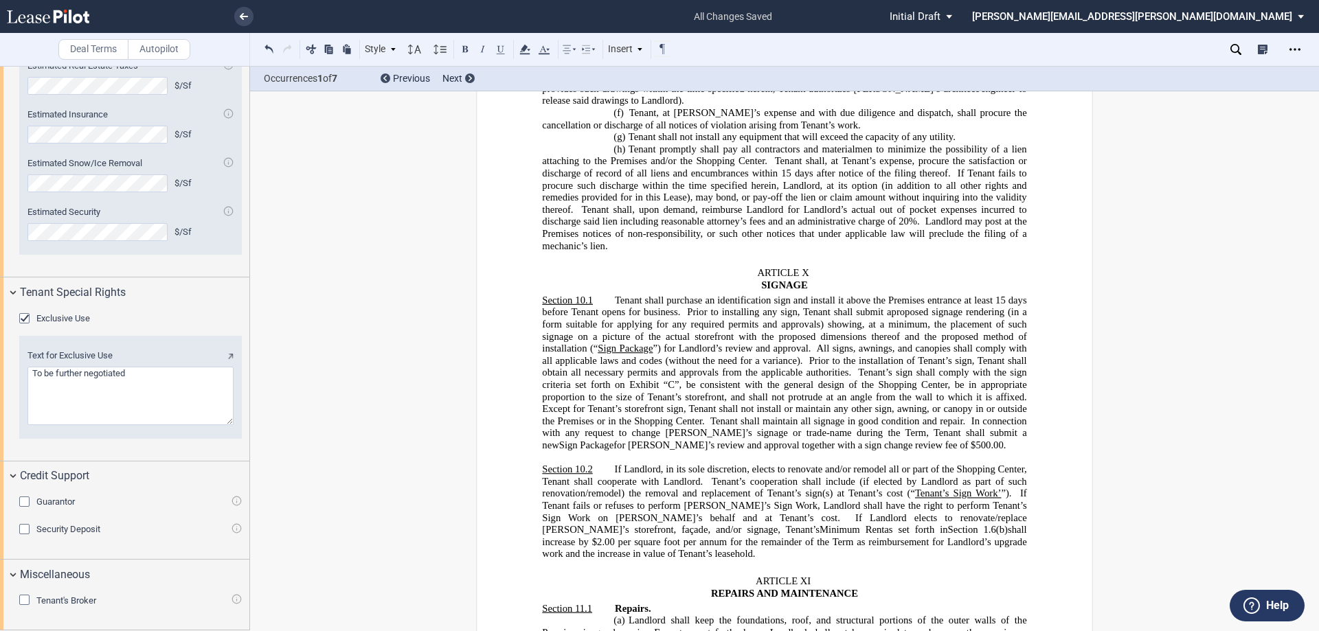
scroll to position [8451, 0]
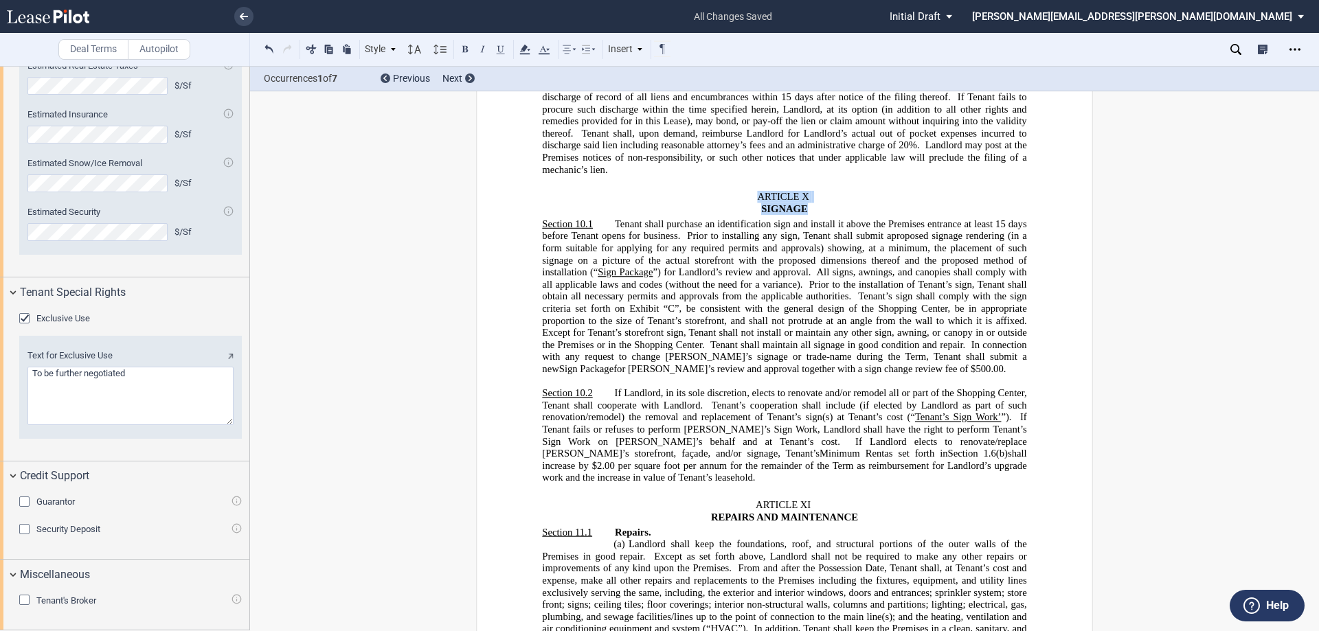
drag, startPoint x: 830, startPoint y: 267, endPoint x: 751, endPoint y: 253, distance: 80.2
click at [751, 215] on p "ARTICLE X SIGNAGE" at bounding box center [784, 203] width 484 height 24
click at [523, 52] on use at bounding box center [524, 50] width 10 height 10
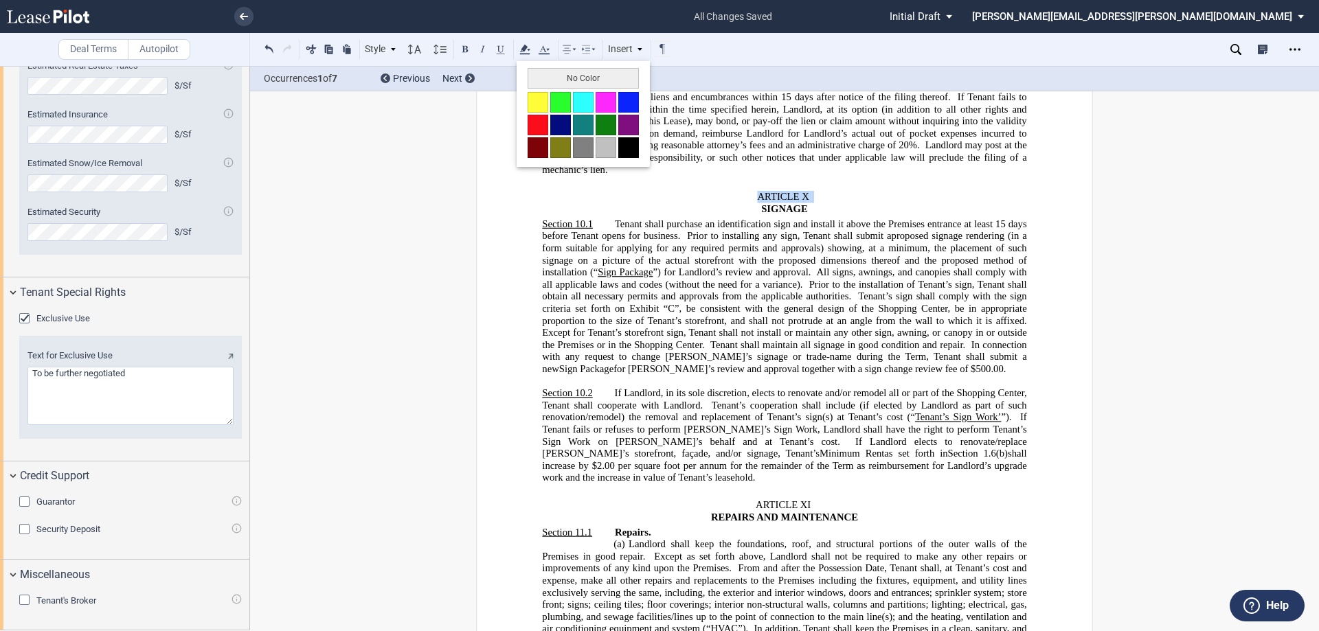
click at [540, 112] on button at bounding box center [538, 102] width 21 height 21
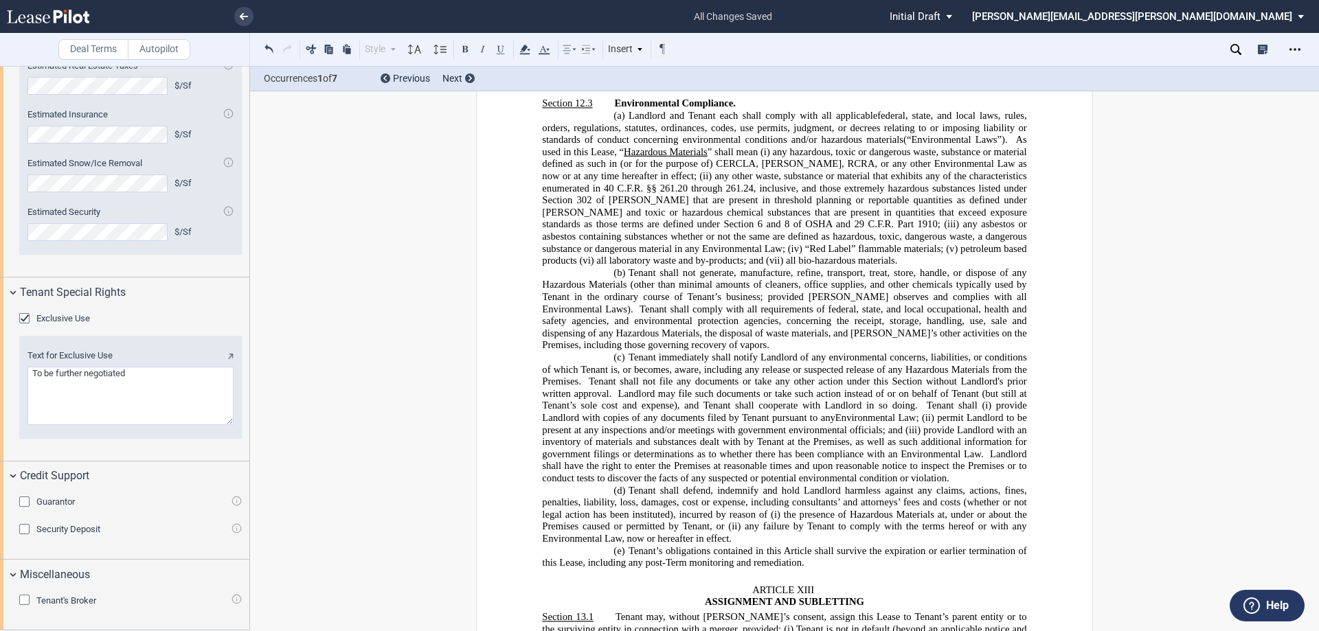
scroll to position [9963, 0]
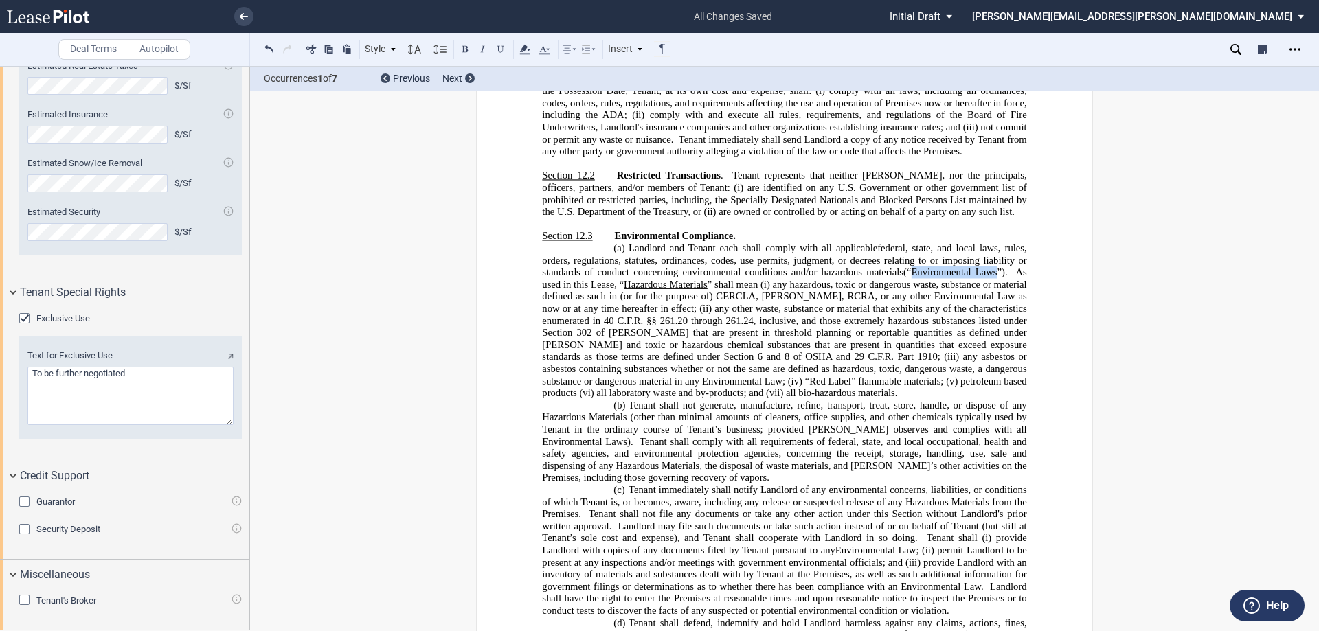
drag, startPoint x: 995, startPoint y: 322, endPoint x: 912, endPoint y: 317, distance: 83.2
click at [912, 278] on span "(“Environmental Laws”)." at bounding box center [956, 273] width 104 height 12
click at [498, 46] on button at bounding box center [501, 49] width 16 height 16
click at [952, 314] on span "any hazardous, toxic or dangerous waste, substance or material defined as such …" at bounding box center [785, 296] width 487 height 36
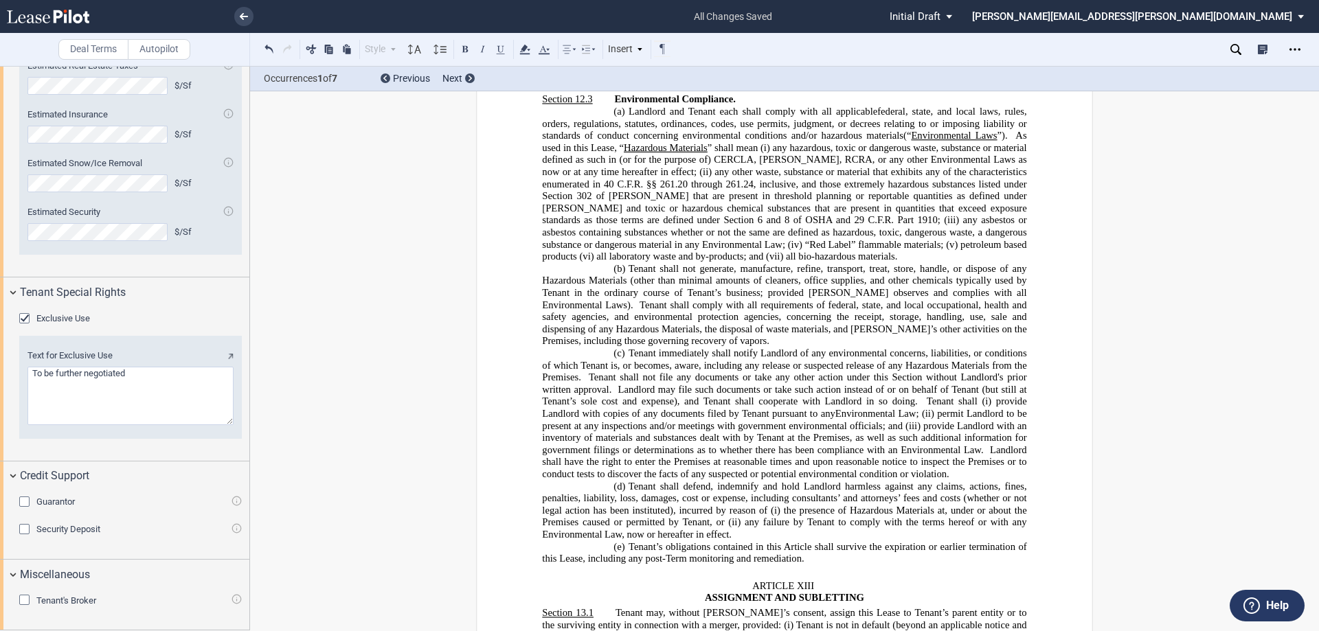
scroll to position [10100, 0]
click at [912, 418] on span "Environmental Law" at bounding box center [876, 413] width 81 height 12
click at [618, 249] on span "any asbestos or asbestos containing substances whether or not the same are defi…" at bounding box center [785, 232] width 487 height 36
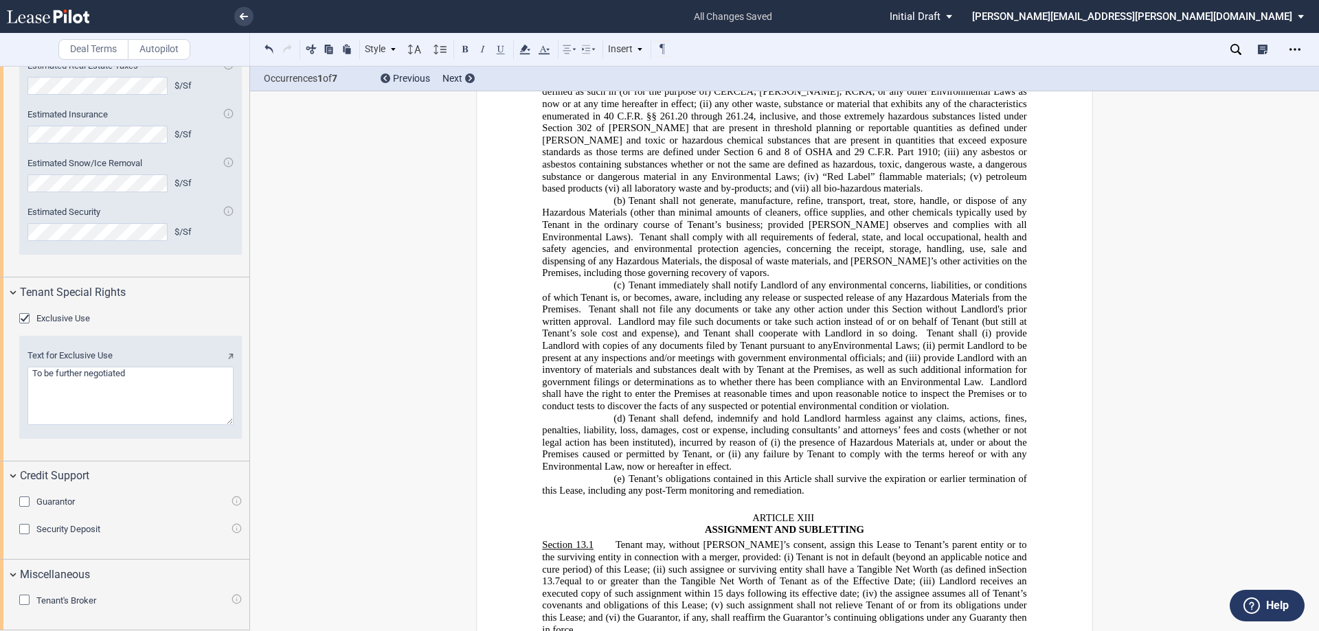
scroll to position [10238, 0]
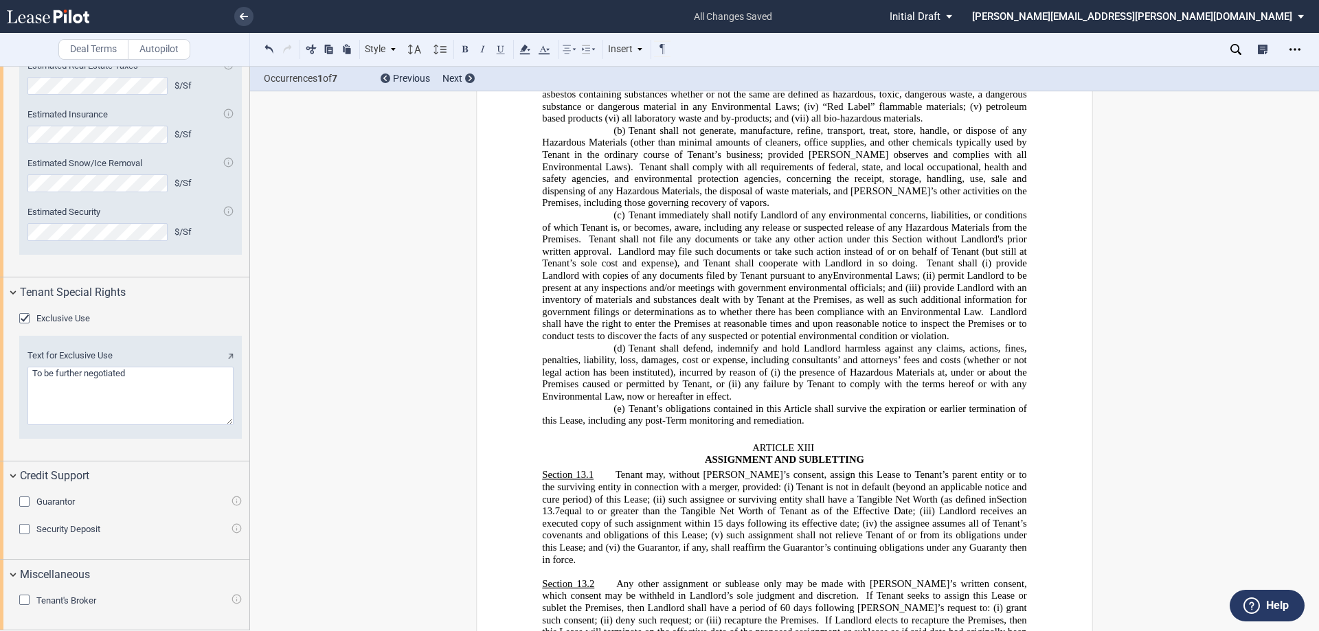
click at [616, 402] on span "any failure by Tenant to comply with the terms hereof or with any Environmental…" at bounding box center [785, 390] width 487 height 23
click at [977, 317] on span "provide Landlord with an inventory of materials and substances dealt with by Te…" at bounding box center [785, 300] width 487 height 36
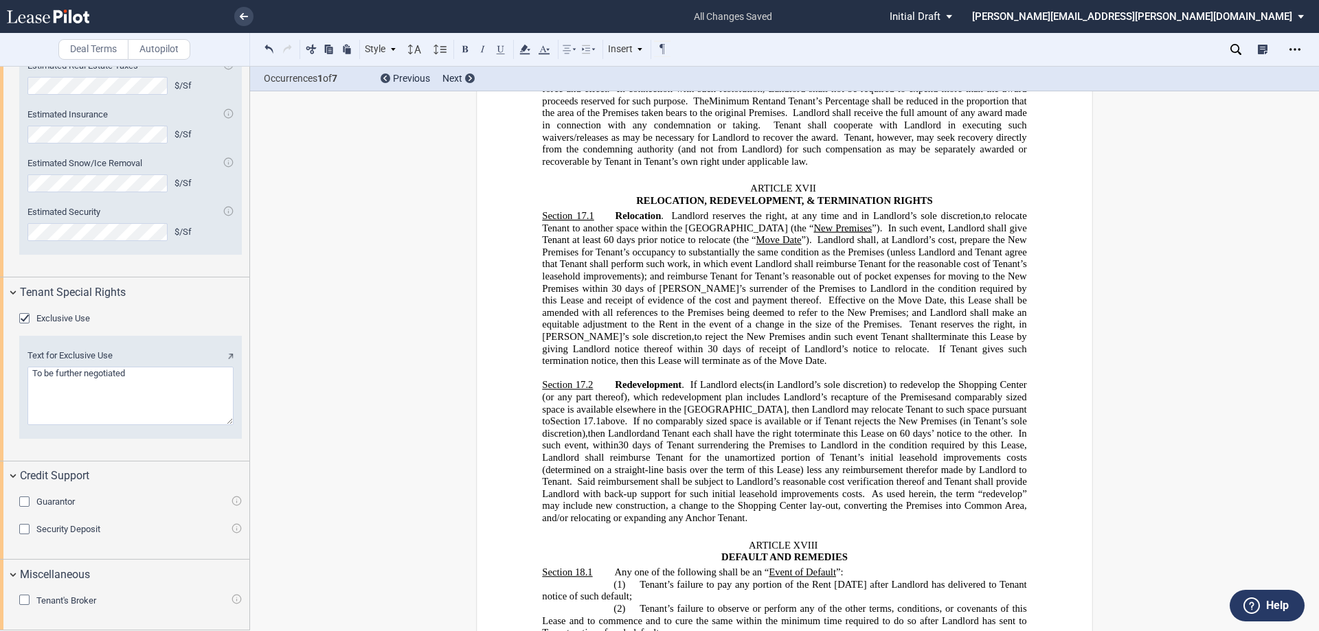
scroll to position [13399, 0]
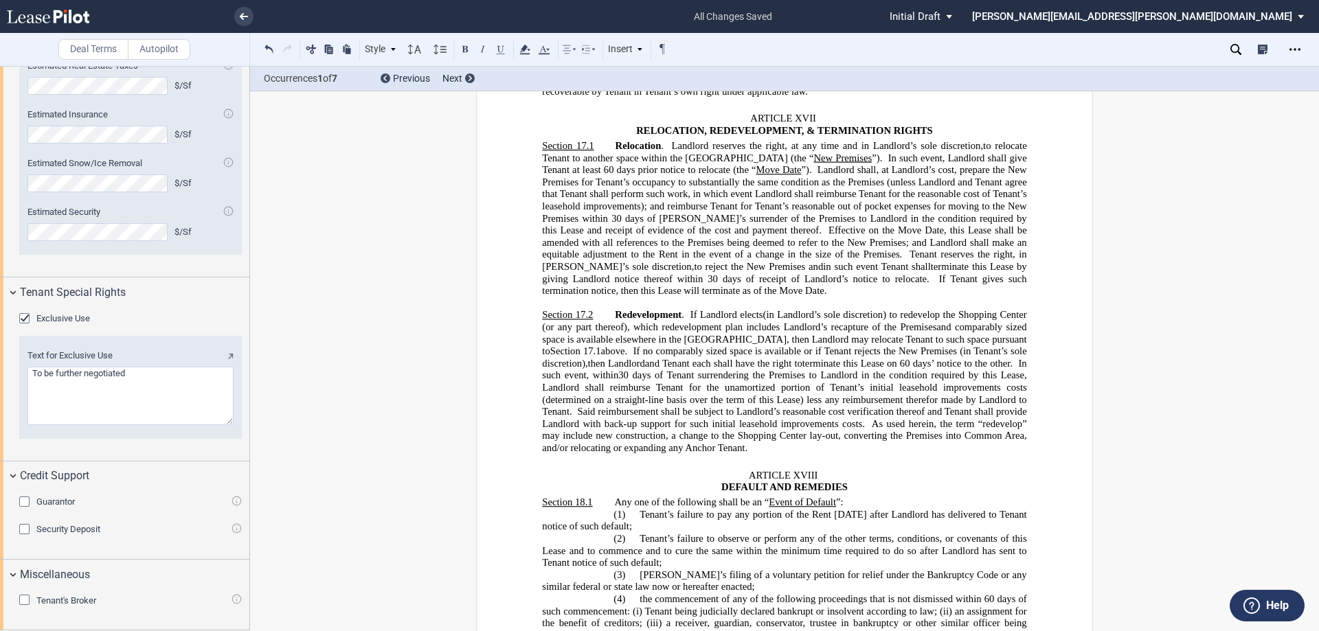
click at [755, 454] on p "Section 17.2 Redevelopment . If Landlord elects (in [PERSON_NAME]’s sole discre…" at bounding box center [784, 381] width 484 height 145
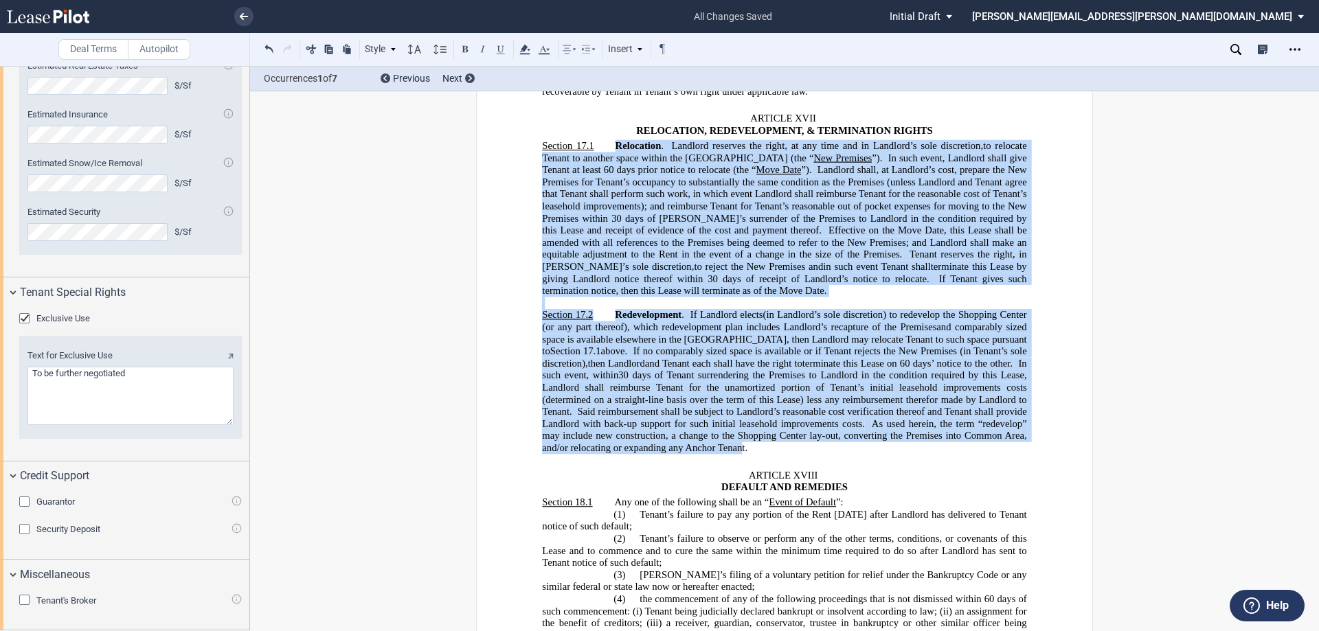
drag, startPoint x: 739, startPoint y: 456, endPoint x: 604, endPoint y: 148, distance: 336.9
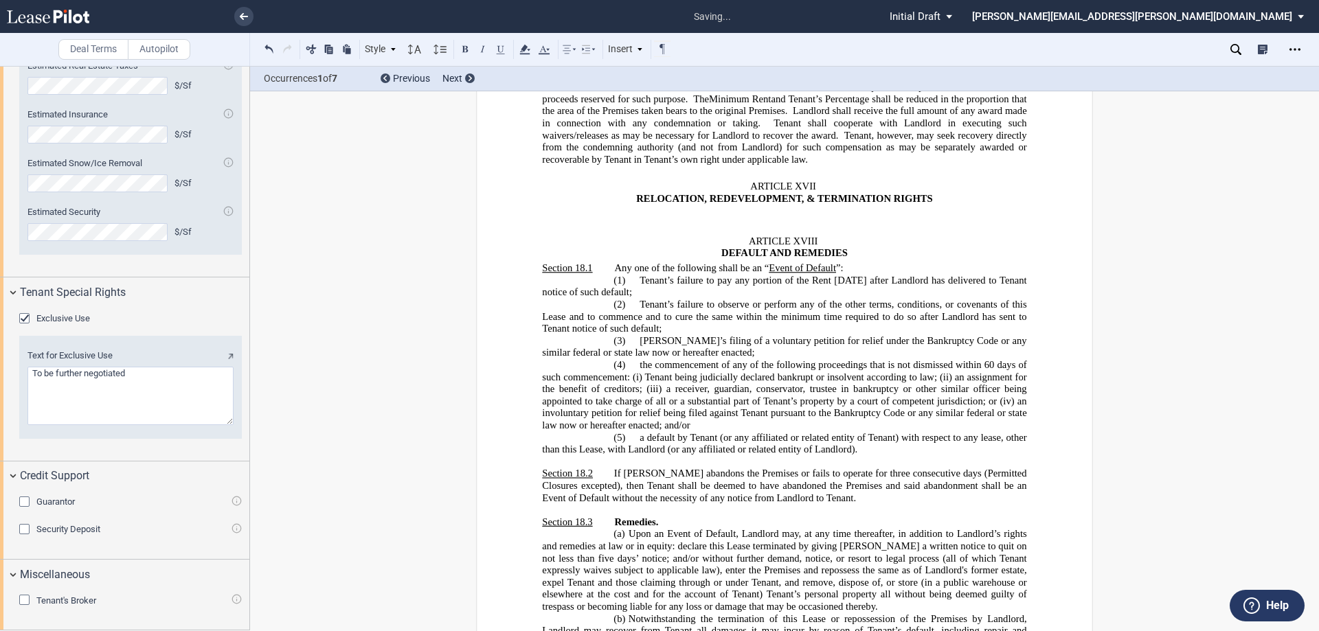
scroll to position [13330, 0]
drag, startPoint x: 938, startPoint y: 206, endPoint x: 636, endPoint y: 205, distance: 302.3
click at [636, 205] on p "ARTICLE XVII RELOCATION, REDEVELOPMENT, & TERMINATION RIGHTS" at bounding box center [784, 193] width 484 height 24
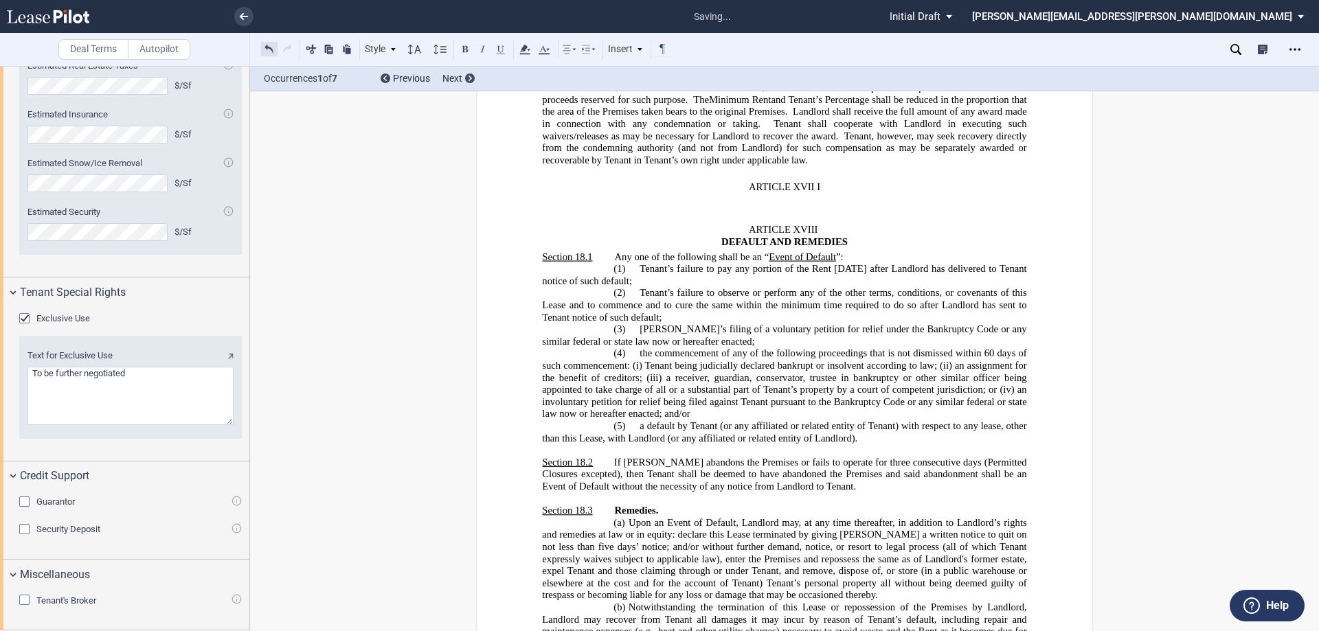
click at [264, 47] on button at bounding box center [269, 49] width 16 height 16
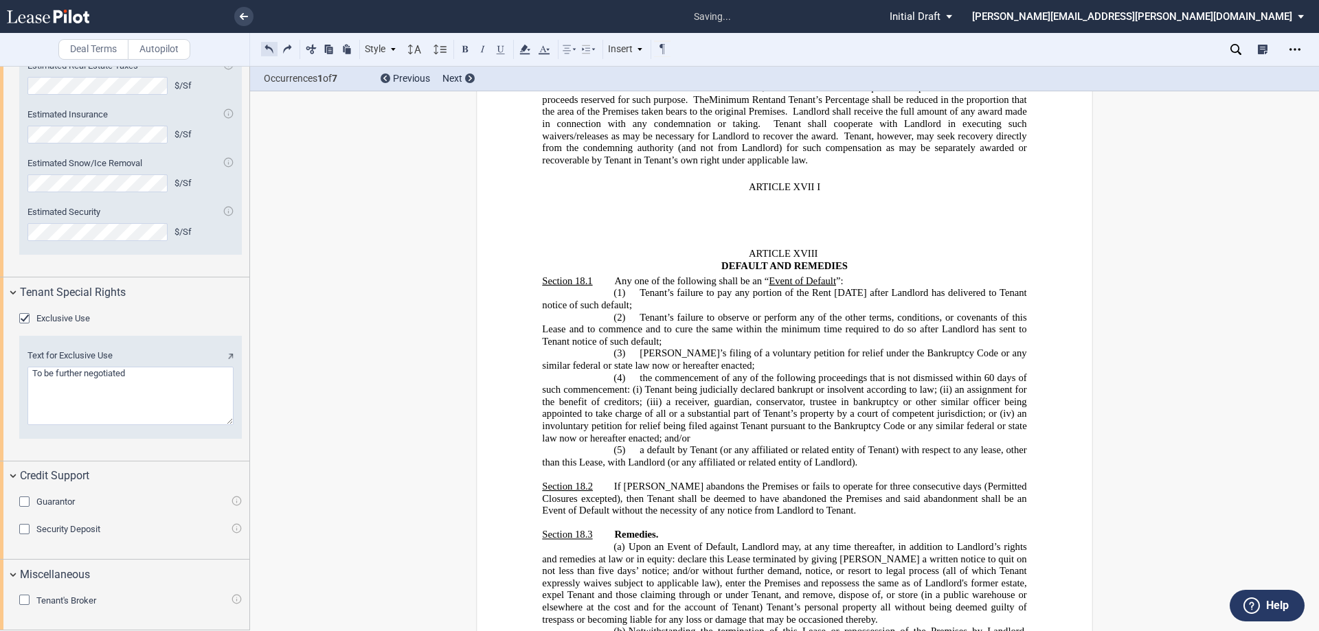
click at [265, 45] on button at bounding box center [269, 49] width 16 height 16
click at [265, 45] on div "Style ARTICLE I Section 1.1 (a) Subsection 1 (i) Subsection 2 (i) Subsection 3 …" at bounding box center [466, 50] width 411 height 18
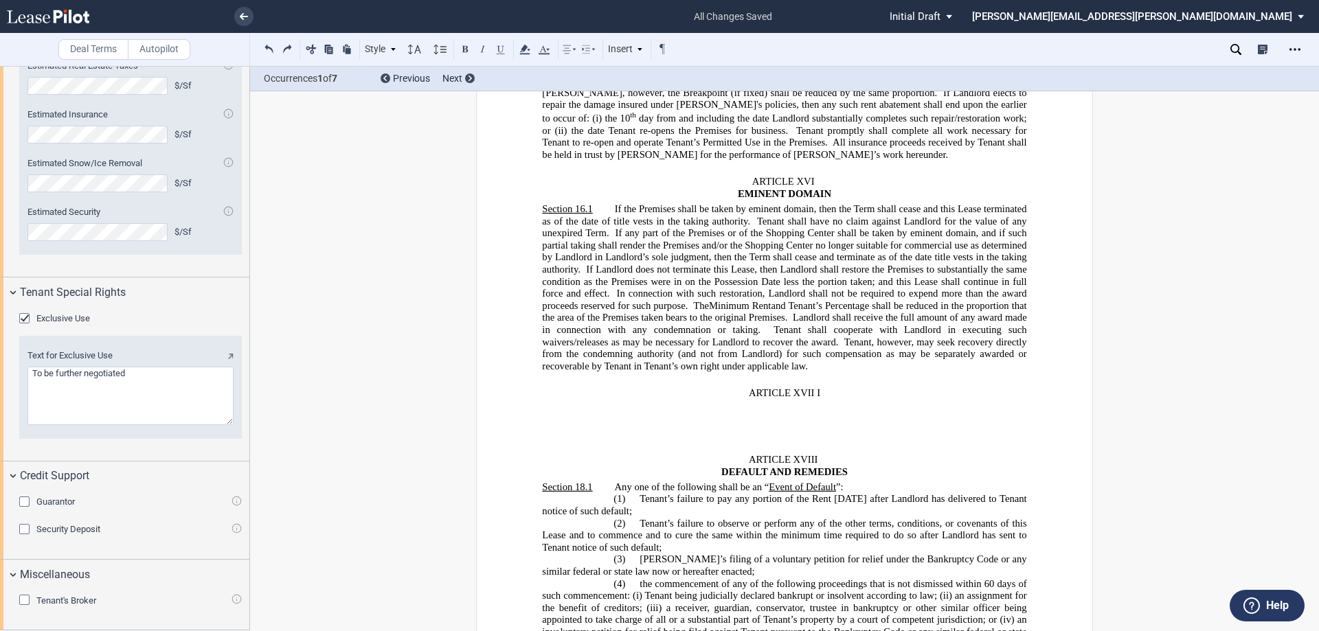
scroll to position [13261, 0]
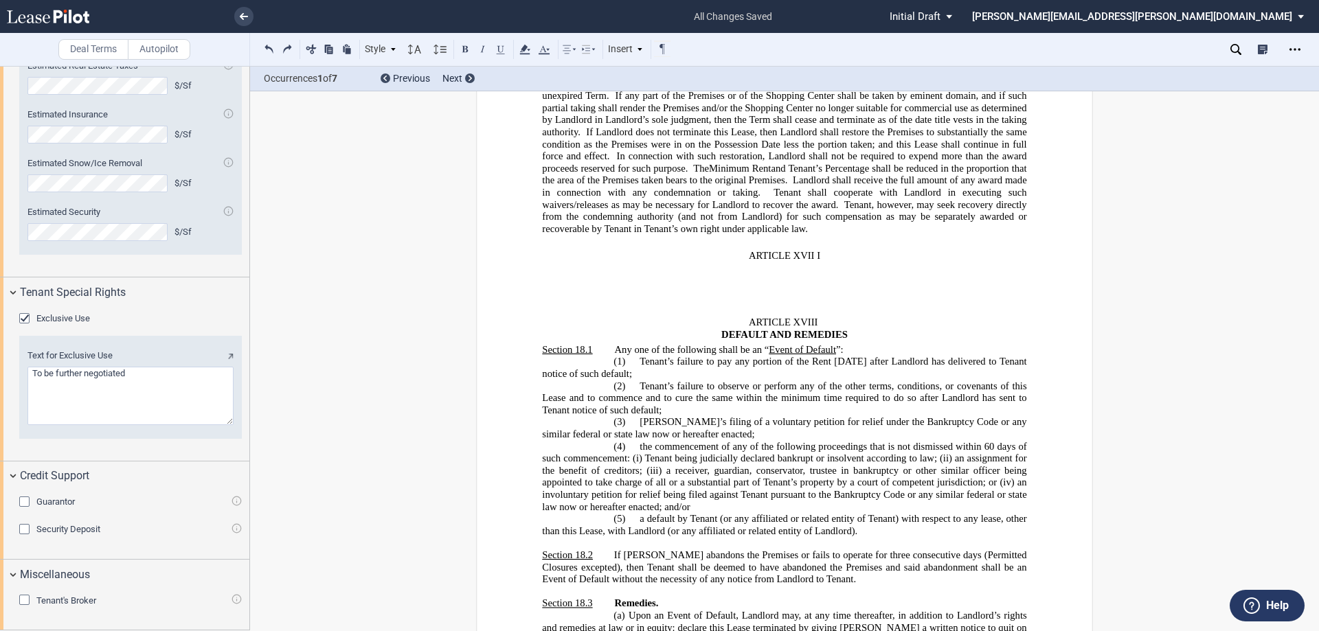
click at [829, 262] on p "ARTICLE XVII I" at bounding box center [784, 256] width 484 height 12
click at [271, 52] on button at bounding box center [269, 49] width 16 height 16
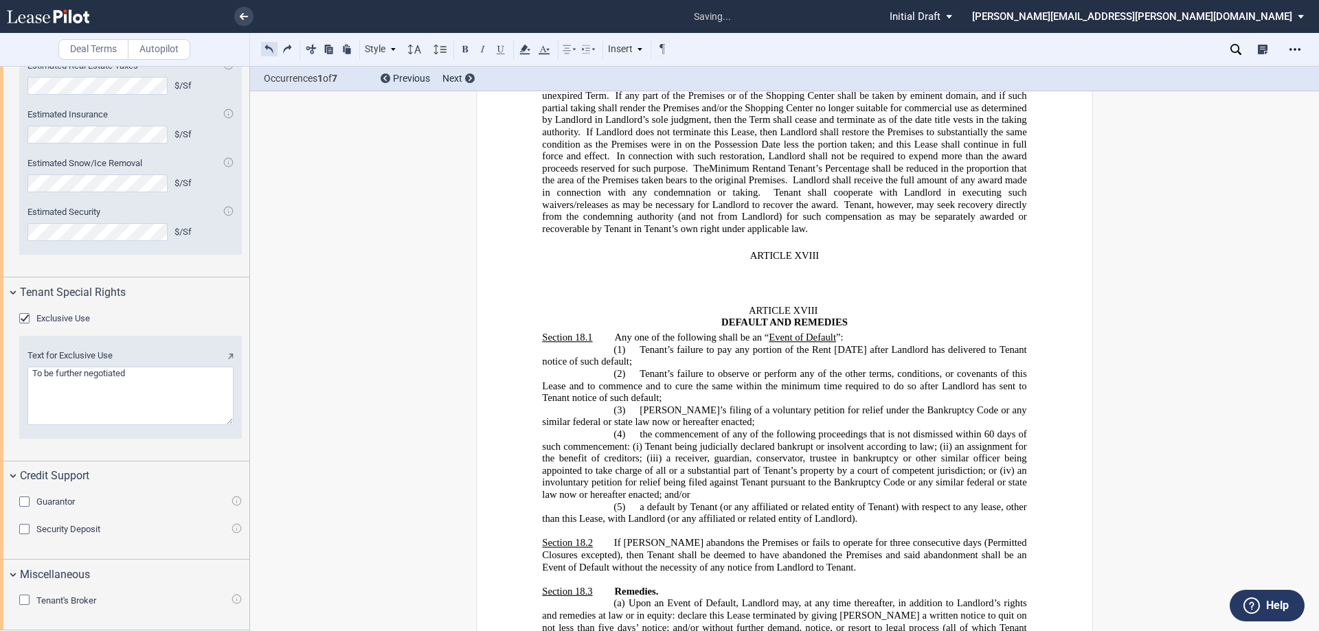
click at [269, 49] on button at bounding box center [269, 49] width 16 height 16
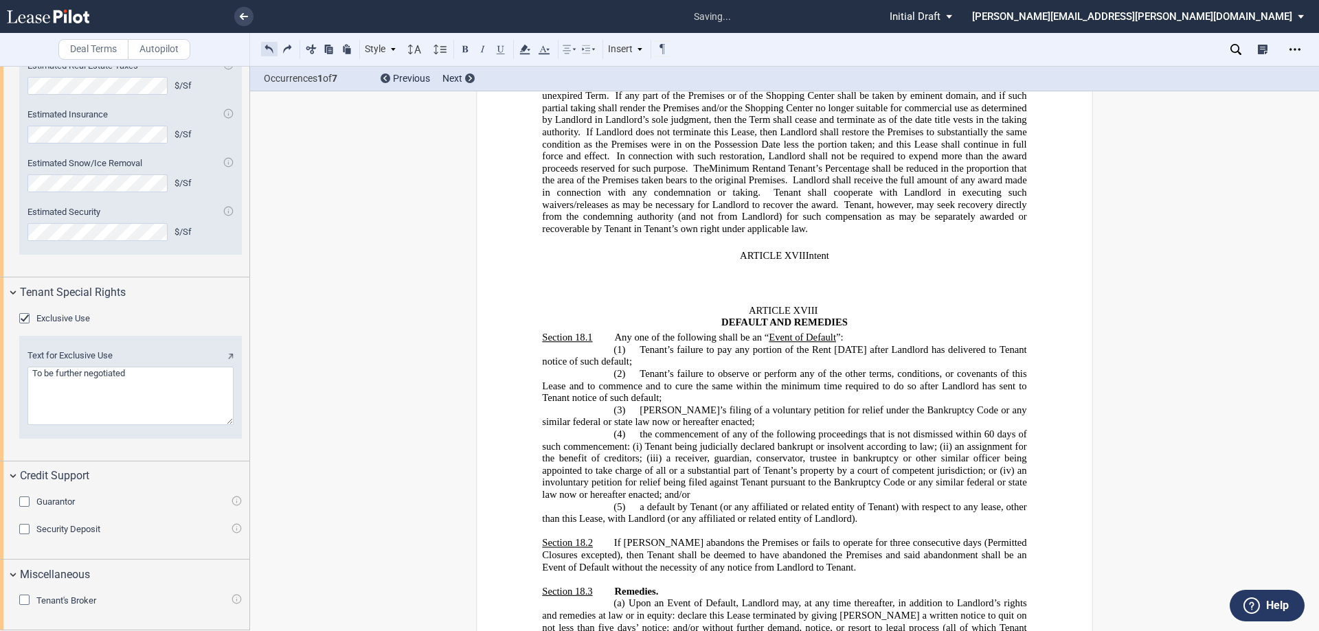
click at [269, 49] on button at bounding box center [269, 49] width 16 height 16
drag, startPoint x: 928, startPoint y: 278, endPoint x: 816, endPoint y: 278, distance: 112.7
click at [816, 274] on span "RELOCATION, REDEVELOPMENT, & TERMINATION RIGHTS" at bounding box center [784, 268] width 296 height 12
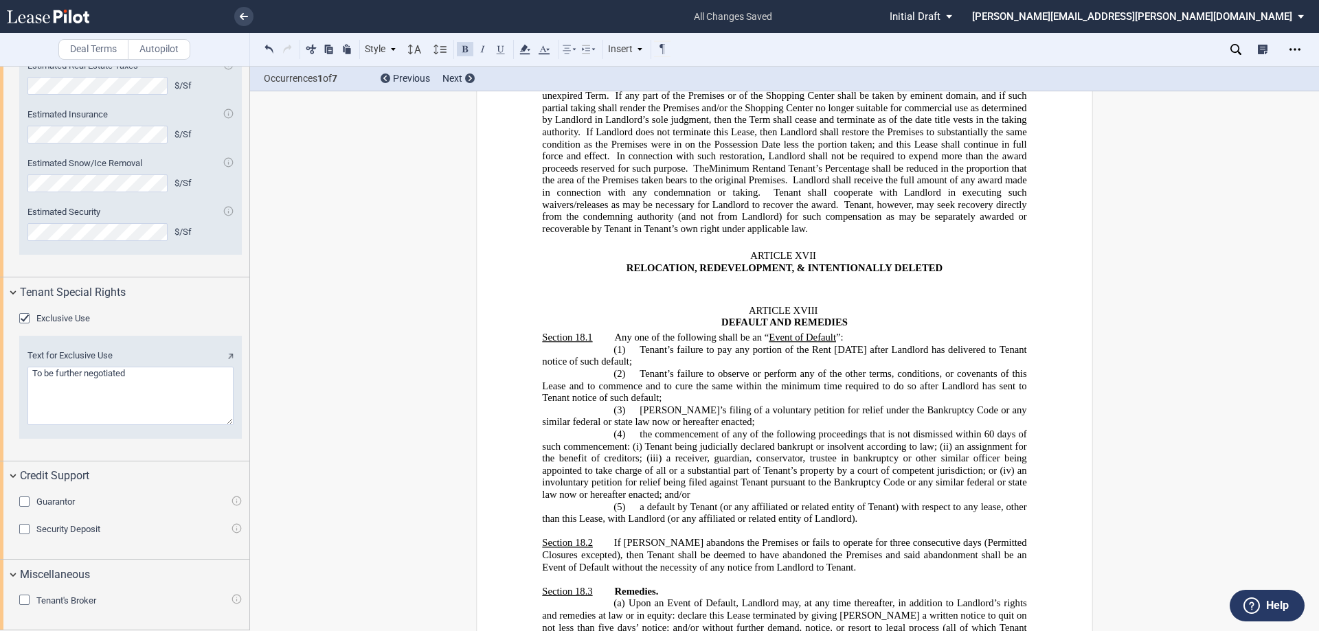
click at [805, 274] on span "RELOCATION, REDEVELOPMENT, & ﻿INTENTIONALLY DELETED" at bounding box center [785, 268] width 316 height 12
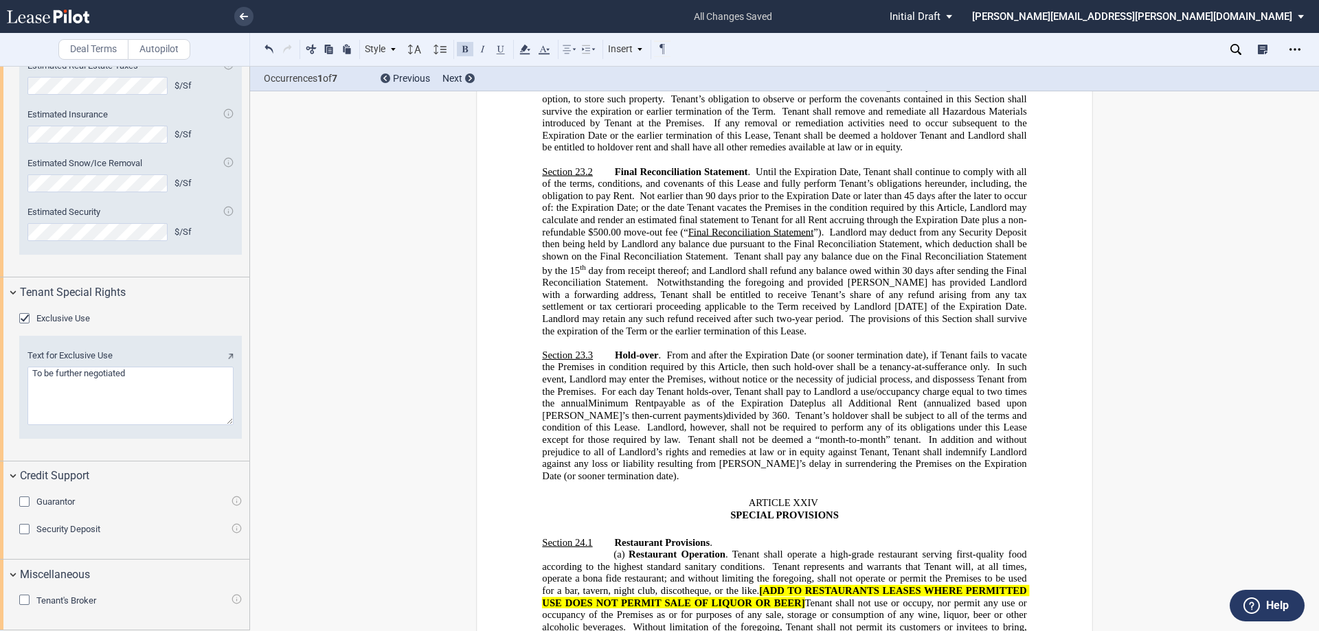
scroll to position [17521, 0]
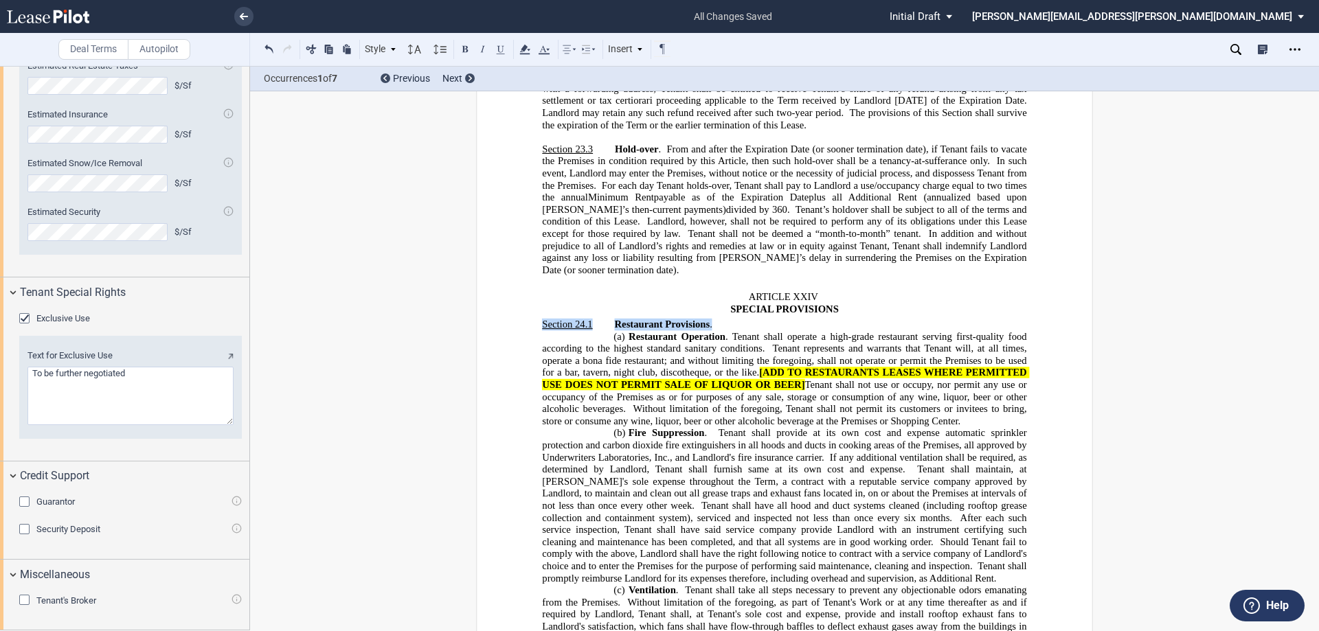
click at [853, 291] on p "ARTICLE XXIV SPECIAL PROVISIONS" at bounding box center [784, 303] width 484 height 24
drag, startPoint x: 851, startPoint y: 258, endPoint x: 728, endPoint y: 247, distance: 122.7
click at [728, 291] on p "ARTICLE XXIV SPECIAL PROVISIONS" at bounding box center [784, 303] width 484 height 24
click at [524, 53] on icon at bounding box center [525, 49] width 16 height 16
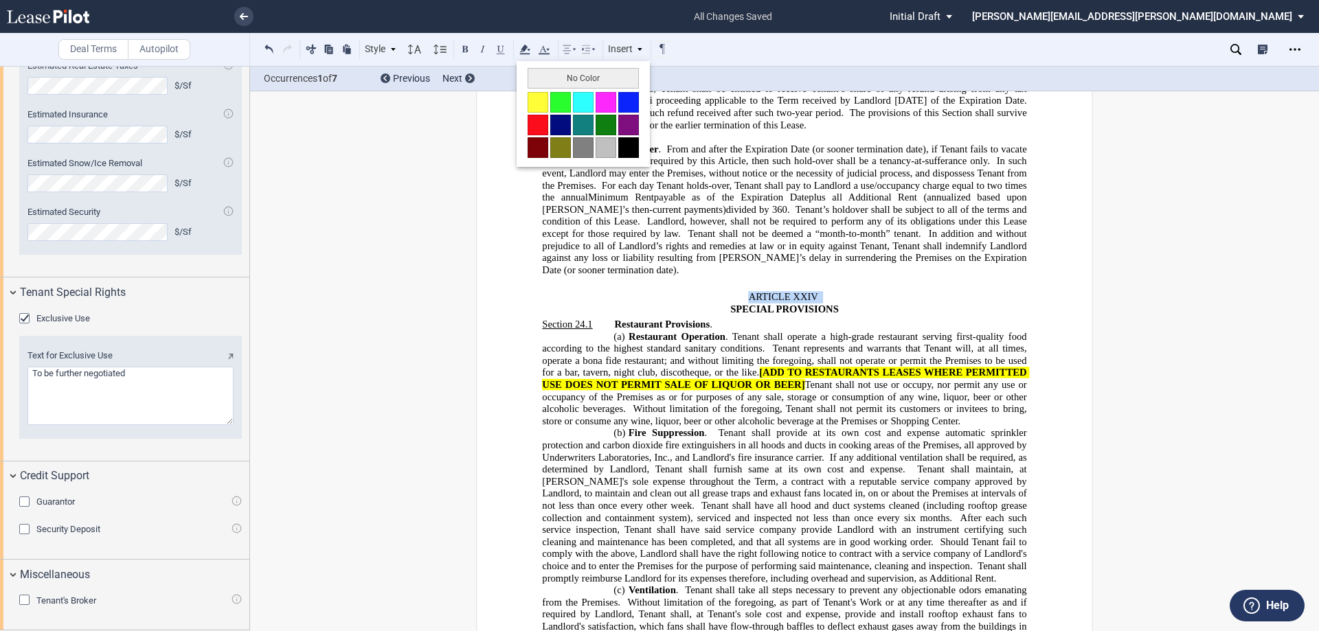
drag, startPoint x: 538, startPoint y: 105, endPoint x: 569, endPoint y: 122, distance: 35.0
click at [541, 105] on button at bounding box center [538, 102] width 21 height 21
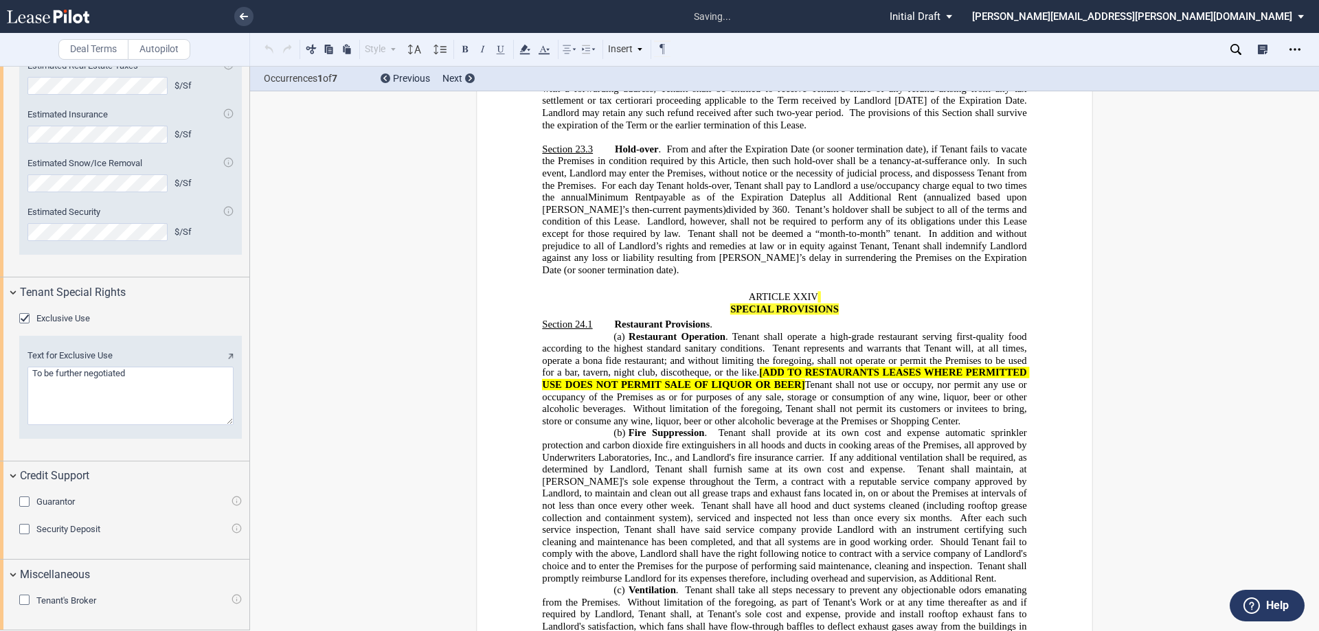
click at [727, 318] on p "Section 24.1 Restaurant Provisions ." at bounding box center [784, 324] width 484 height 12
drag, startPoint x: 801, startPoint y: 276, endPoint x: 603, endPoint y: 274, distance: 198.6
click at [603, 318] on p "Section 24.1 Restaurant Provisions .[SUPERMARKET]" at bounding box center [784, 324] width 484 height 12
drag, startPoint x: 523, startPoint y: 54, endPoint x: 526, endPoint y: 89, distance: 35.8
click at [524, 54] on use at bounding box center [524, 50] width 10 height 10
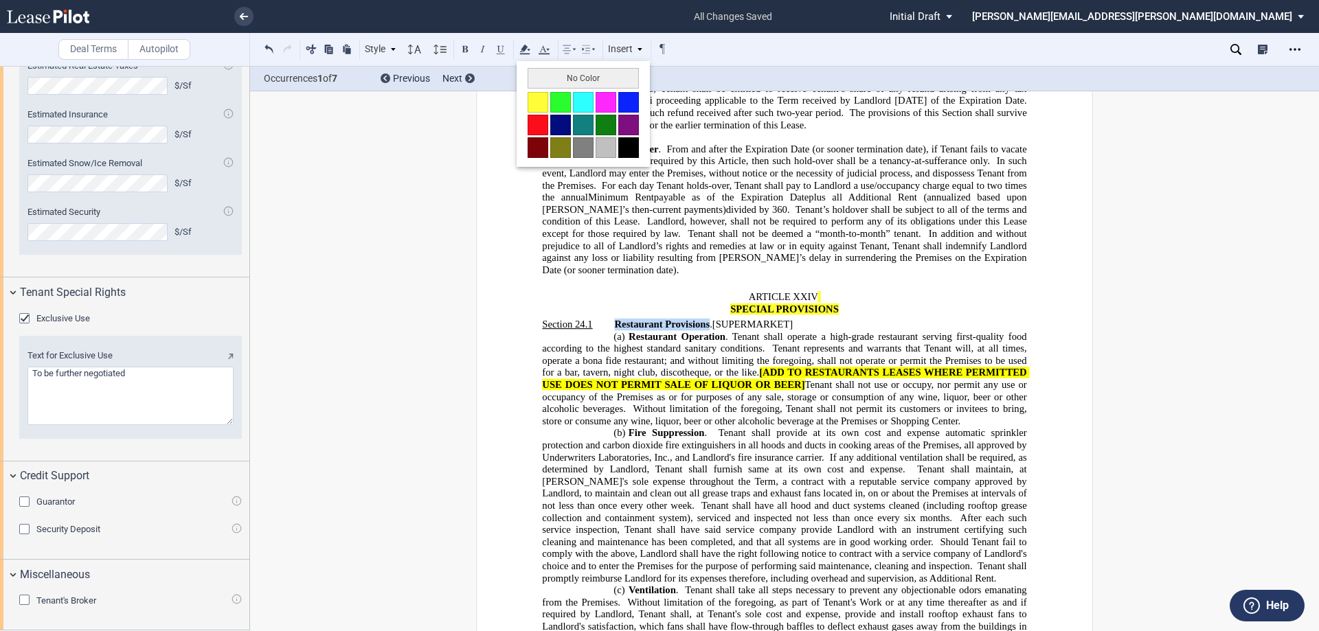
click at [545, 109] on button at bounding box center [538, 102] width 21 height 21
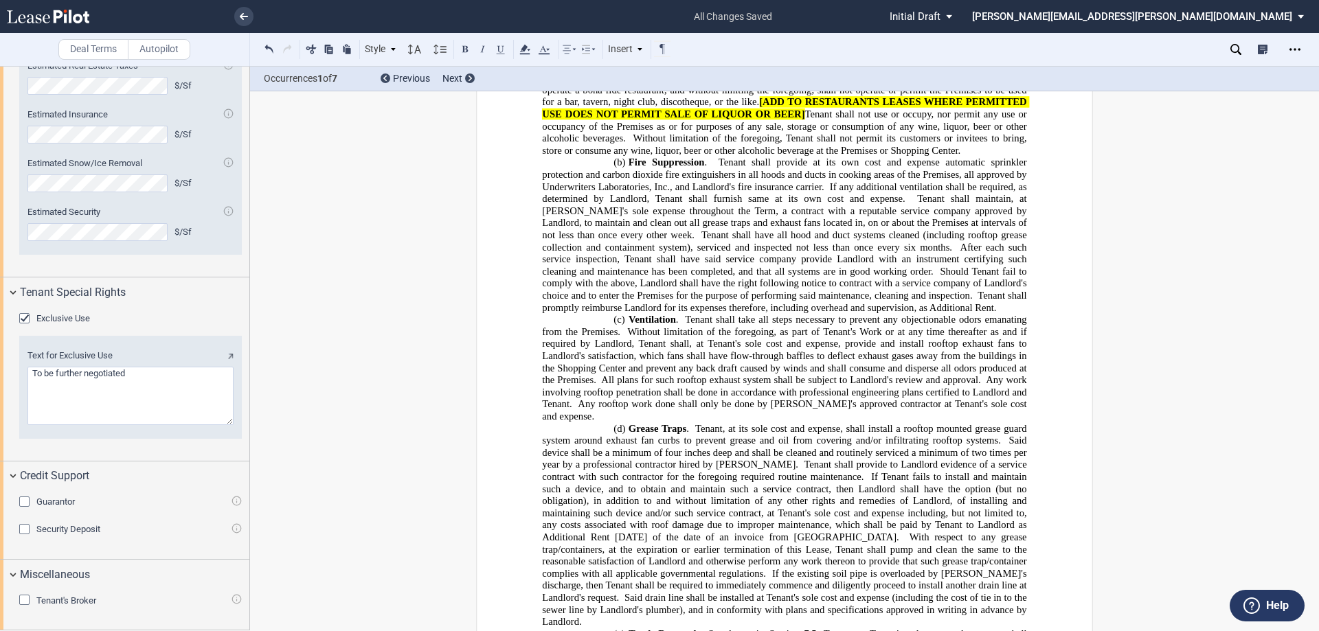
scroll to position [17659, 0]
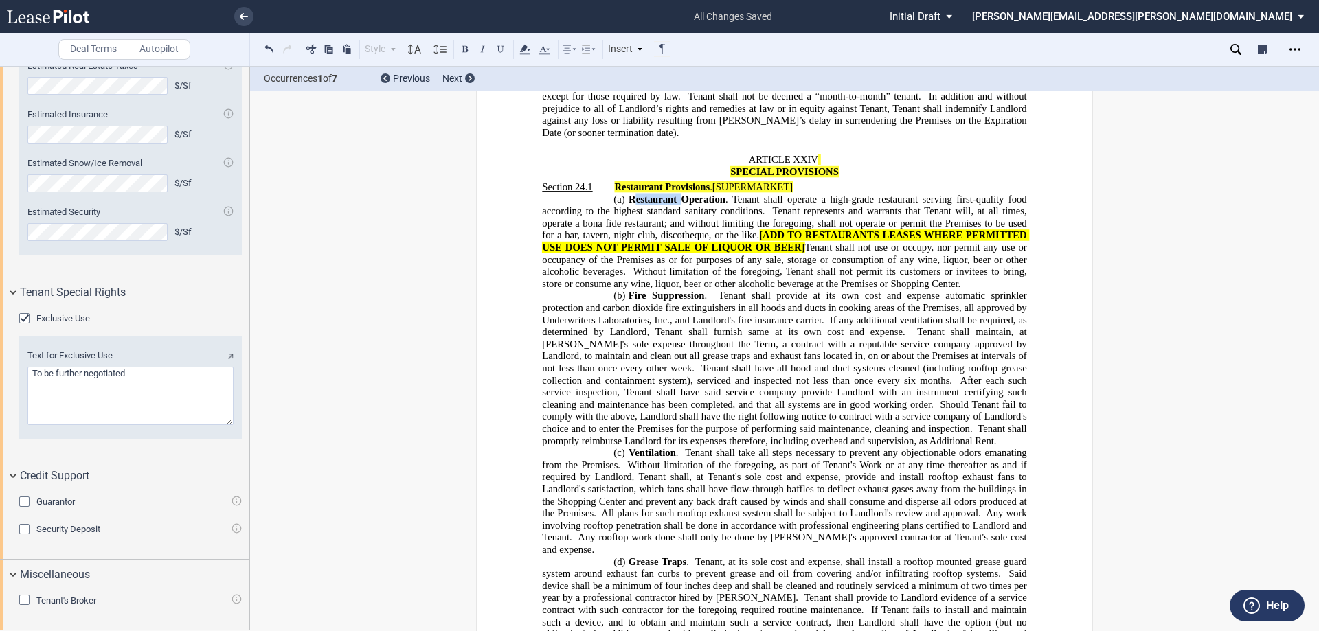
drag, startPoint x: 679, startPoint y: 148, endPoint x: 632, endPoint y: 148, distance: 46.7
click at [632, 193] on span "Restaurant Operation" at bounding box center [677, 199] width 97 height 12
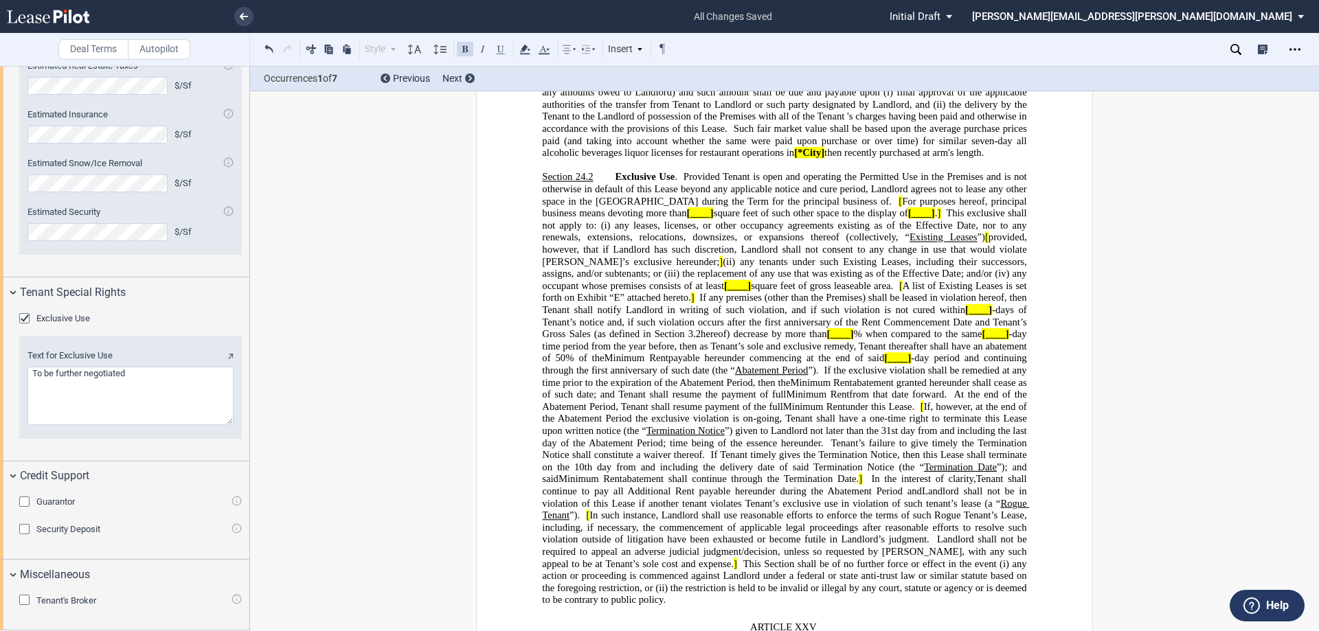
scroll to position [19170, 0]
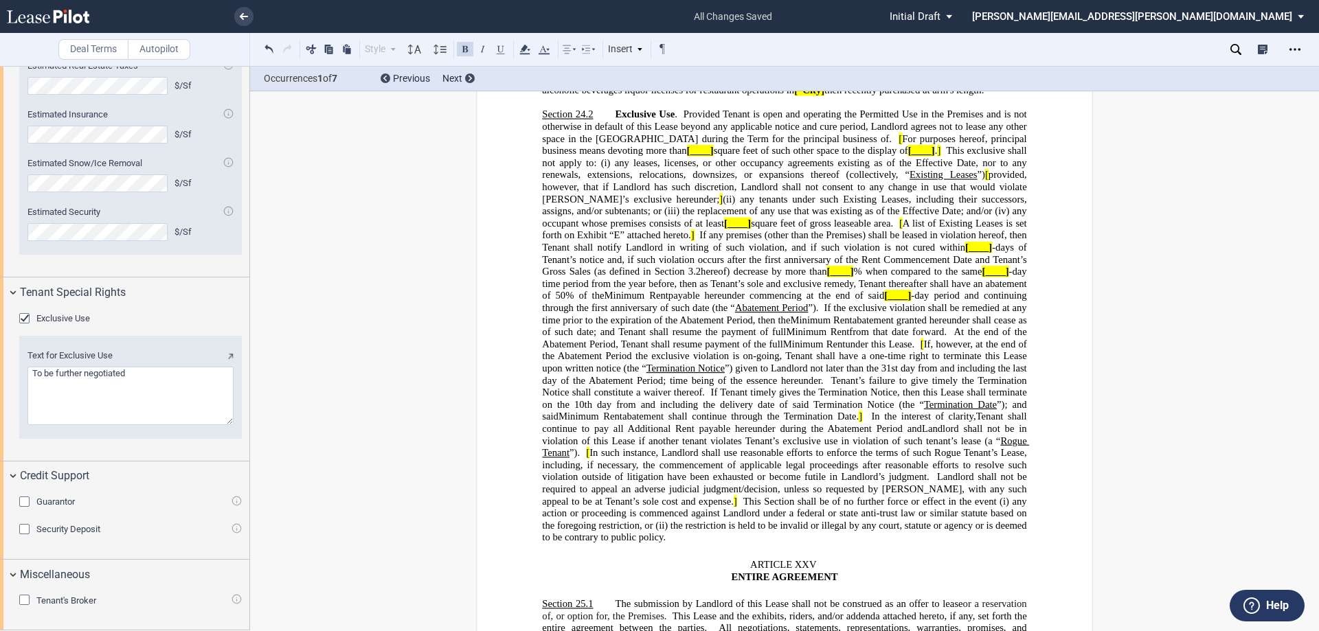
click at [793, 586] on p "﻿" at bounding box center [784, 592] width 484 height 12
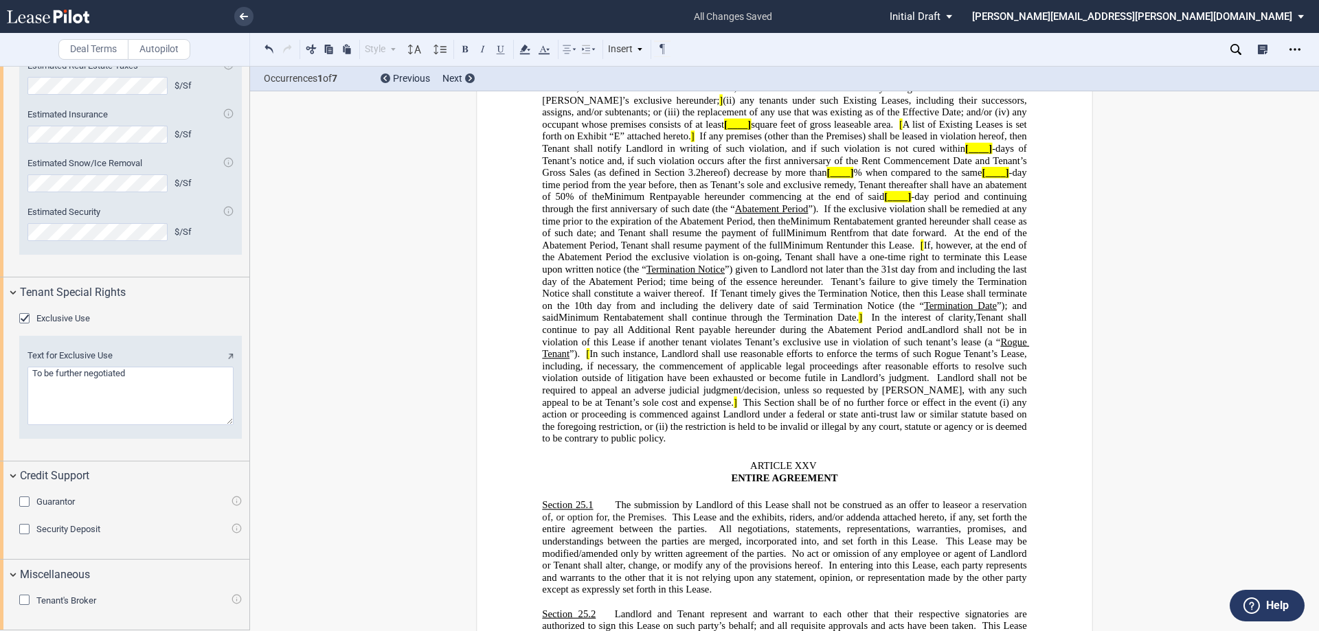
scroll to position [19445, 0]
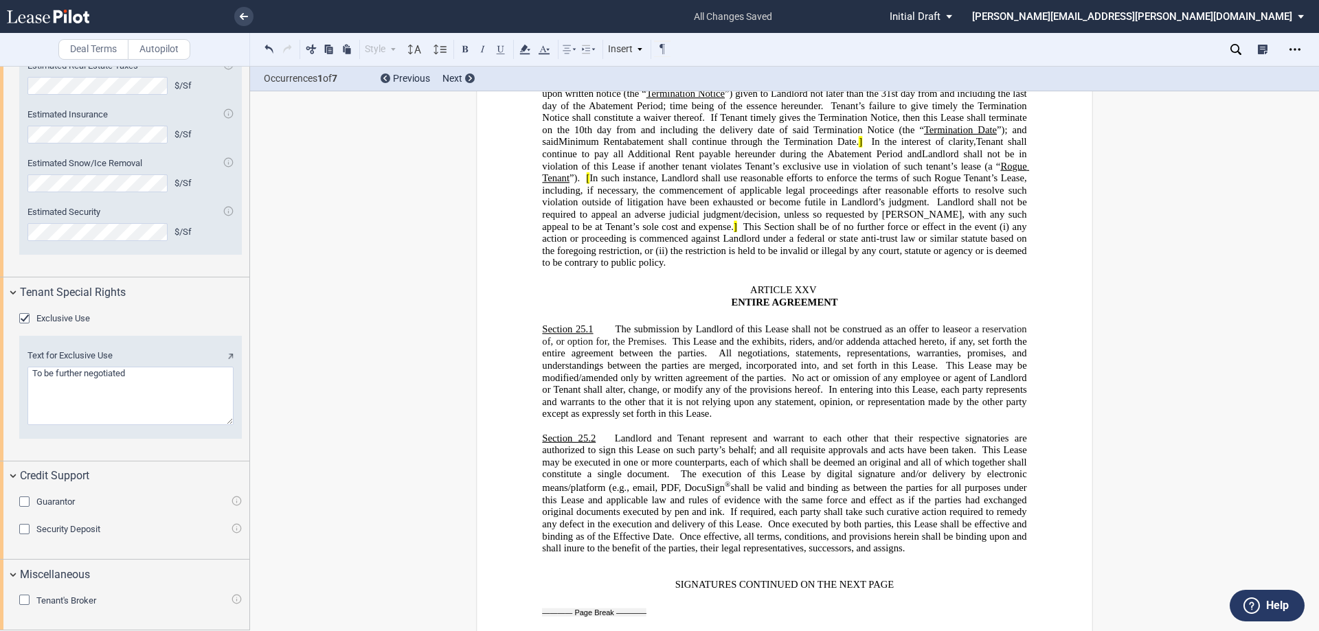
click at [754, 311] on p "﻿" at bounding box center [784, 317] width 484 height 12
click at [754, 284] on p "ARTICLE XXV ENTIRE AGREEMENT" at bounding box center [784, 296] width 484 height 24
click at [749, 311] on p "﻿" at bounding box center [784, 317] width 484 height 12
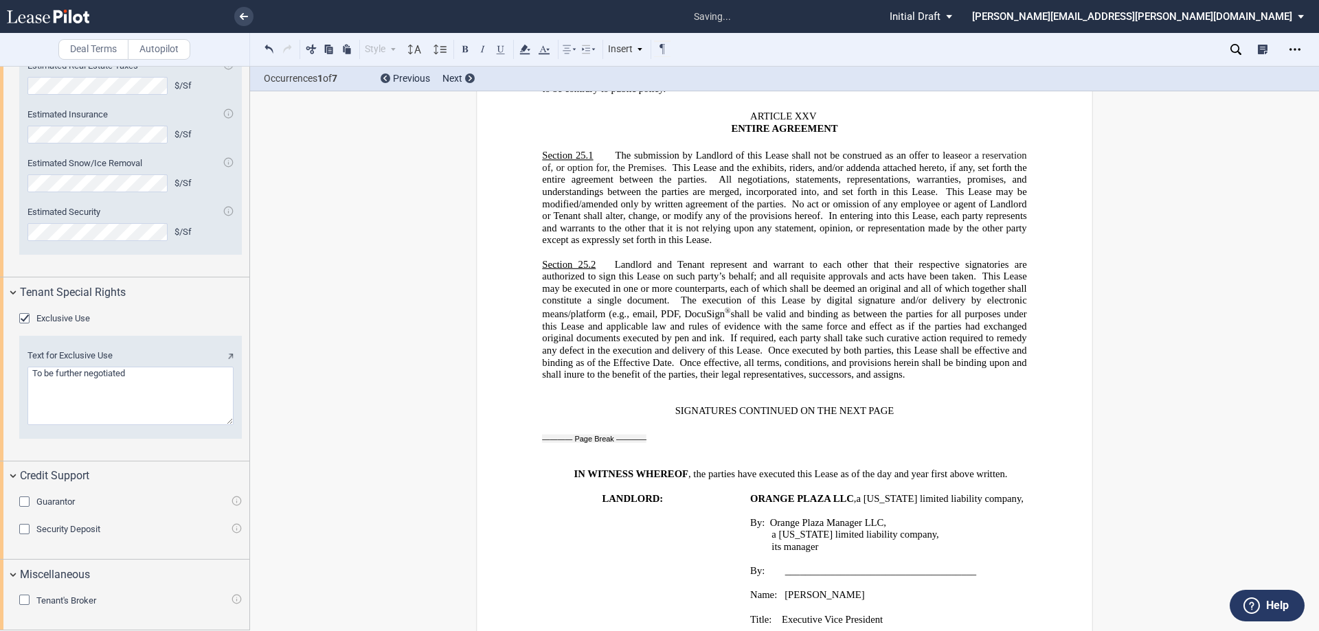
scroll to position [19720, 0]
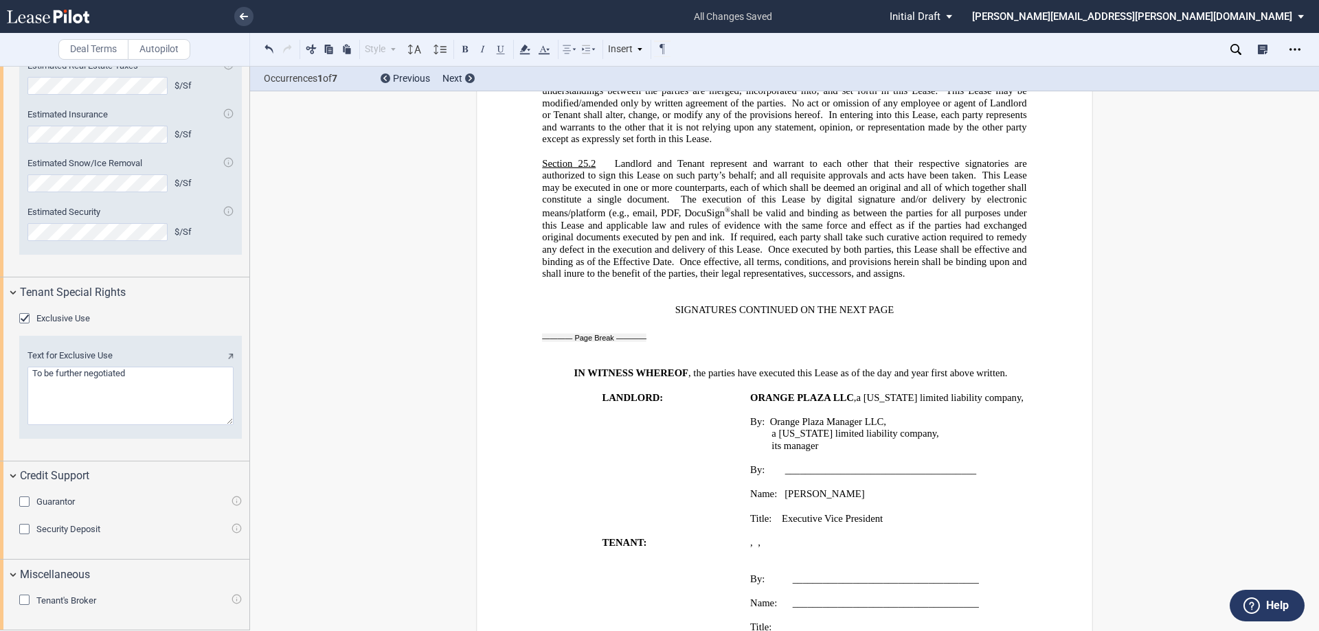
click at [785, 489] on span "[PERSON_NAME]" at bounding box center [825, 495] width 80 height 12
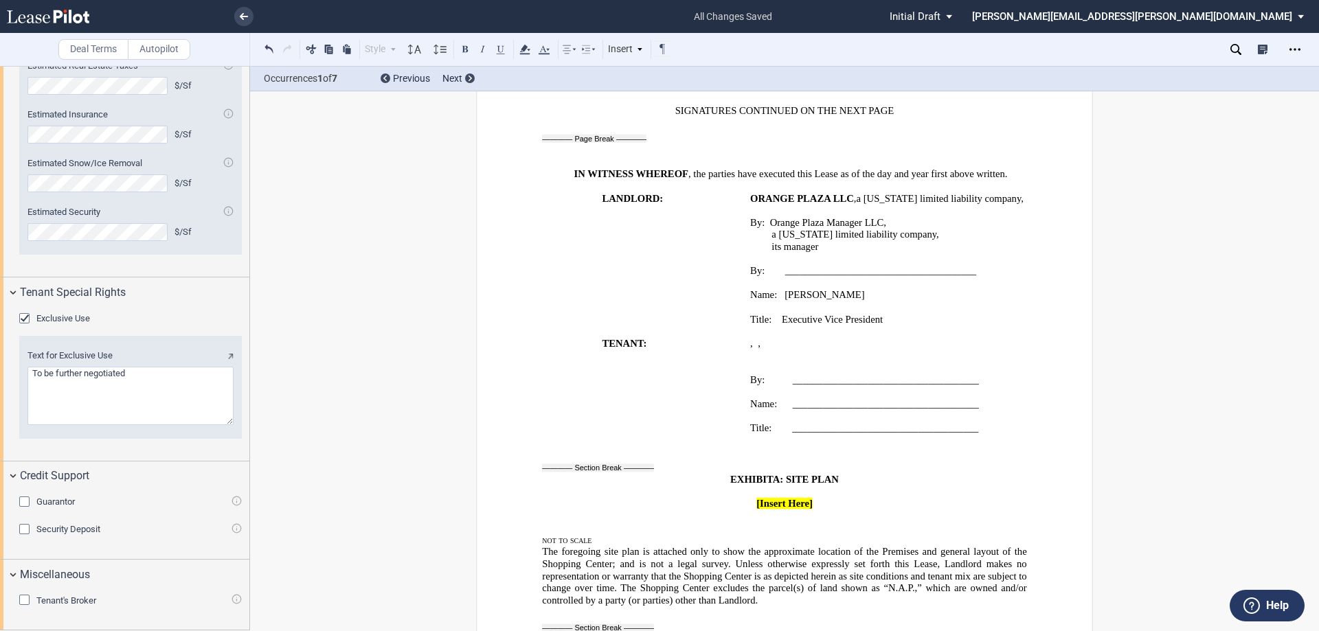
scroll to position [19995, 0]
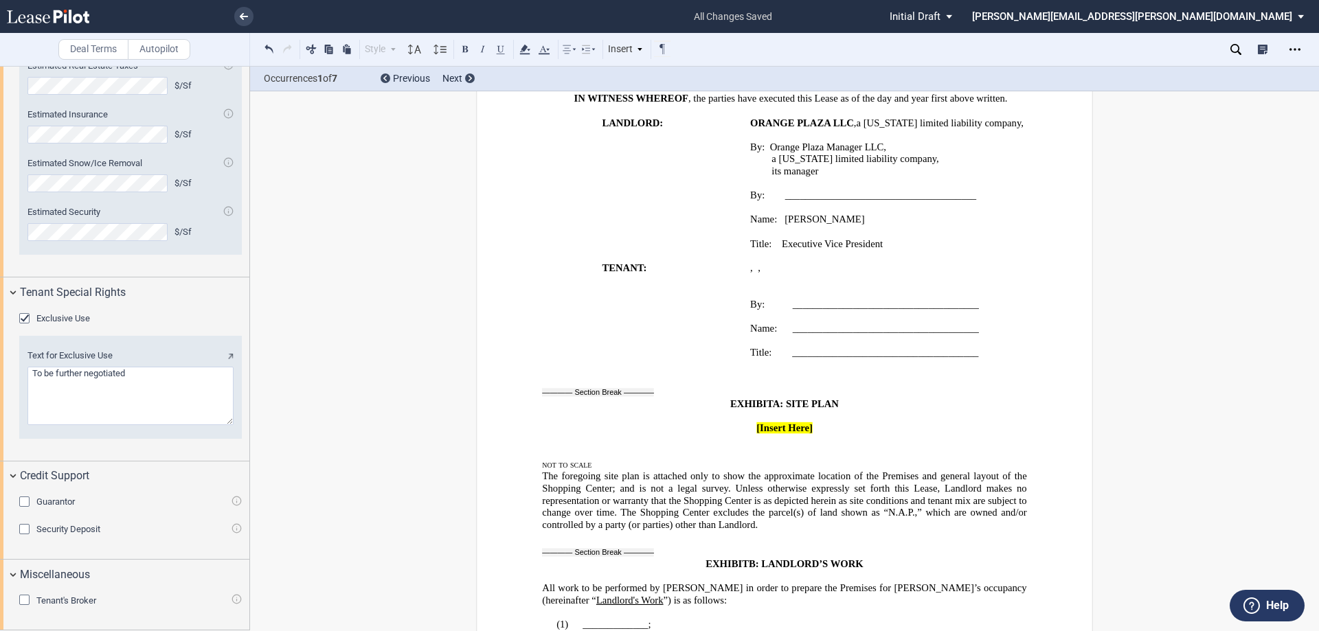
click at [977, 583] on span "All work to be performed by [PERSON_NAME] in order to prepare the Premises for …" at bounding box center [785, 594] width 487 height 23
click at [618, 595] on span "Landlord's Work" at bounding box center [583, 601] width 67 height 12
drag, startPoint x: 1005, startPoint y: 491, endPoint x: 938, endPoint y: 487, distance: 67.5
click at [938, 583] on span "All work to be performed by [PERSON_NAME] in order to prepare the Premises for …" at bounding box center [785, 594] width 487 height 23
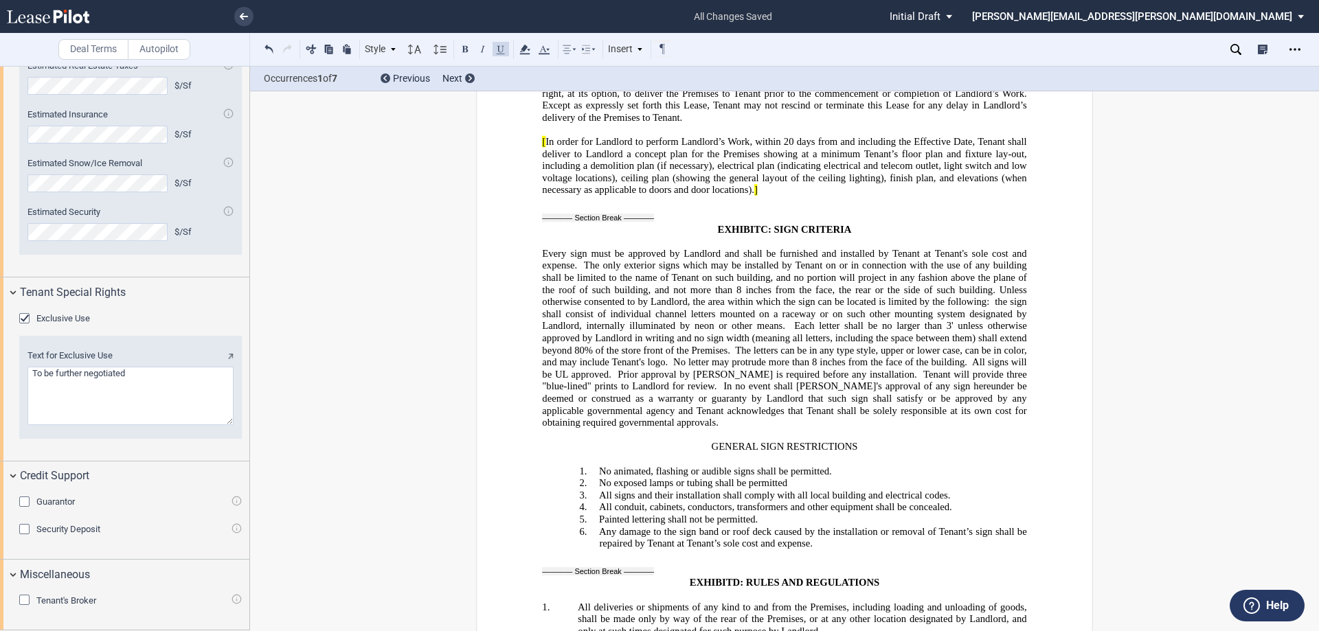
scroll to position [20476, 0]
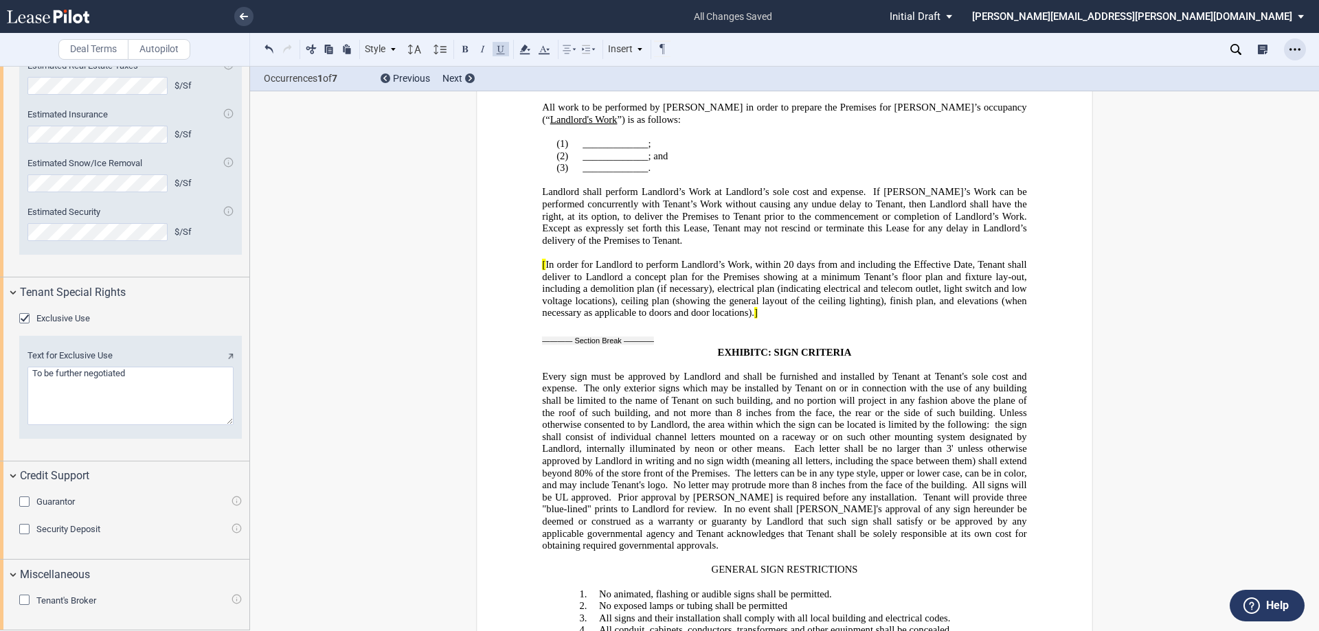
click at [1295, 49] on use "Open Lease options menu" at bounding box center [1295, 49] width 11 height 2
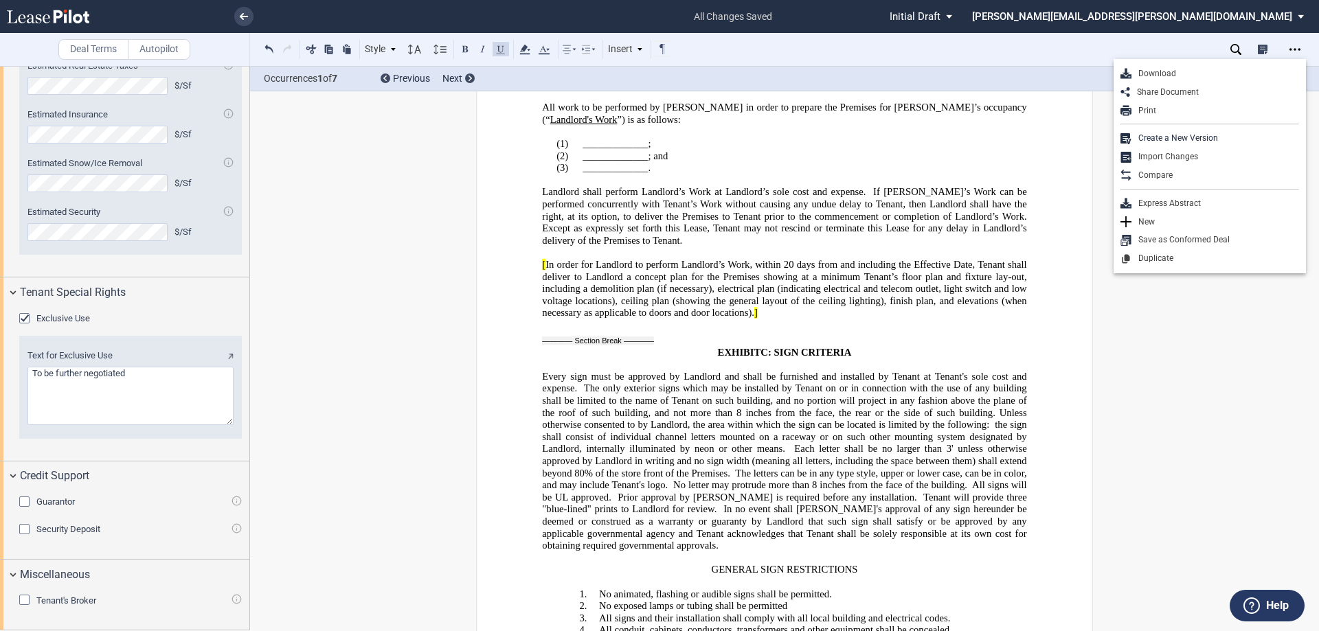
click at [820, 419] on span "the sign shall consist of individual channel letters mounted on a raceway or on…" at bounding box center [785, 437] width 487 height 36
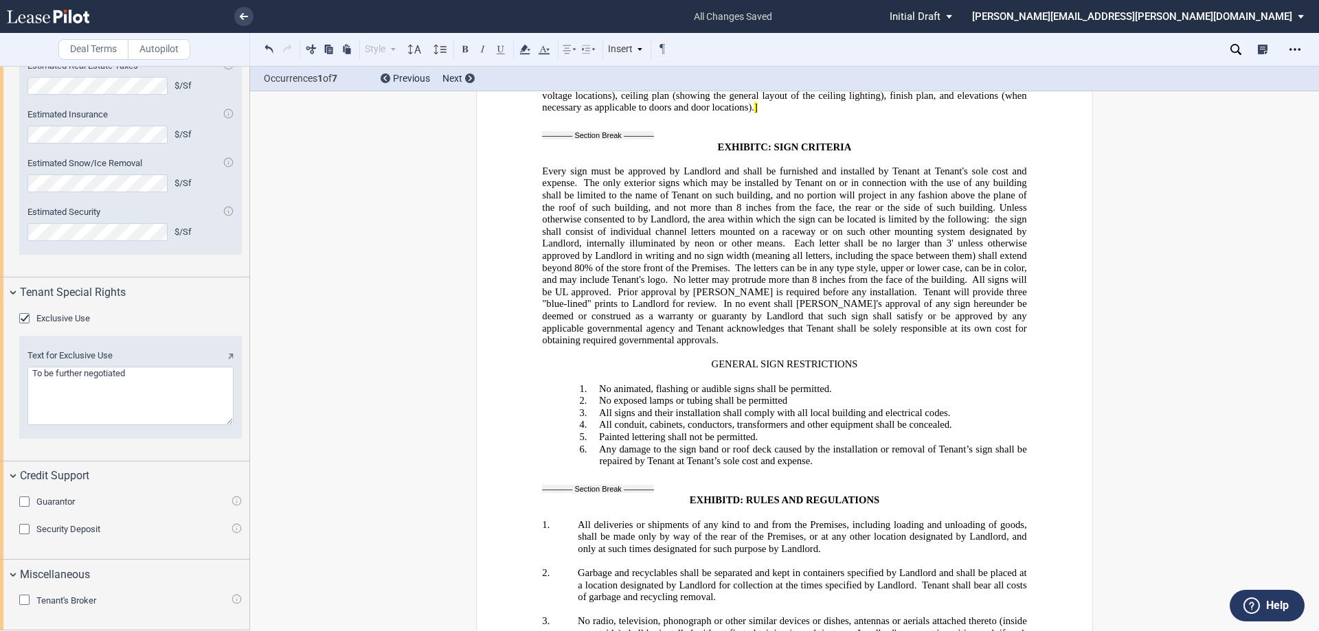
scroll to position [20682, 0]
click at [835, 443] on p "6. Any damage to the sign band or roof deck caused by the installation or remov…" at bounding box center [812, 455] width 427 height 24
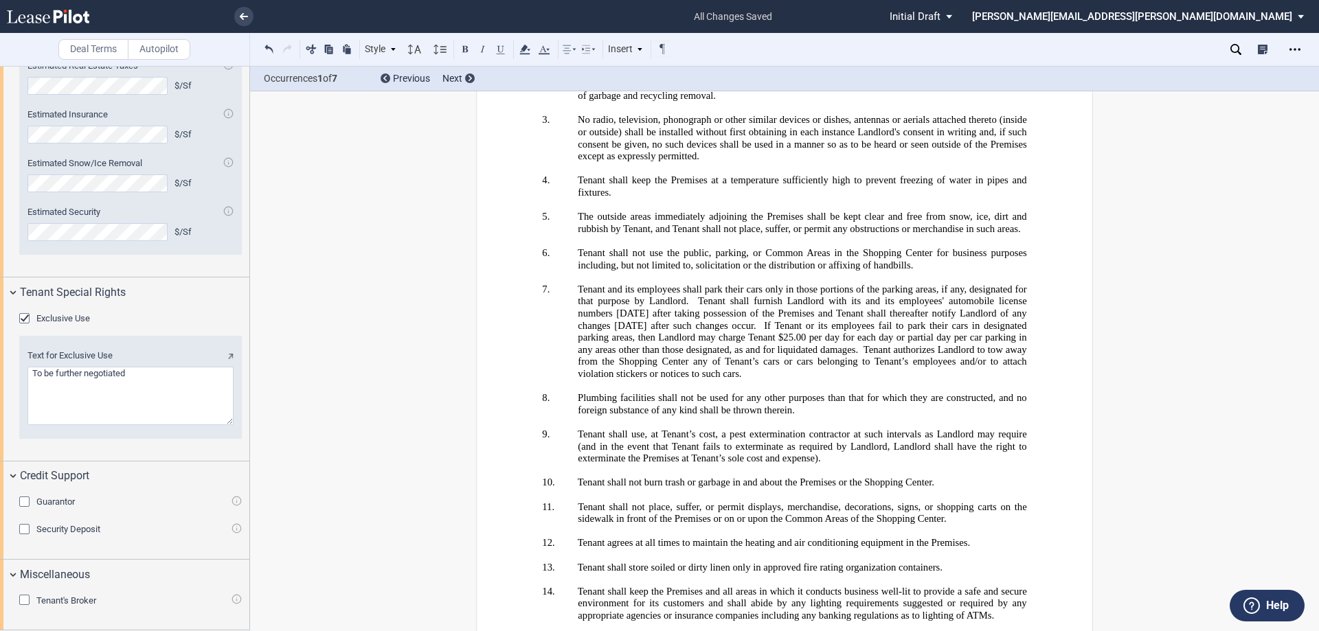
scroll to position [21263, 0]
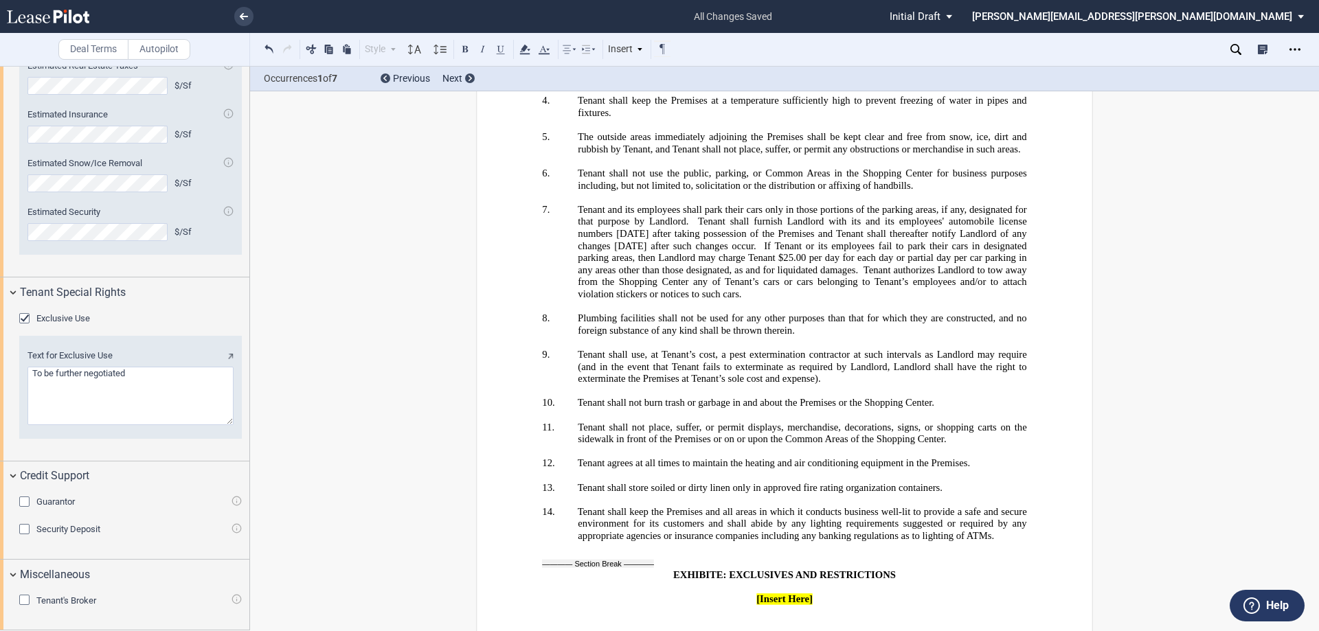
drag, startPoint x: 820, startPoint y: 573, endPoint x: 672, endPoint y: 552, distance: 149.8
drag, startPoint x: 827, startPoint y: 583, endPoint x: 661, endPoint y: 548, distance: 169.3
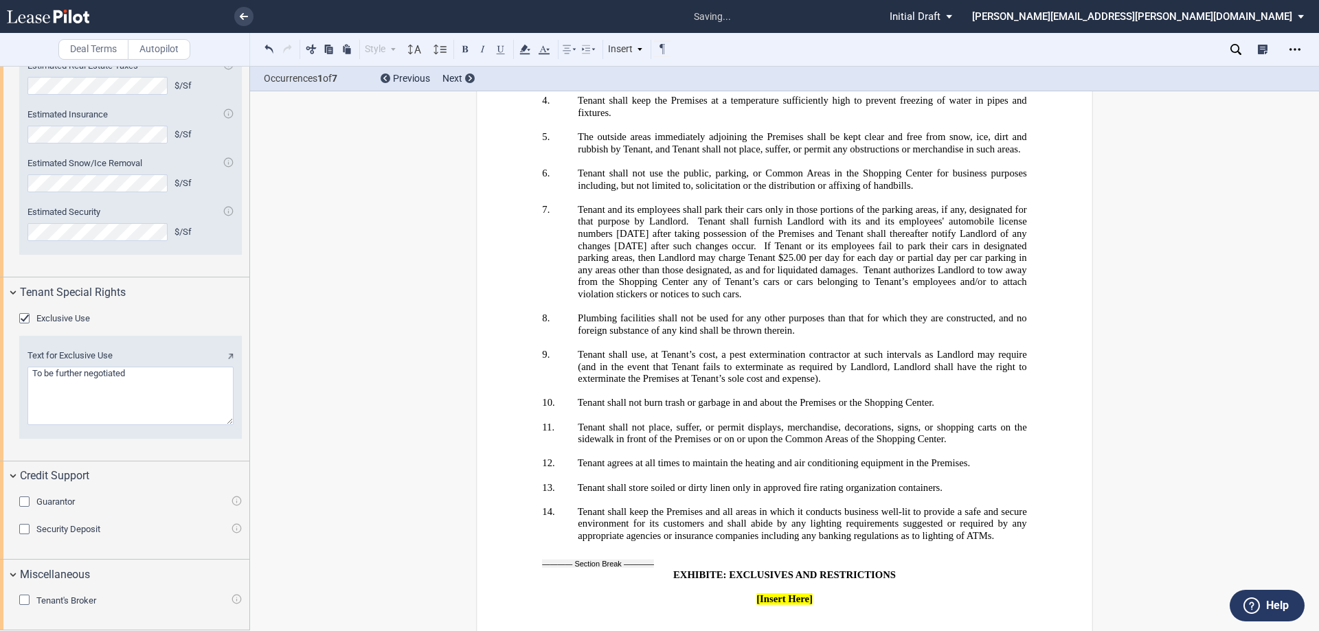
scroll to position [21226, 0]
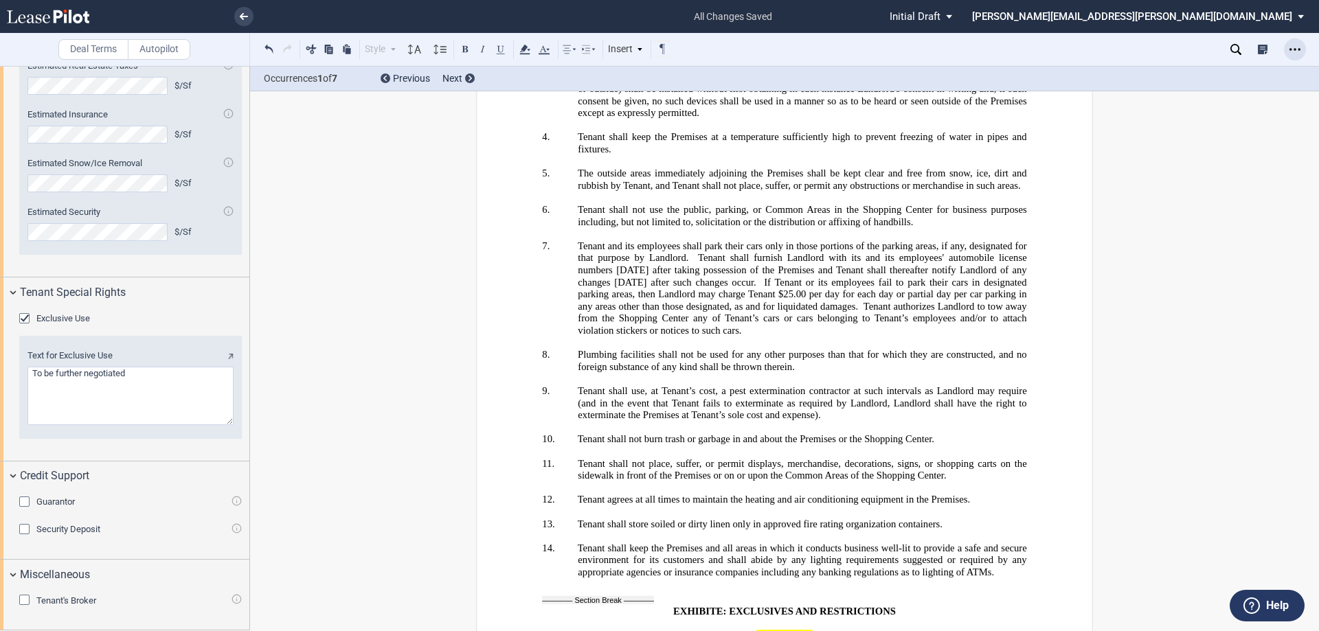
click at [1298, 55] on div "Open Lease options menu" at bounding box center [1295, 49] width 22 height 22
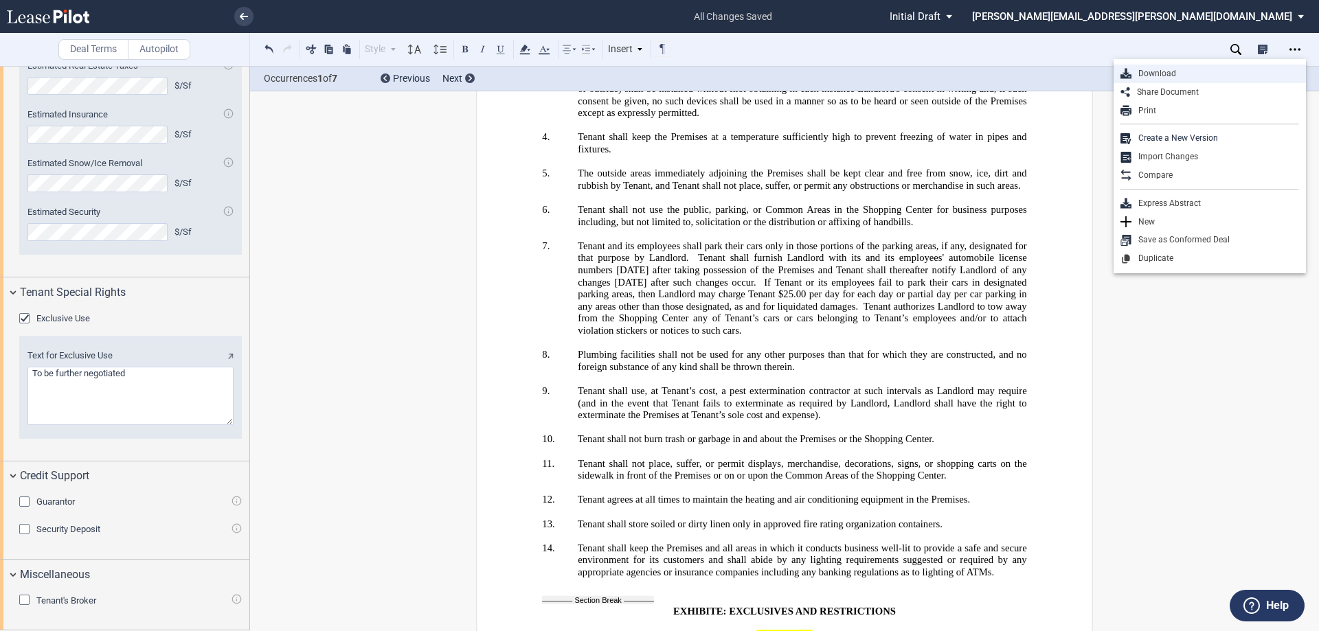
click at [1172, 69] on div "Download" at bounding box center [1216, 74] width 168 height 12
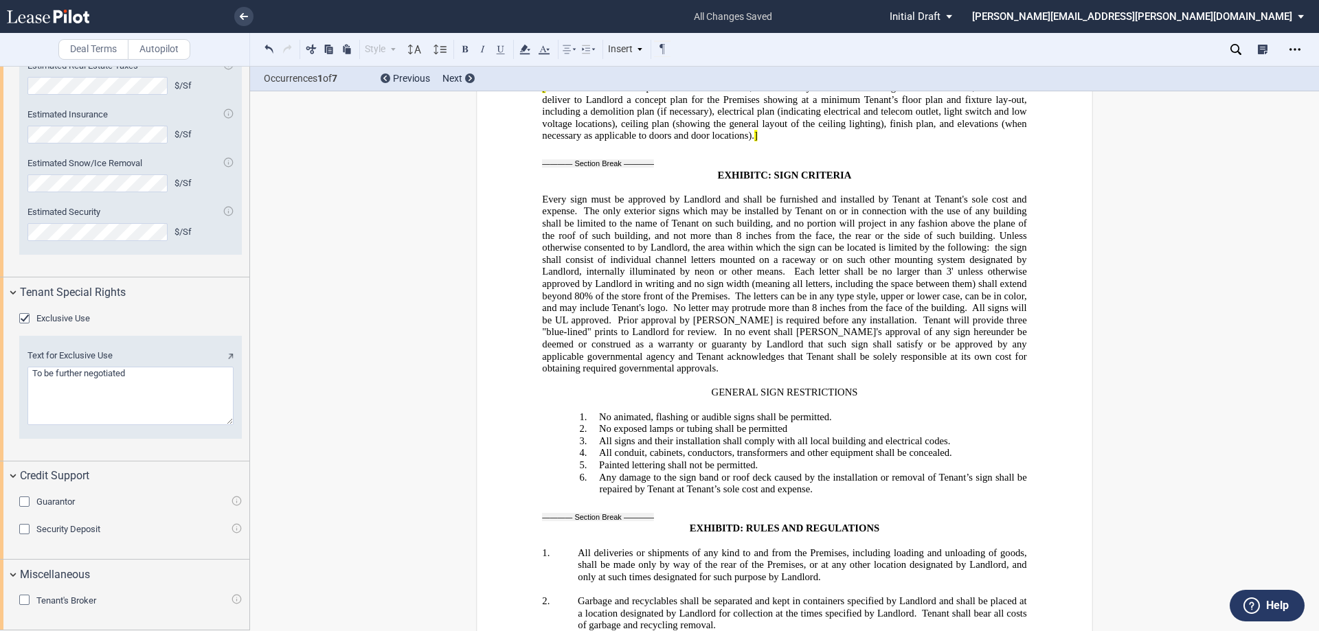
scroll to position [20539, 0]
